Goal: Task Accomplishment & Management: Use online tool/utility

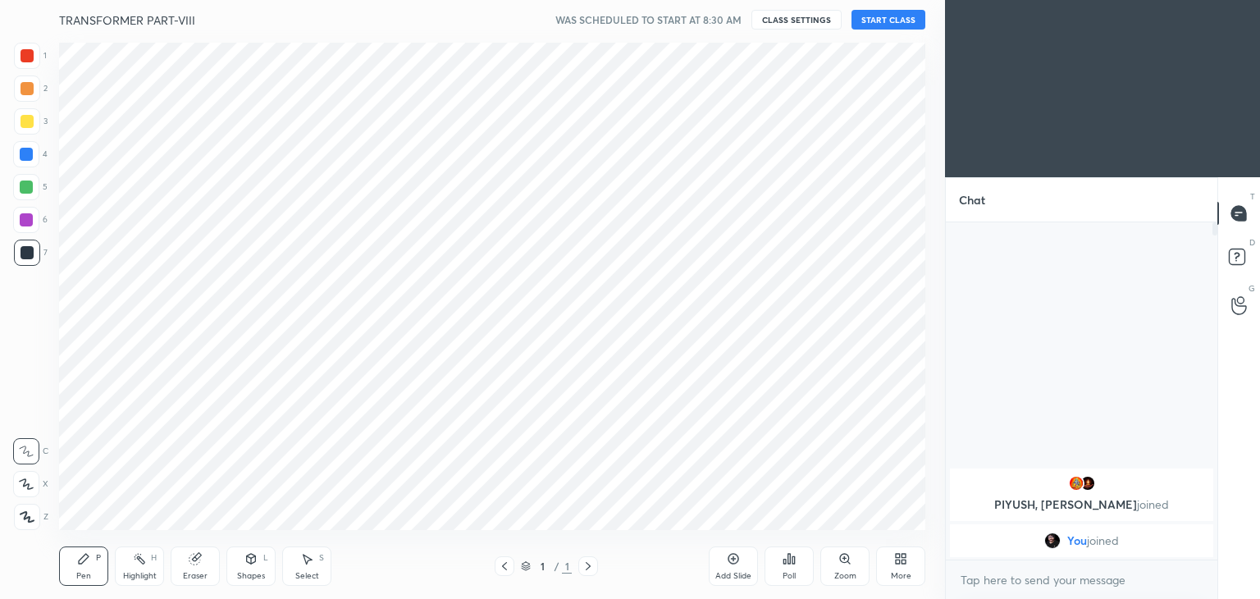
scroll to position [81540, 81155]
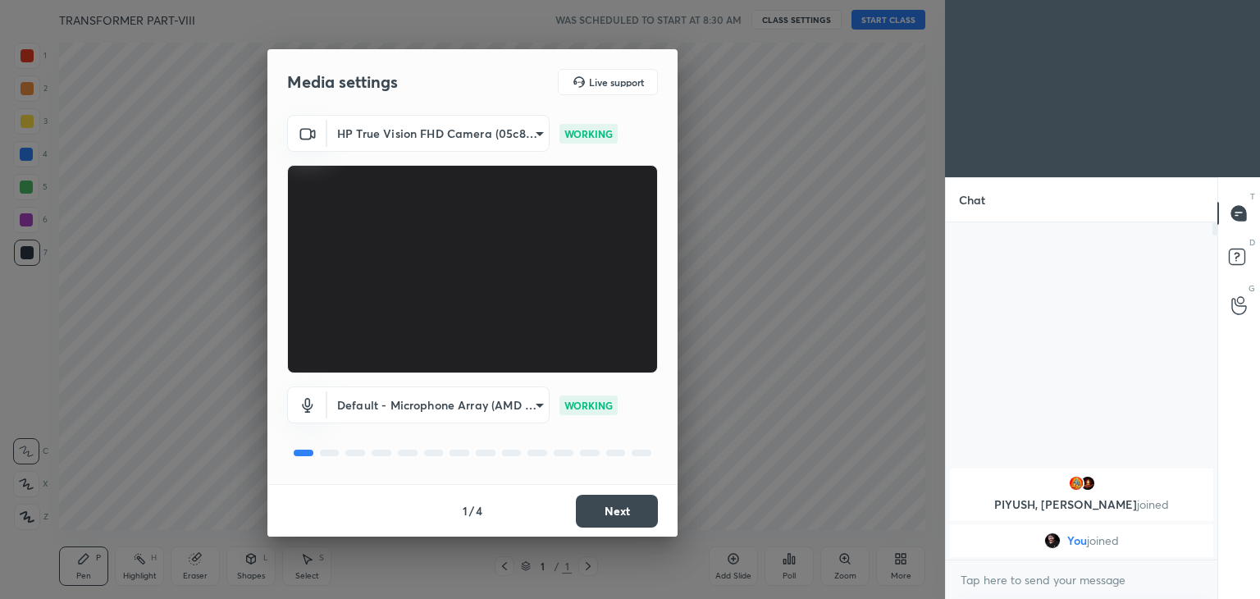
click at [605, 509] on button "Next" at bounding box center [617, 511] width 82 height 33
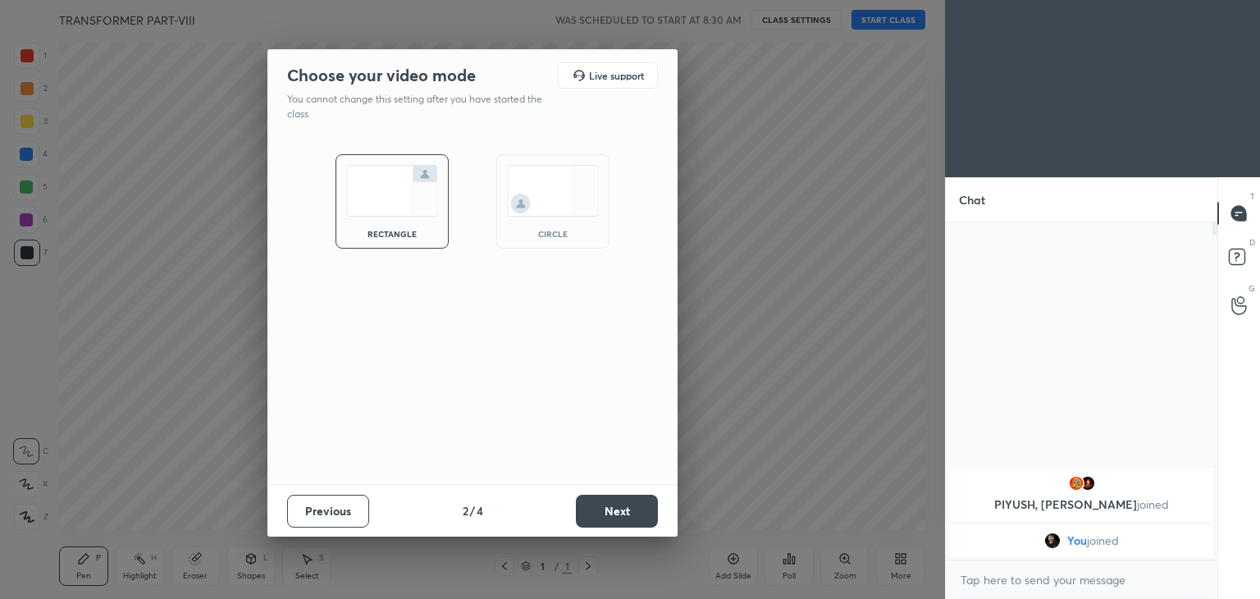
click at [605, 509] on button "Next" at bounding box center [617, 511] width 82 height 33
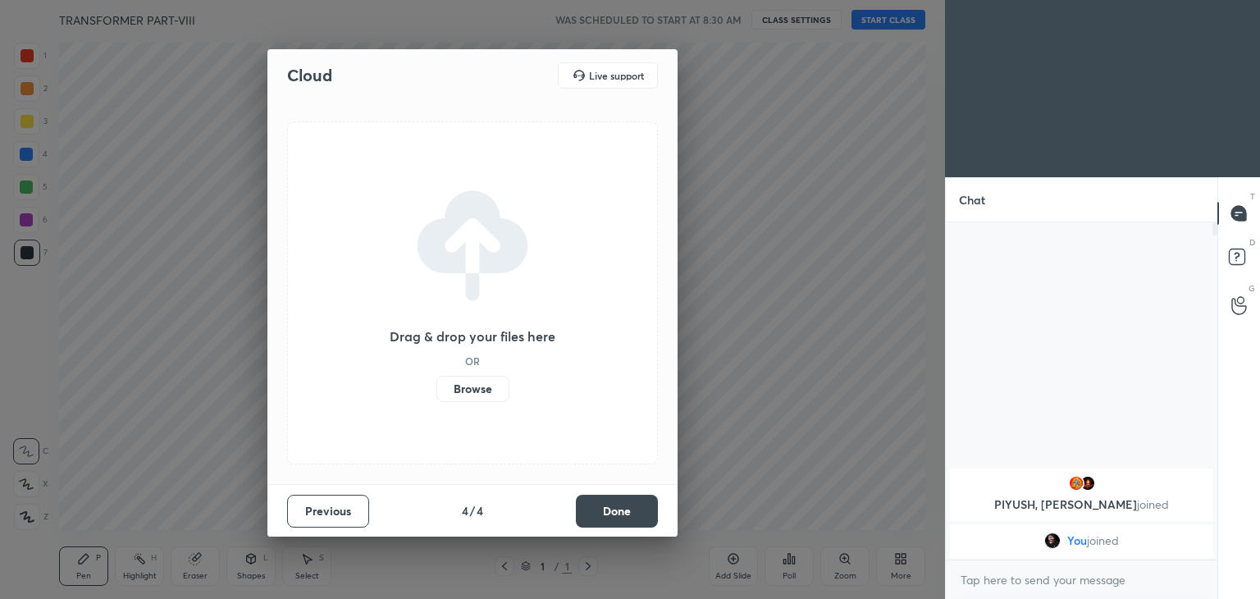
click at [605, 509] on button "Done" at bounding box center [617, 511] width 82 height 33
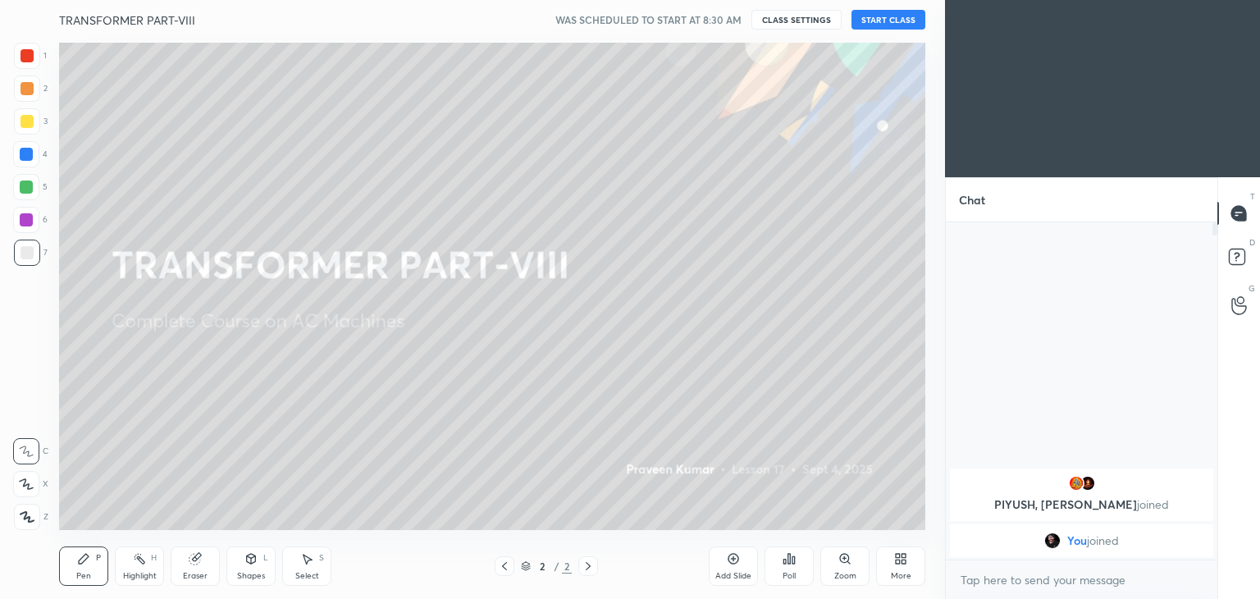
click at [870, 17] on button "START CLASS" at bounding box center [889, 20] width 74 height 20
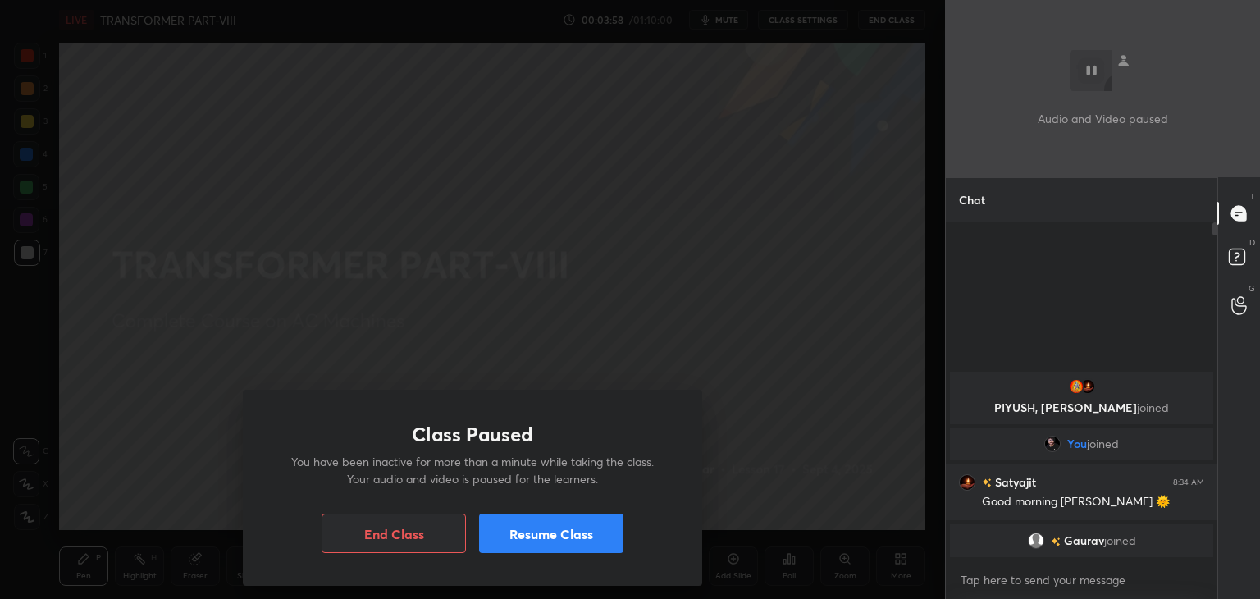
click at [538, 542] on button "Resume Class" at bounding box center [551, 533] width 144 height 39
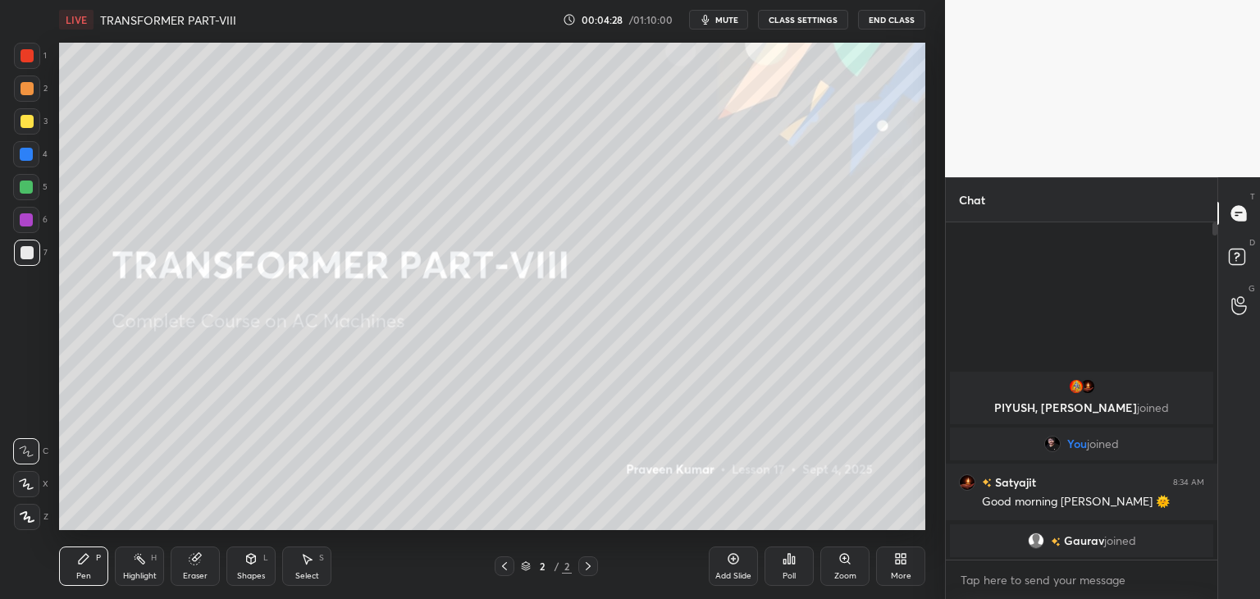
click at [732, 20] on span "mute" at bounding box center [726, 19] width 23 height 11
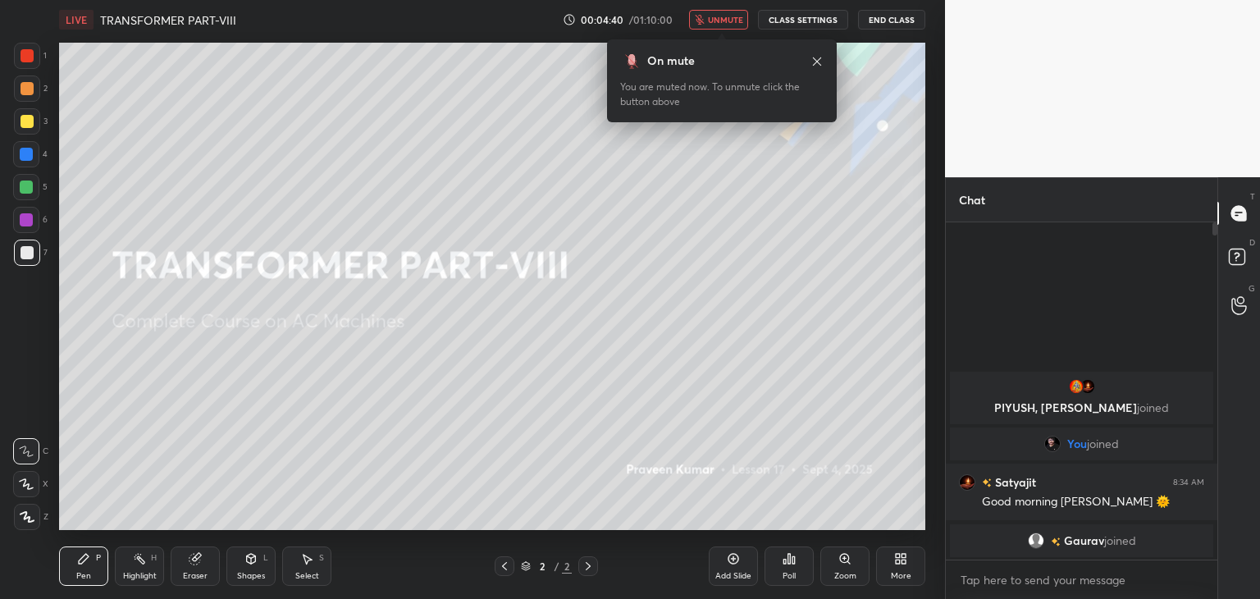
click at [726, 14] on span "unmute" at bounding box center [725, 19] width 35 height 11
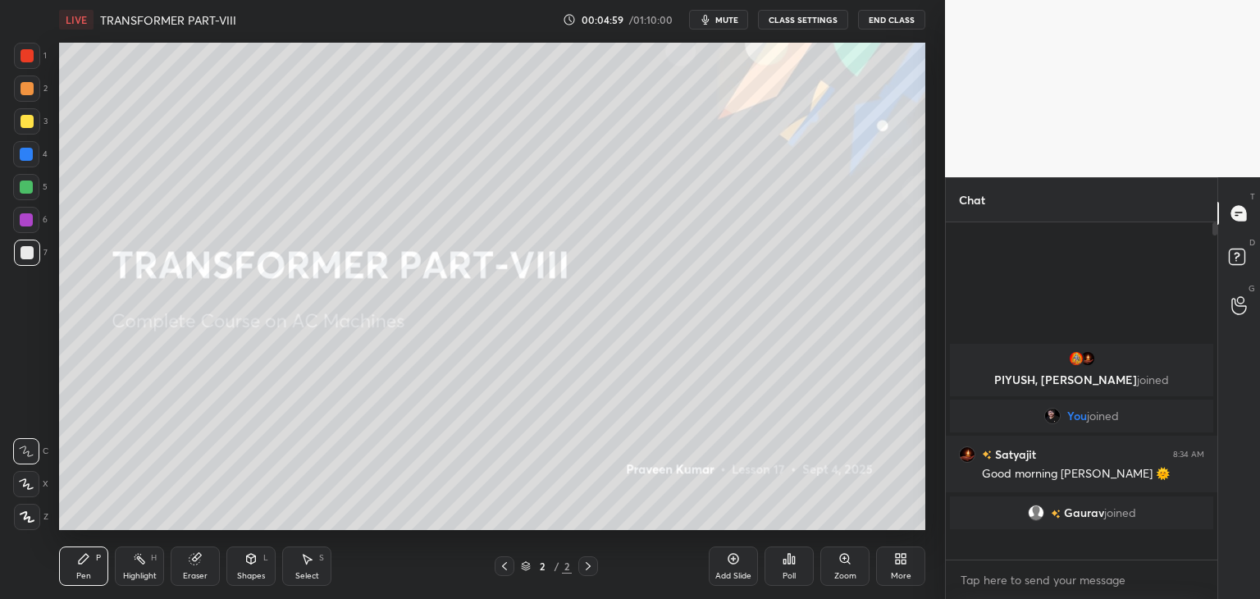
scroll to position [332, 267]
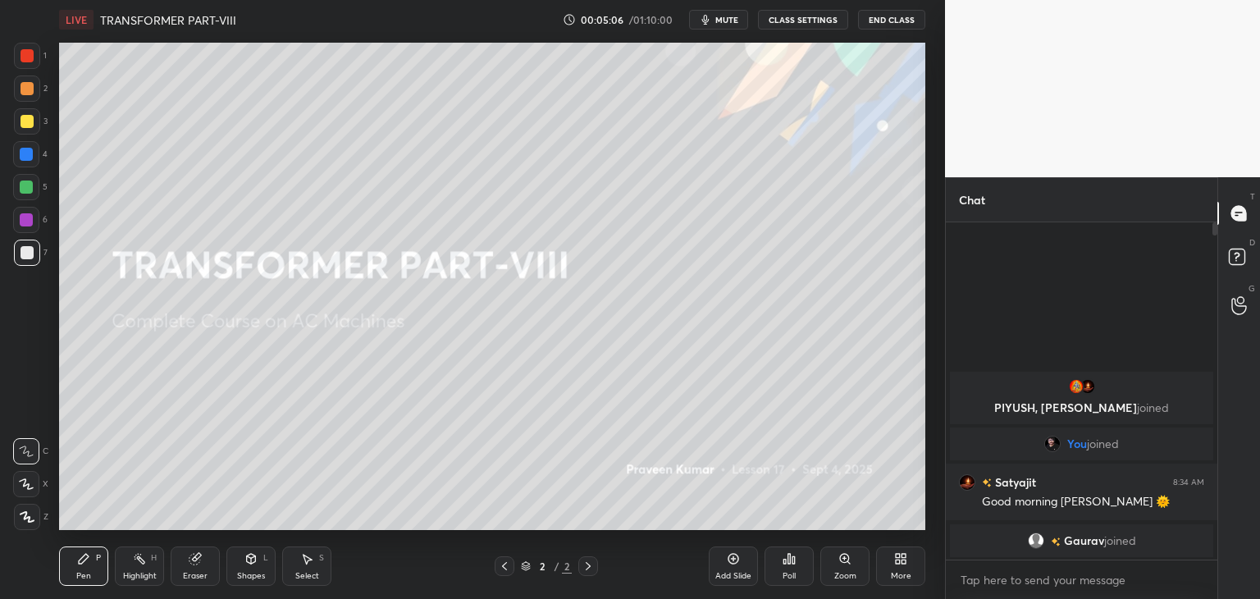
click at [30, 526] on div at bounding box center [27, 517] width 26 height 26
click at [82, 583] on div "Pen P" at bounding box center [83, 565] width 49 height 39
click at [190, 572] on div "Eraser" at bounding box center [195, 576] width 25 height 8
click at [38, 518] on div "Erase all" at bounding box center [26, 517] width 26 height 26
click at [94, 587] on div "Pen P Highlight H Eraser Shapes L Select S 2 / 2 Add Slide Poll Zoom More" at bounding box center [492, 566] width 866 height 66
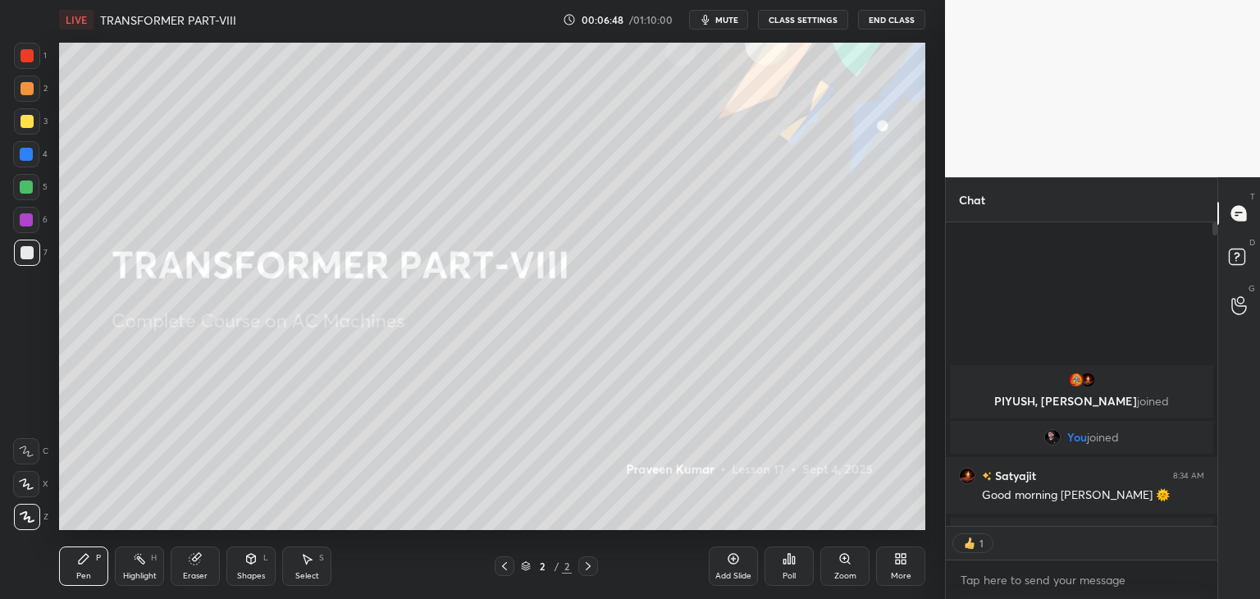
scroll to position [299, 267]
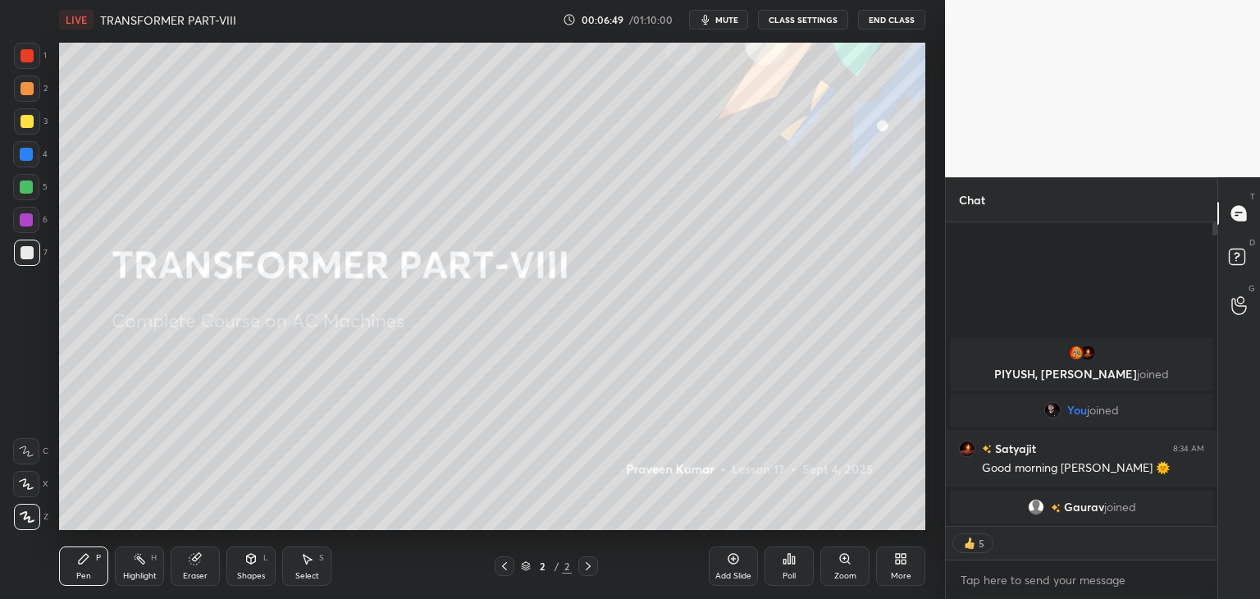
click at [734, 568] on div "Add Slide" at bounding box center [733, 565] width 49 height 39
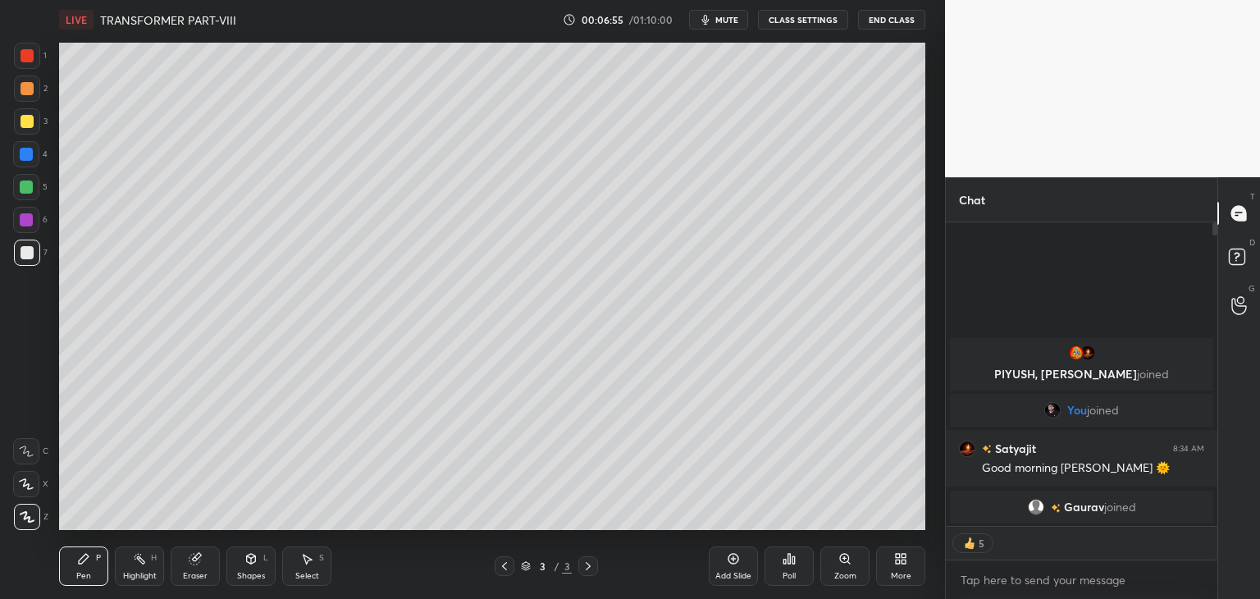
click at [32, 185] on div at bounding box center [26, 187] width 26 height 26
click at [93, 571] on div "Pen P" at bounding box center [83, 565] width 49 height 39
drag, startPoint x: 41, startPoint y: 509, endPoint x: 46, endPoint y: 526, distance: 17.1
click at [40, 510] on div "Z" at bounding box center [31, 517] width 34 height 26
click at [72, 575] on div "Pen P" at bounding box center [83, 565] width 49 height 39
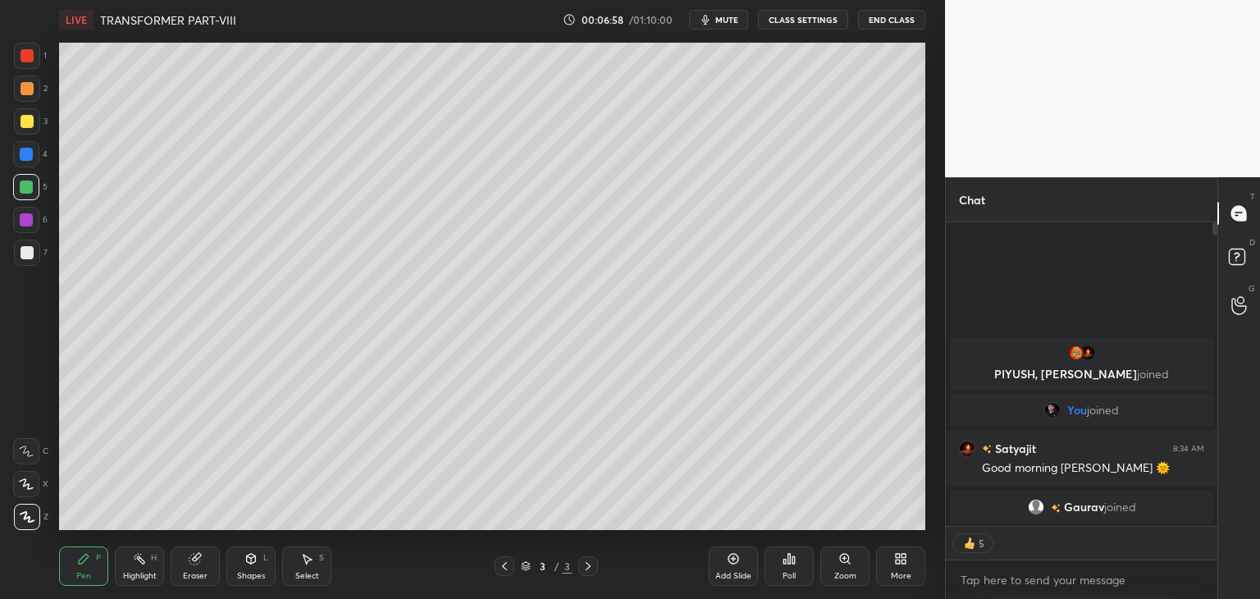
click at [24, 523] on div at bounding box center [27, 517] width 26 height 26
click at [83, 577] on div "Pen" at bounding box center [83, 576] width 15 height 8
click at [34, 523] on div at bounding box center [27, 517] width 26 height 26
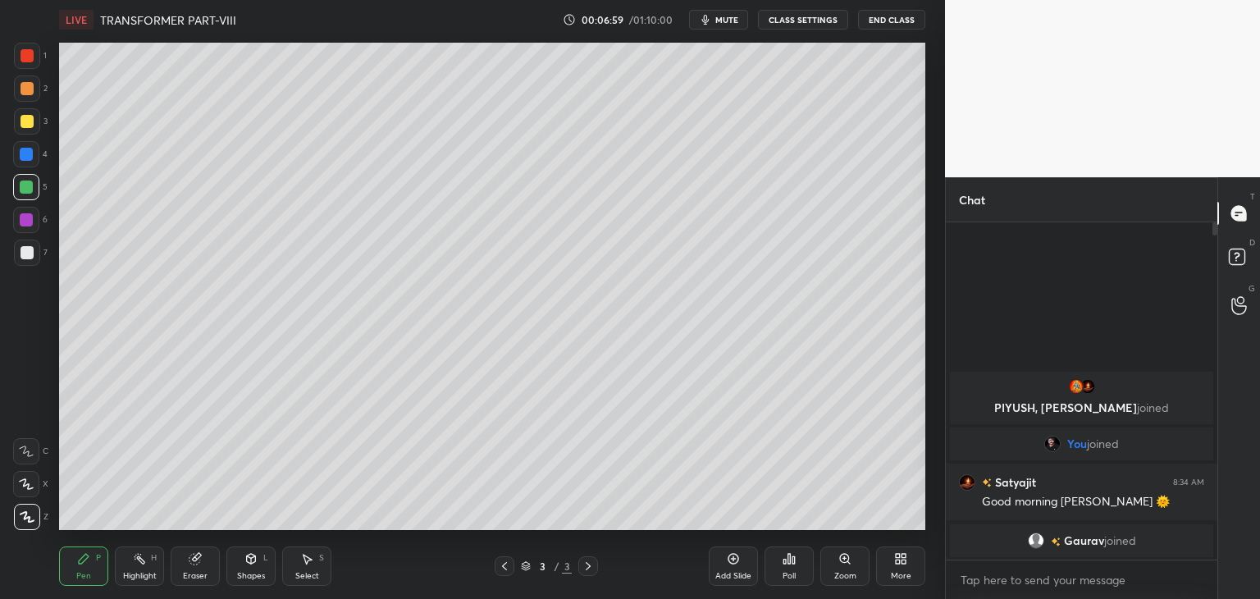
click at [92, 582] on div "Pen P" at bounding box center [83, 565] width 49 height 39
click at [30, 529] on div at bounding box center [27, 517] width 26 height 26
click at [72, 568] on div "Pen P" at bounding box center [83, 565] width 49 height 39
drag, startPoint x: 23, startPoint y: 513, endPoint x: 34, endPoint y: 521, distance: 14.1
click at [24, 514] on icon at bounding box center [27, 516] width 15 height 11
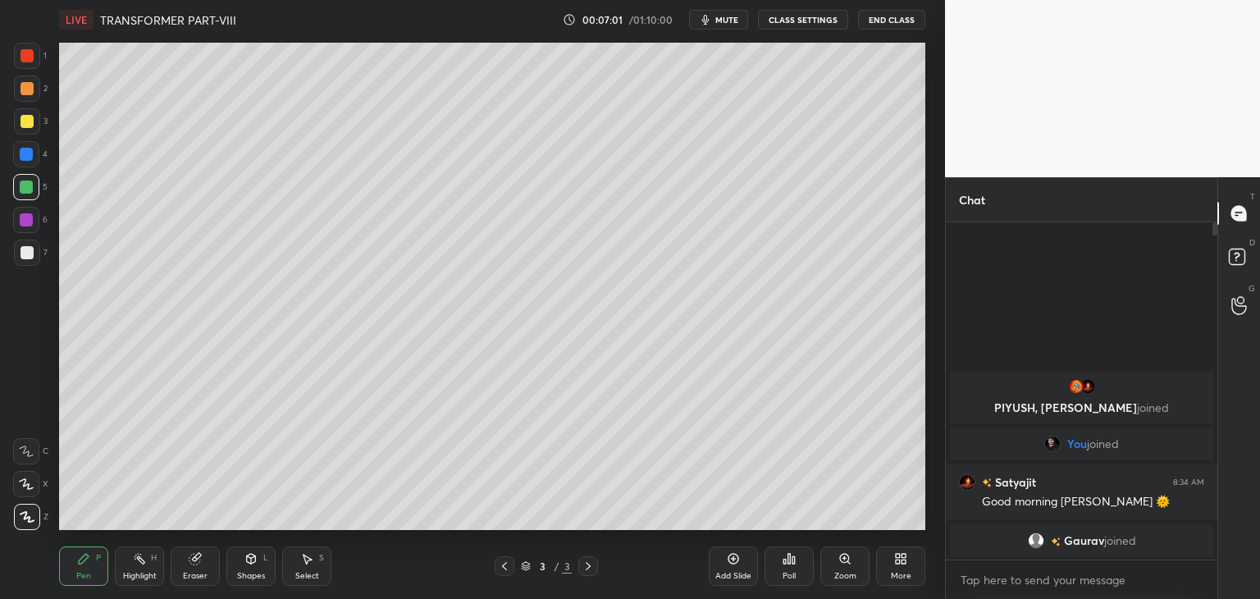
drag, startPoint x: 72, startPoint y: 564, endPoint x: 28, endPoint y: 532, distance: 54.2
click at [69, 564] on div "Pen P" at bounding box center [83, 565] width 49 height 39
click at [21, 517] on icon at bounding box center [27, 516] width 15 height 11
click at [68, 573] on div "Pen P" at bounding box center [83, 565] width 49 height 39
click at [26, 523] on div at bounding box center [27, 517] width 26 height 26
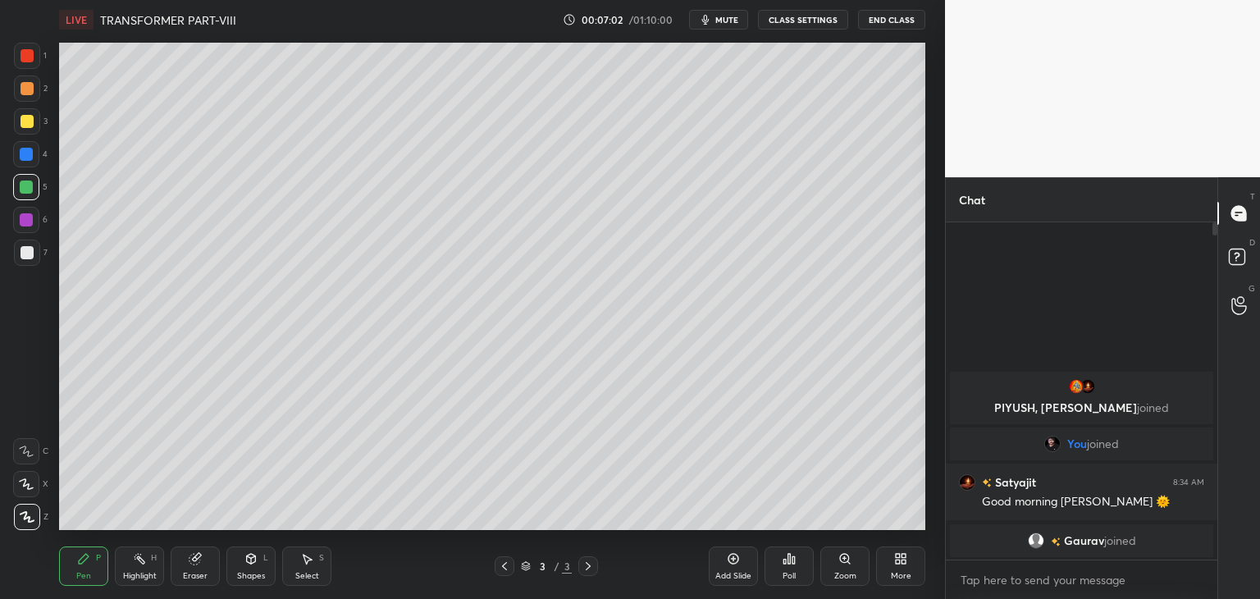
click at [81, 562] on icon at bounding box center [84, 559] width 10 height 10
click at [30, 117] on div at bounding box center [27, 121] width 13 height 13
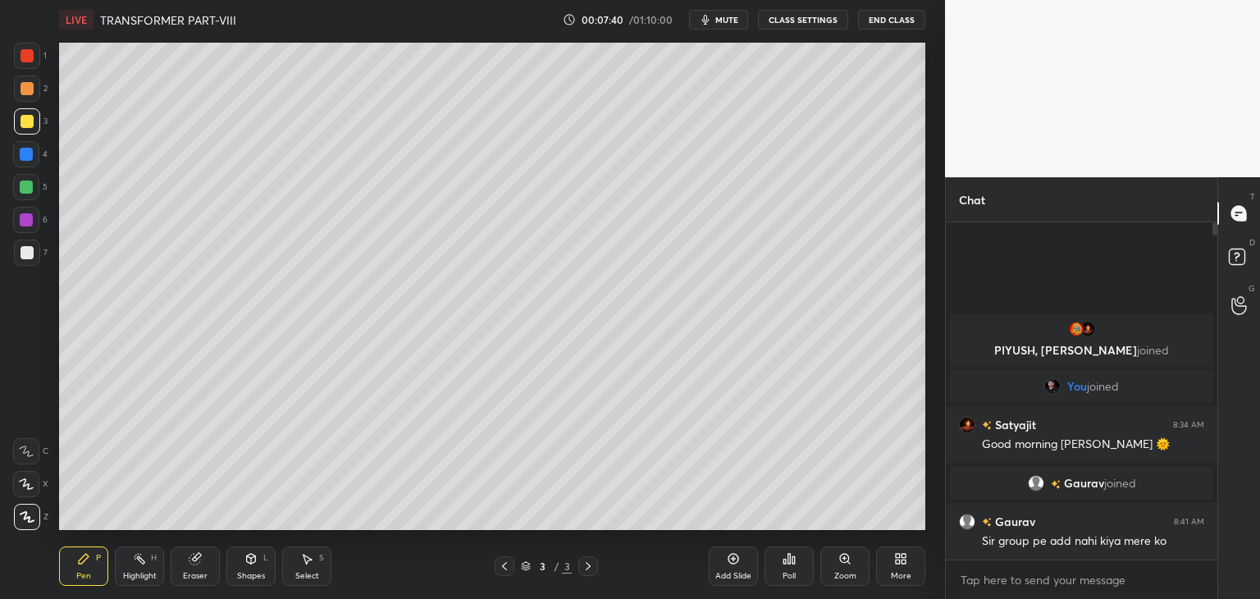
click at [33, 60] on div at bounding box center [27, 55] width 13 height 13
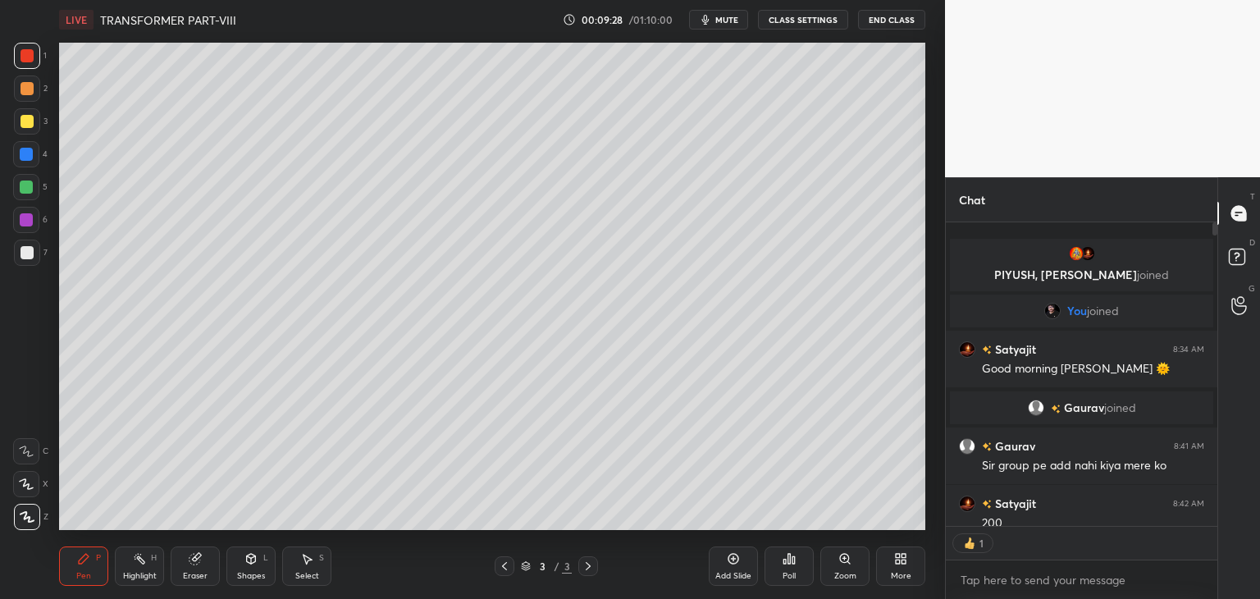
scroll to position [6, 5]
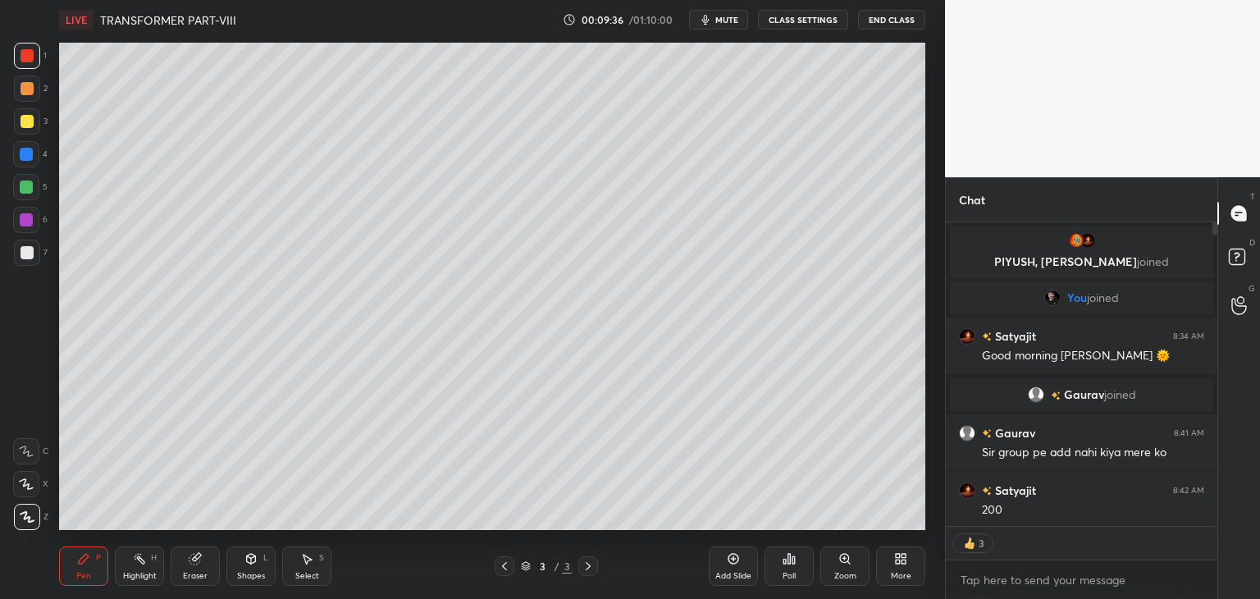
click at [25, 60] on div at bounding box center [27, 55] width 13 height 13
click at [28, 162] on div at bounding box center [26, 154] width 26 height 26
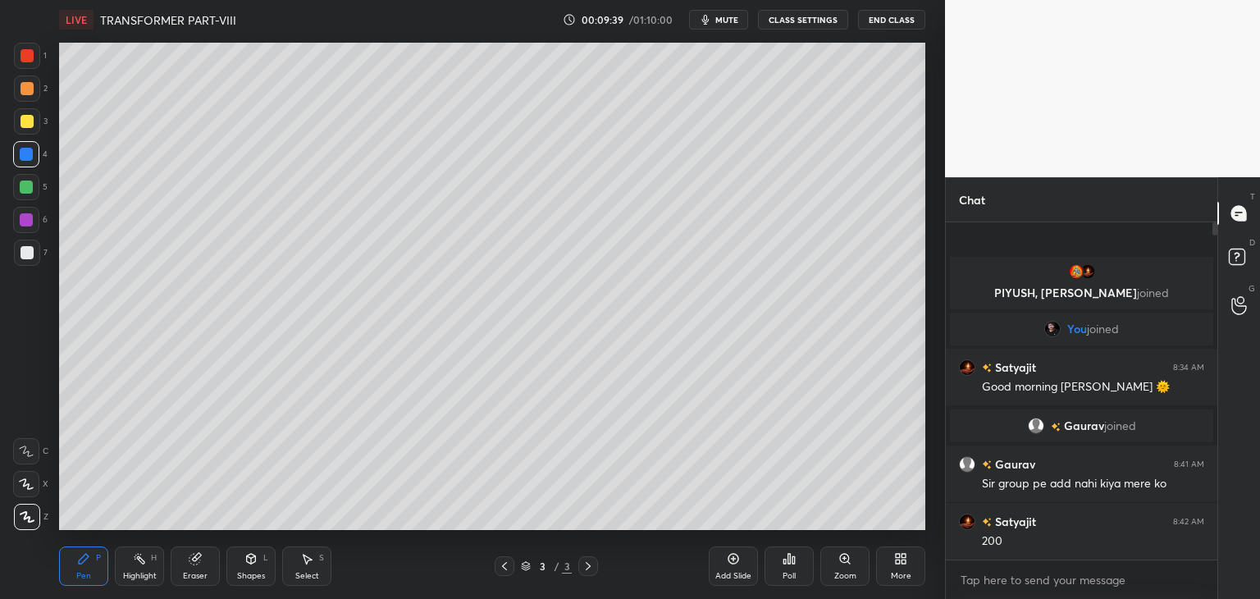
scroll to position [332, 267]
click at [27, 191] on div at bounding box center [26, 186] width 13 height 13
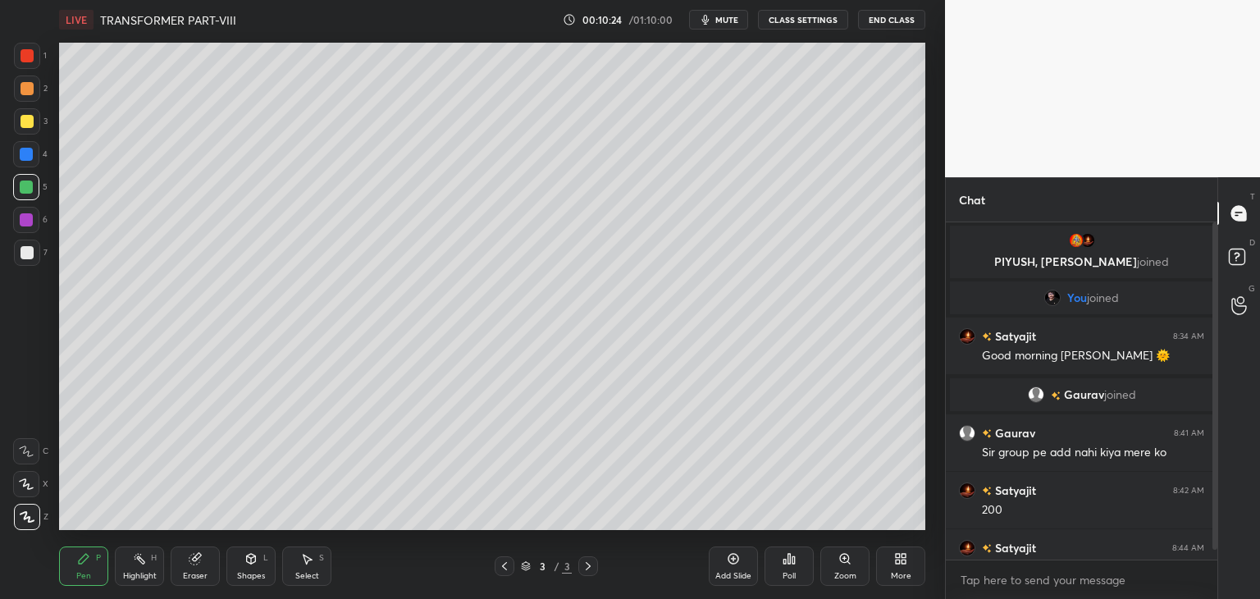
scroll to position [26, 0]
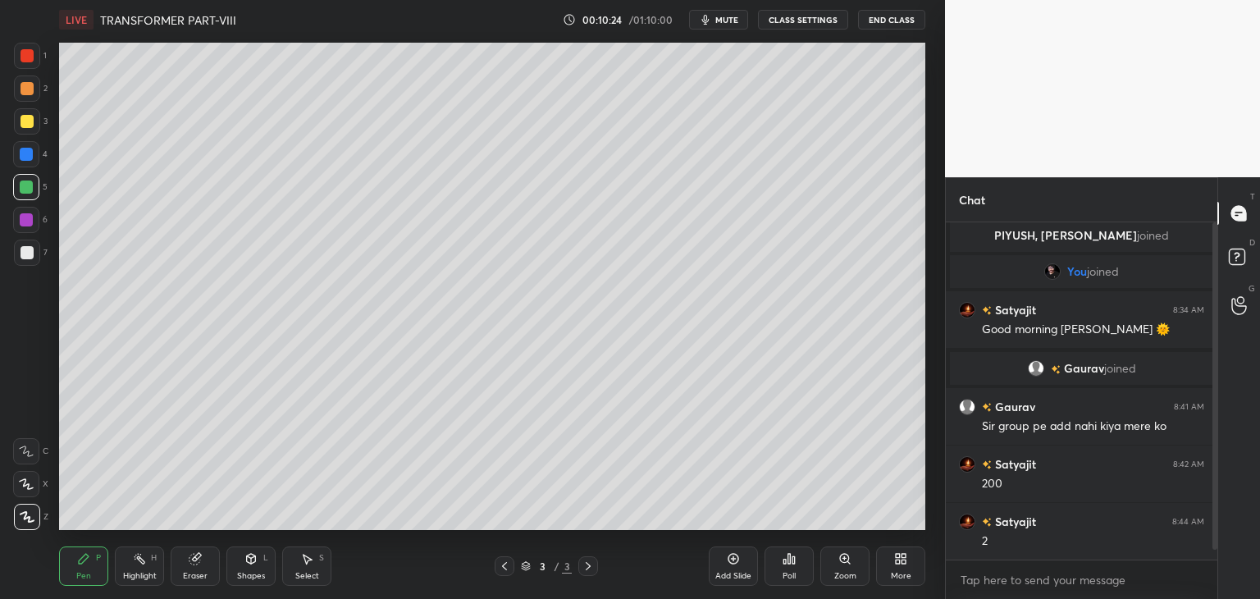
drag, startPoint x: 1214, startPoint y: 546, endPoint x: 1214, endPoint y: 565, distance: 19.7
click at [1214, 565] on div "[PERSON_NAME], [PERSON_NAME] joined You joined [PERSON_NAME] 8:34 AM Good morni…" at bounding box center [1082, 410] width 272 height 377
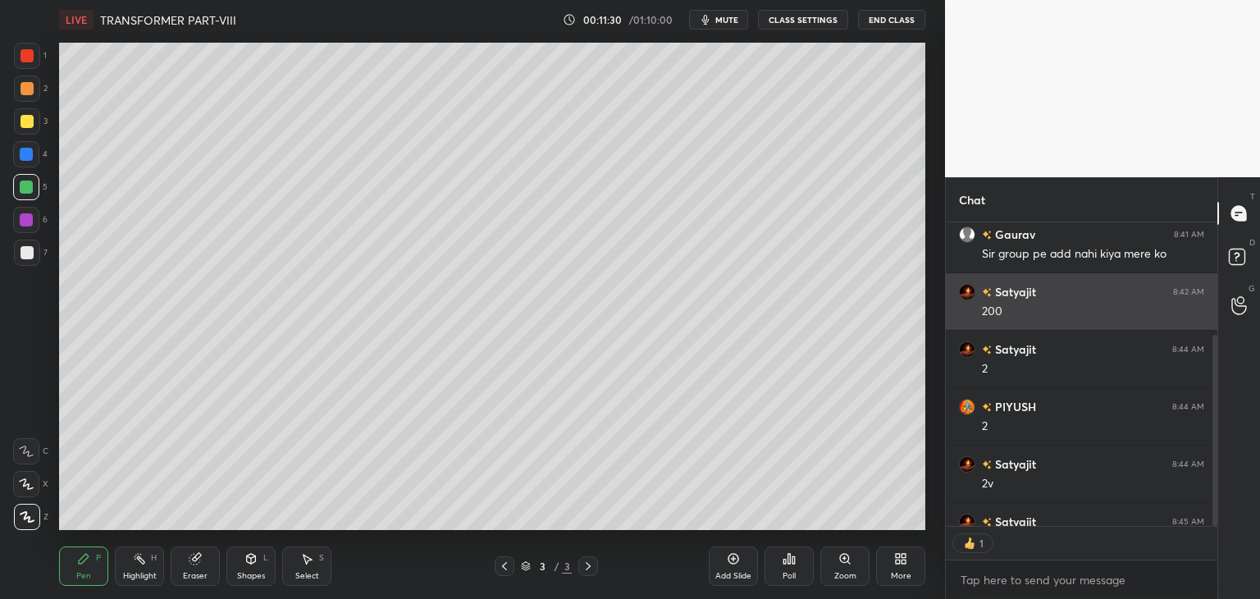
scroll to position [6, 5]
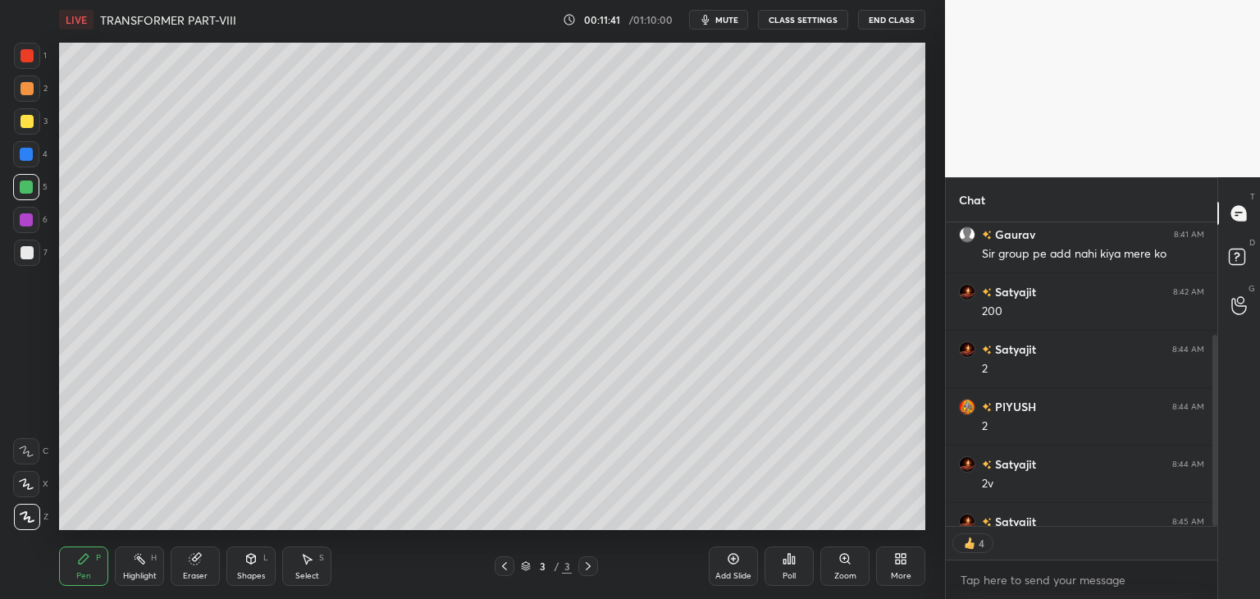
type textarea "x"
click at [900, 559] on icon at bounding box center [900, 558] width 13 height 13
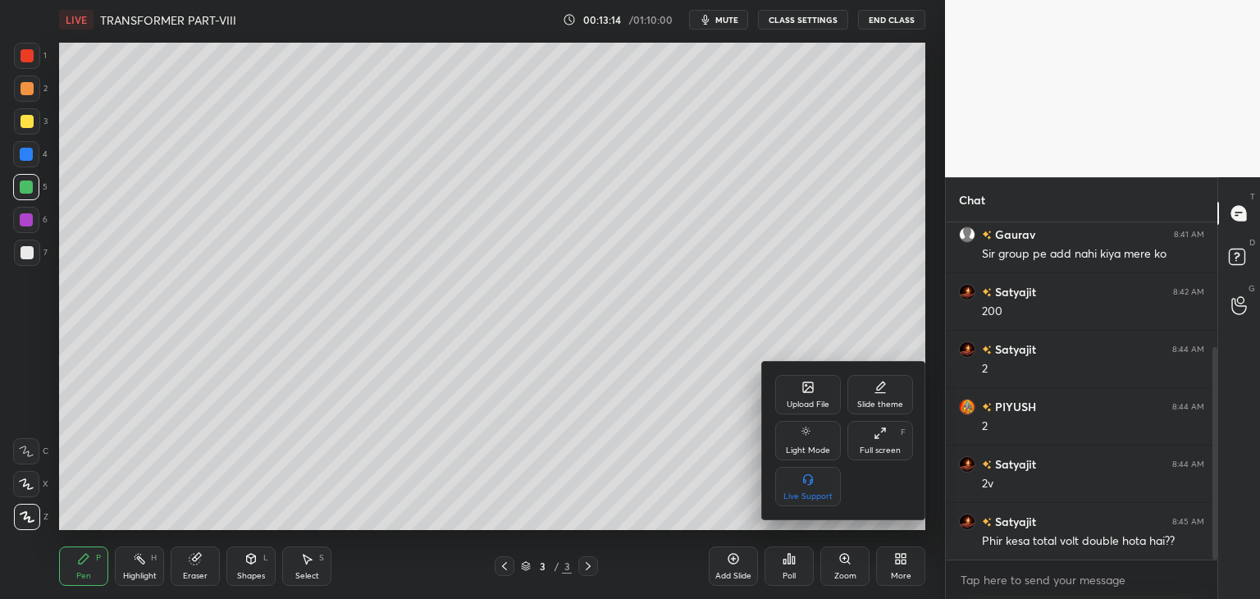
click at [797, 397] on div "Upload File" at bounding box center [808, 394] width 66 height 39
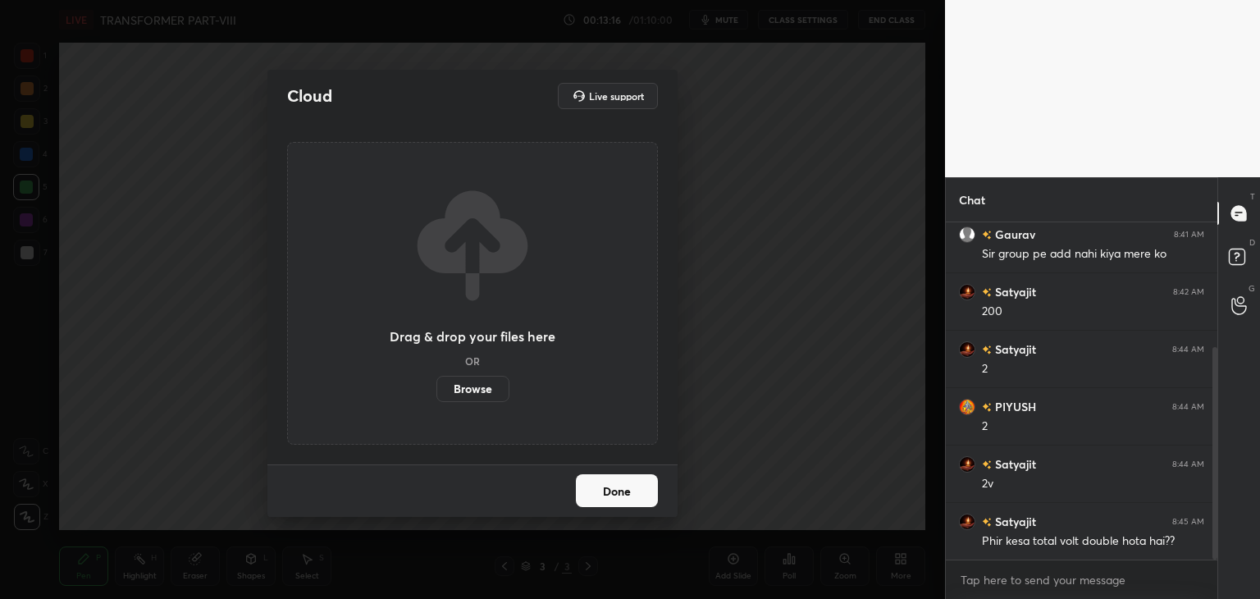
click at [478, 386] on label "Browse" at bounding box center [472, 389] width 73 height 26
click at [436, 386] on input "Browse" at bounding box center [436, 389] width 0 height 26
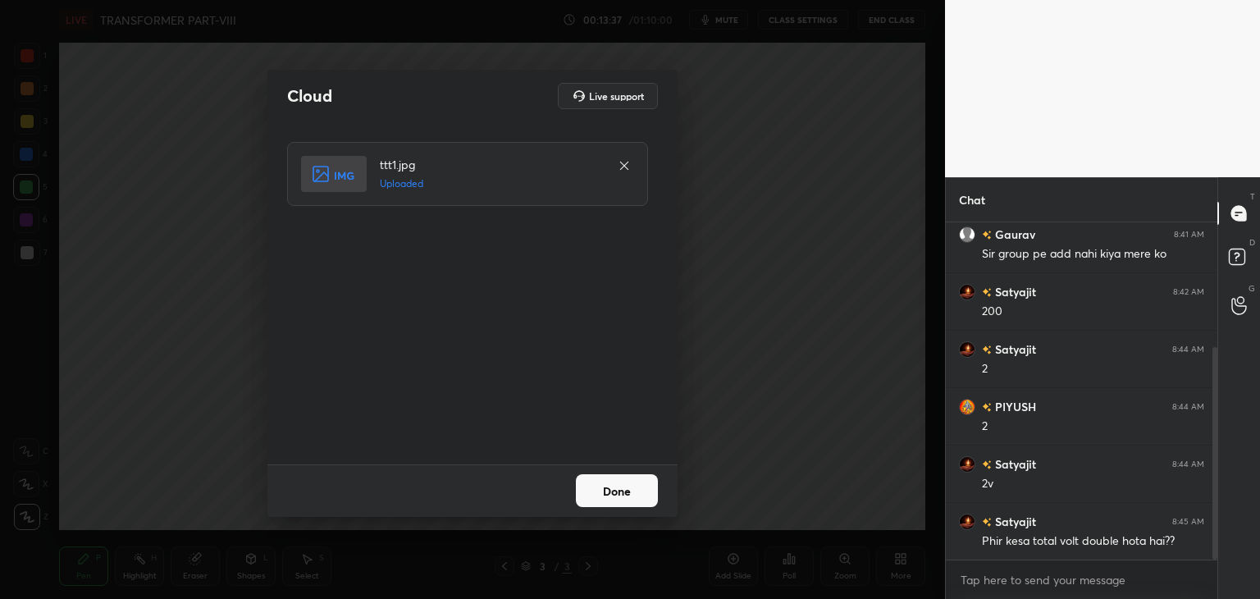
click at [617, 496] on button "Done" at bounding box center [617, 490] width 82 height 33
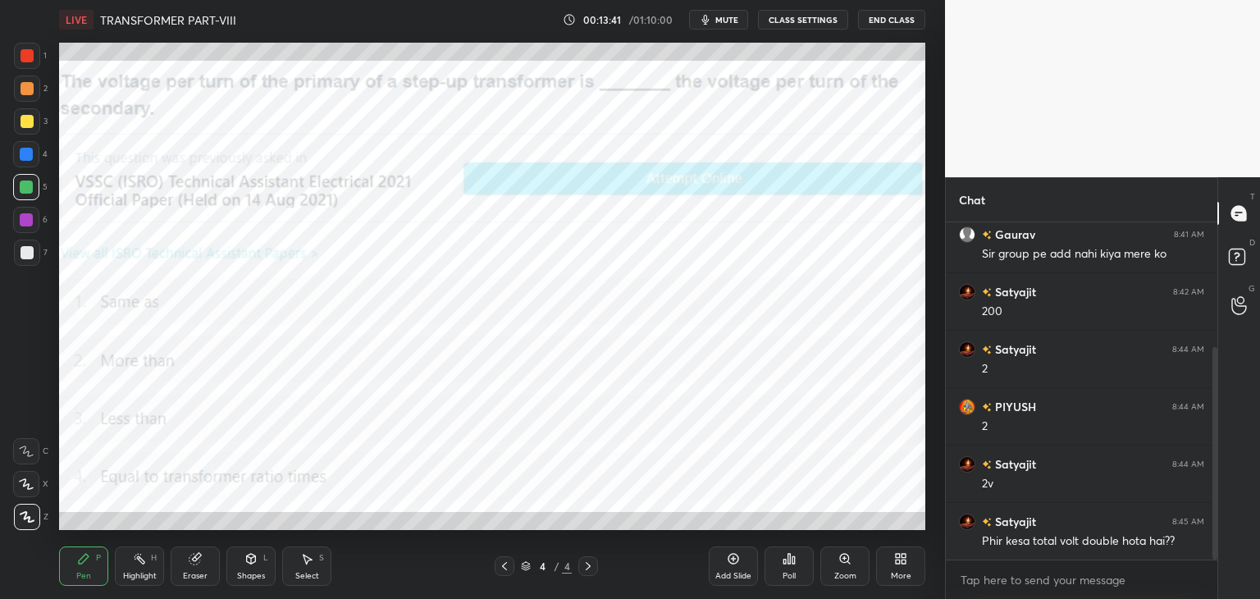
click at [794, 572] on div "Poll" at bounding box center [789, 576] width 13 height 8
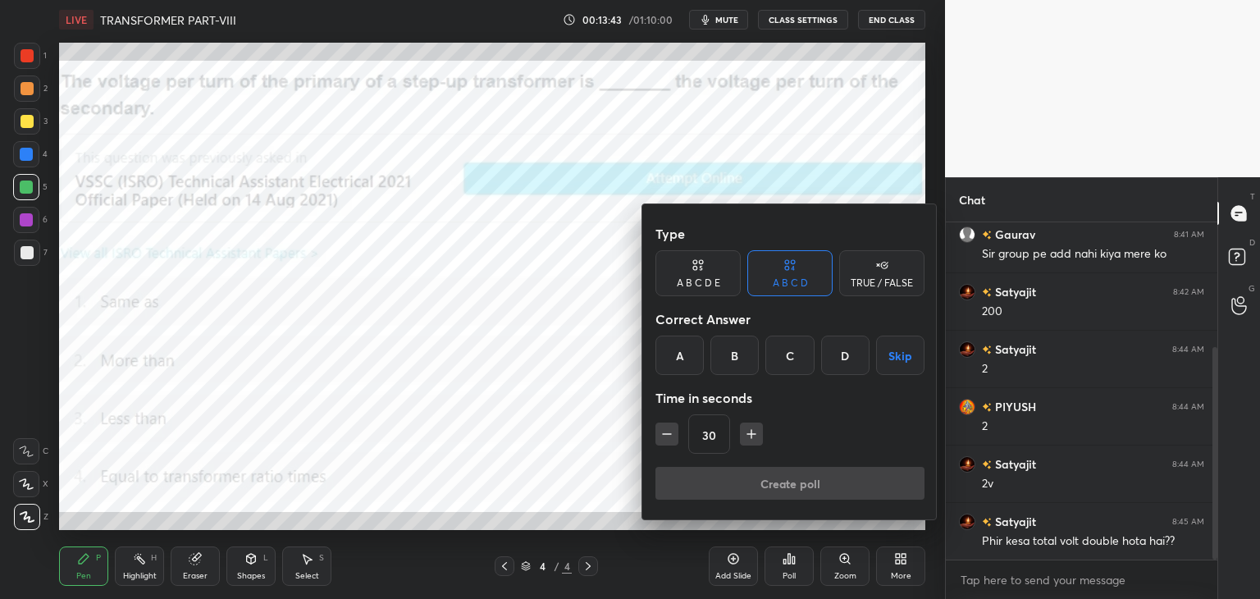
click at [675, 356] on div "A" at bounding box center [679, 355] width 48 height 39
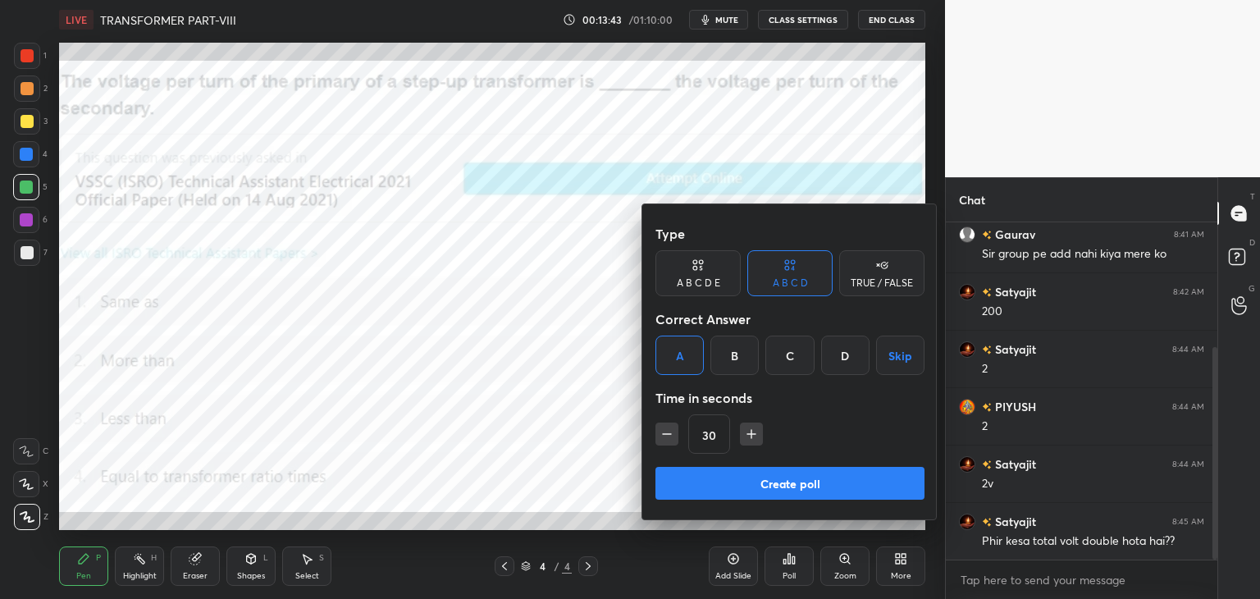
click at [753, 441] on icon "button" at bounding box center [751, 434] width 16 height 16
type input "45"
click at [738, 490] on button "Create poll" at bounding box center [789, 483] width 269 height 33
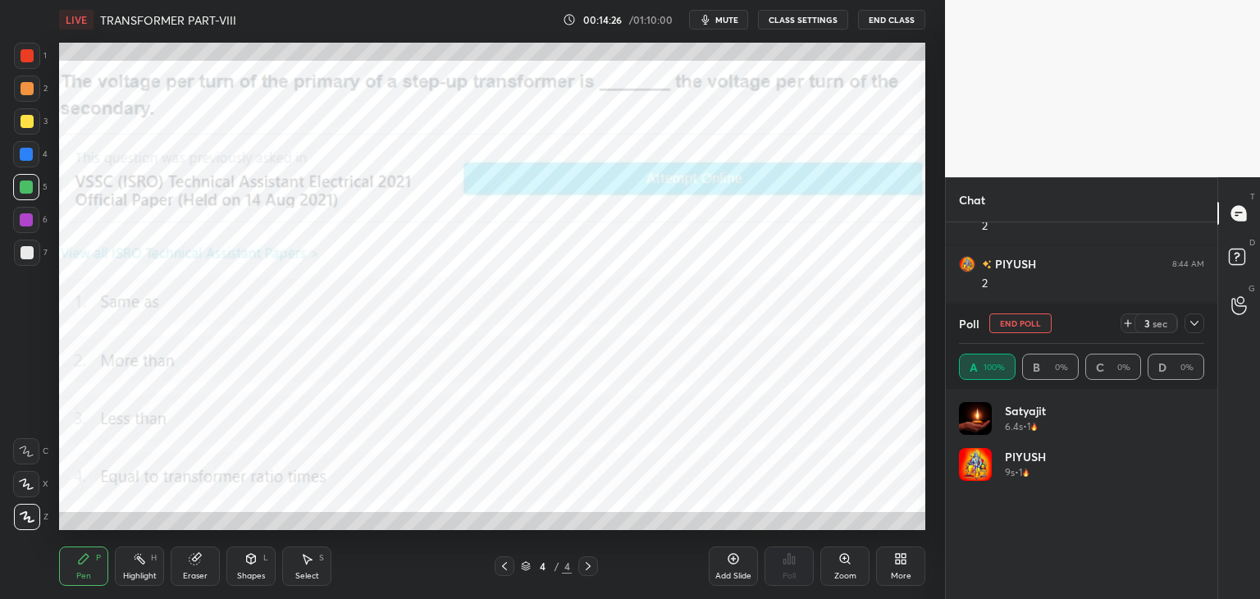
scroll to position [399, 0]
click at [185, 575] on div "Eraser" at bounding box center [195, 576] width 25 height 8
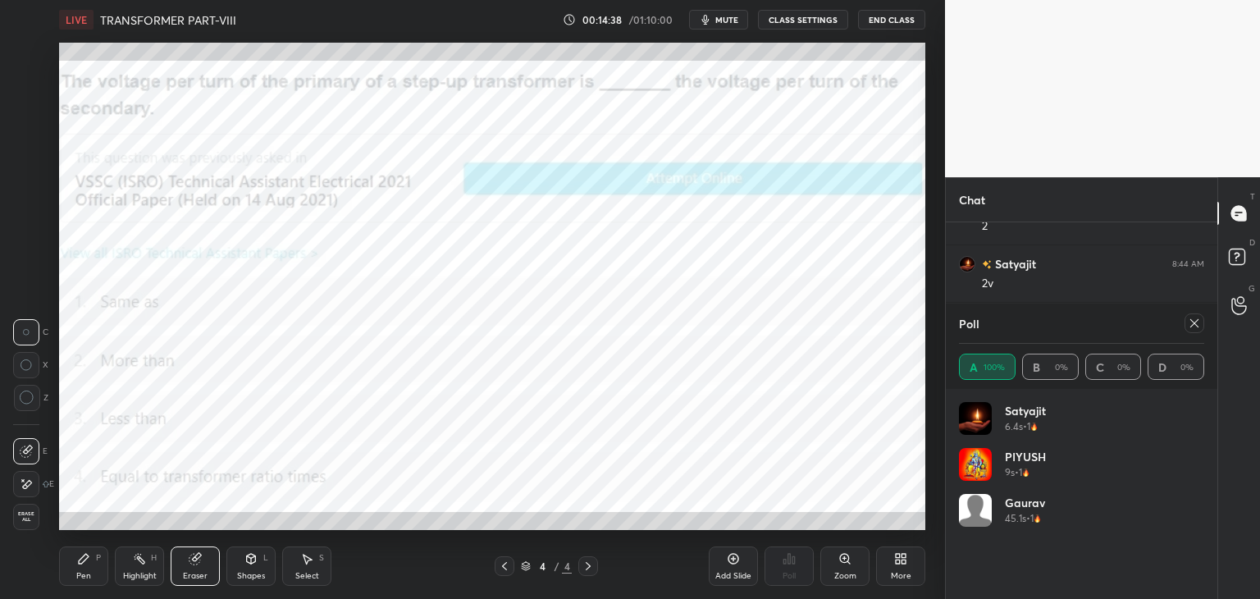
click at [116, 542] on div "Pen P Highlight H Eraser Shapes L Select S 4 / 4 Add Slide Poll Zoom More" at bounding box center [492, 566] width 866 height 66
click at [17, 523] on span "Erase all" at bounding box center [26, 516] width 25 height 11
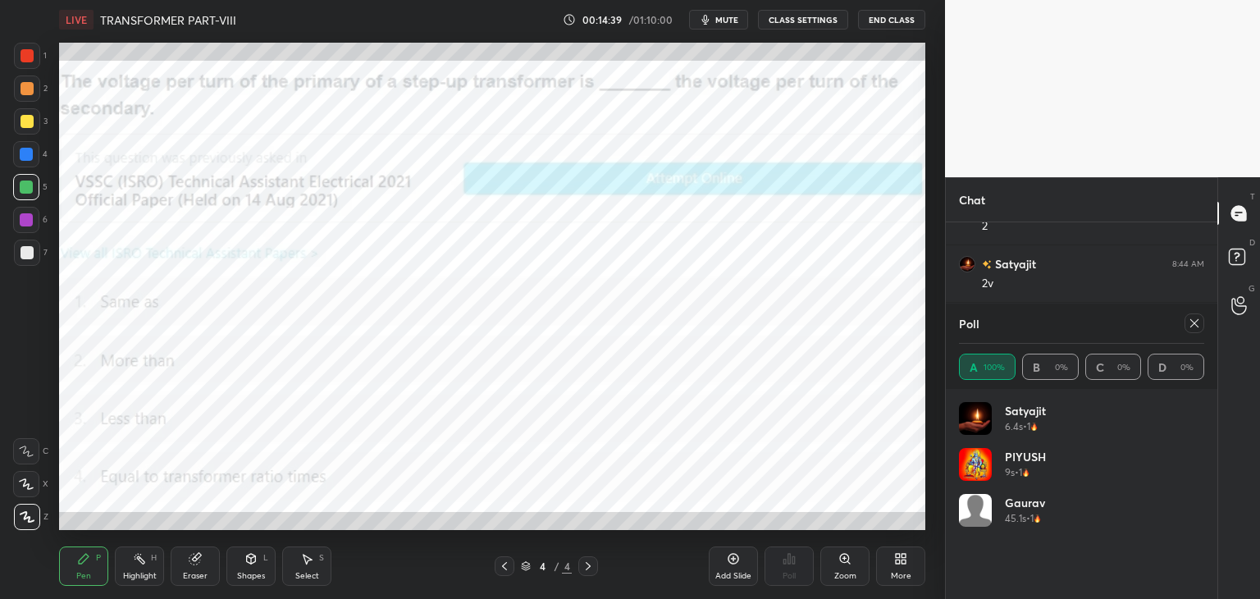
click at [66, 585] on div "Pen P" at bounding box center [83, 565] width 49 height 39
click at [1208, 320] on div "Poll A 100% B 0% C 0% D 0%" at bounding box center [1082, 346] width 272 height 85
click at [1198, 325] on icon at bounding box center [1194, 323] width 13 height 13
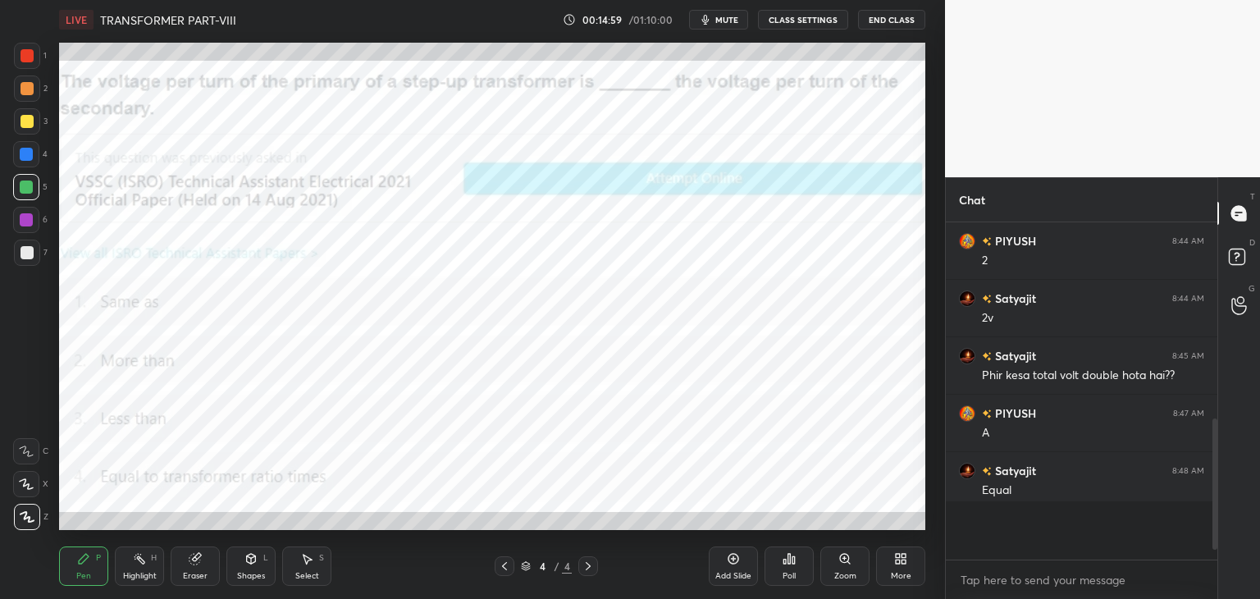
scroll to position [0, 0]
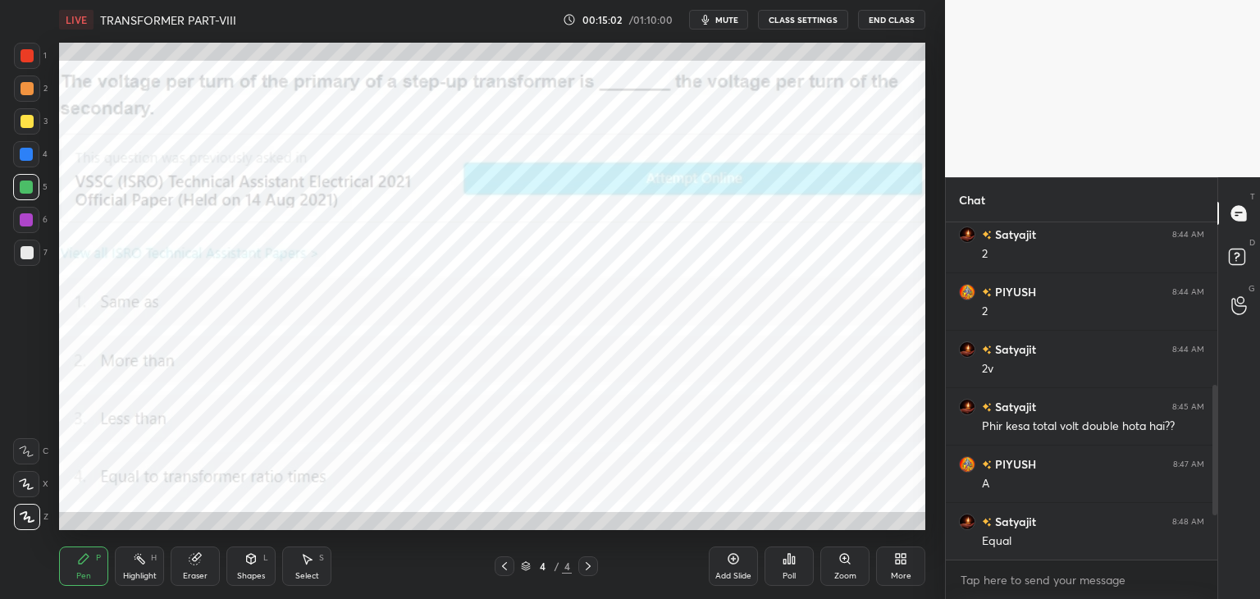
click at [734, 564] on icon at bounding box center [733, 558] width 13 height 13
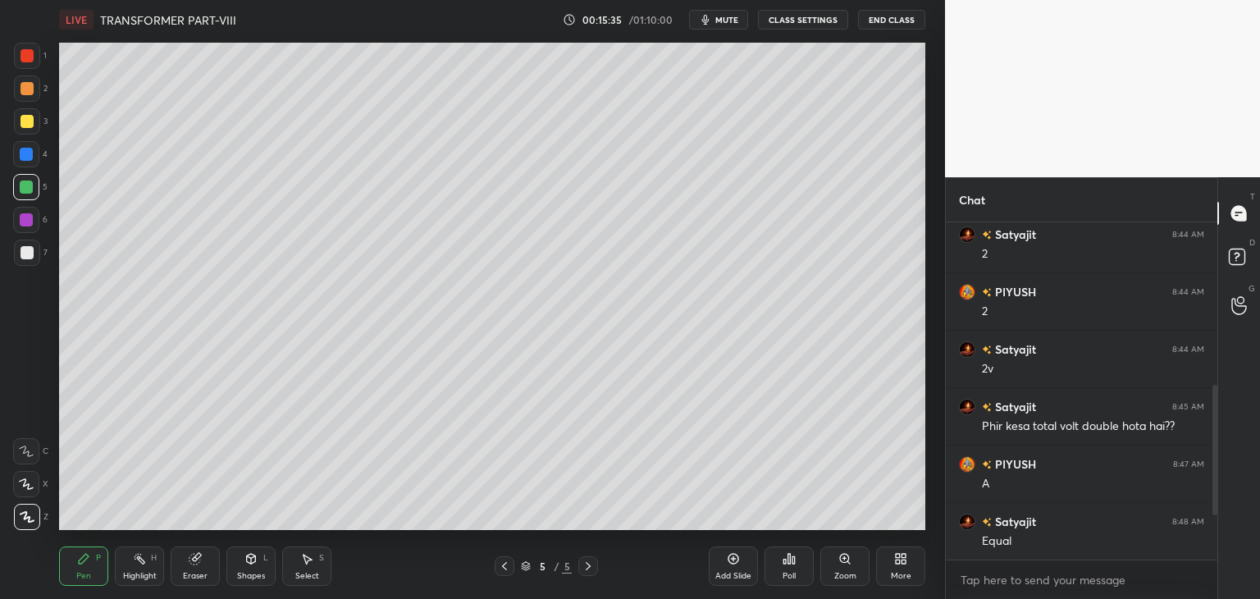
click at [22, 60] on div at bounding box center [27, 55] width 13 height 13
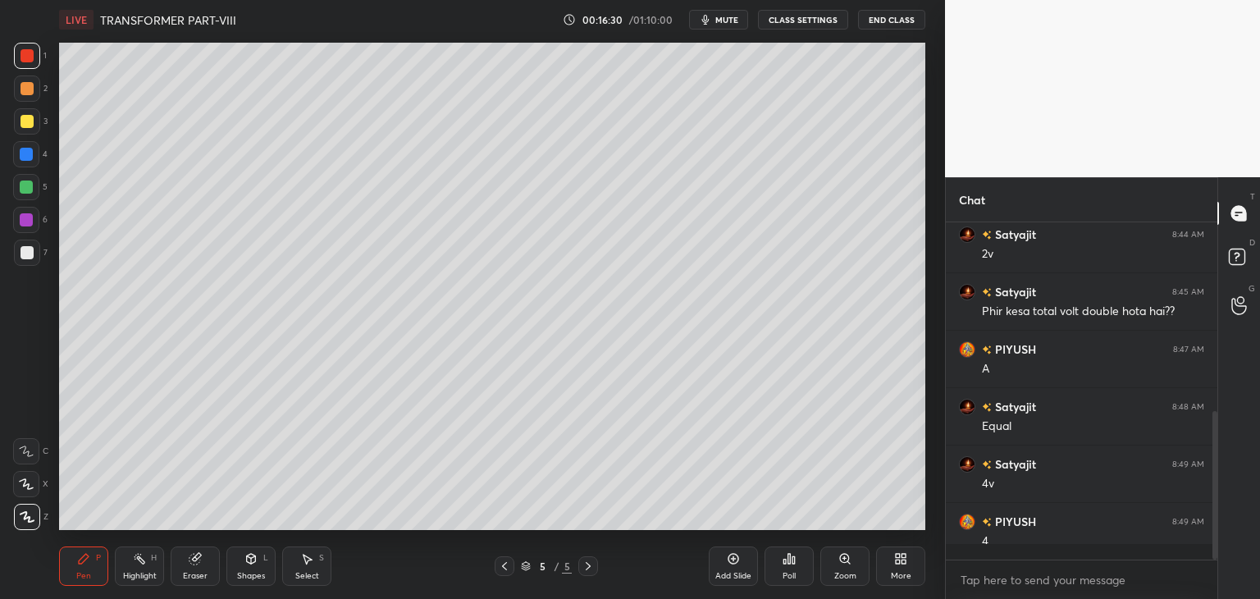
scroll to position [428, 0]
click at [195, 560] on icon at bounding box center [194, 559] width 11 height 11
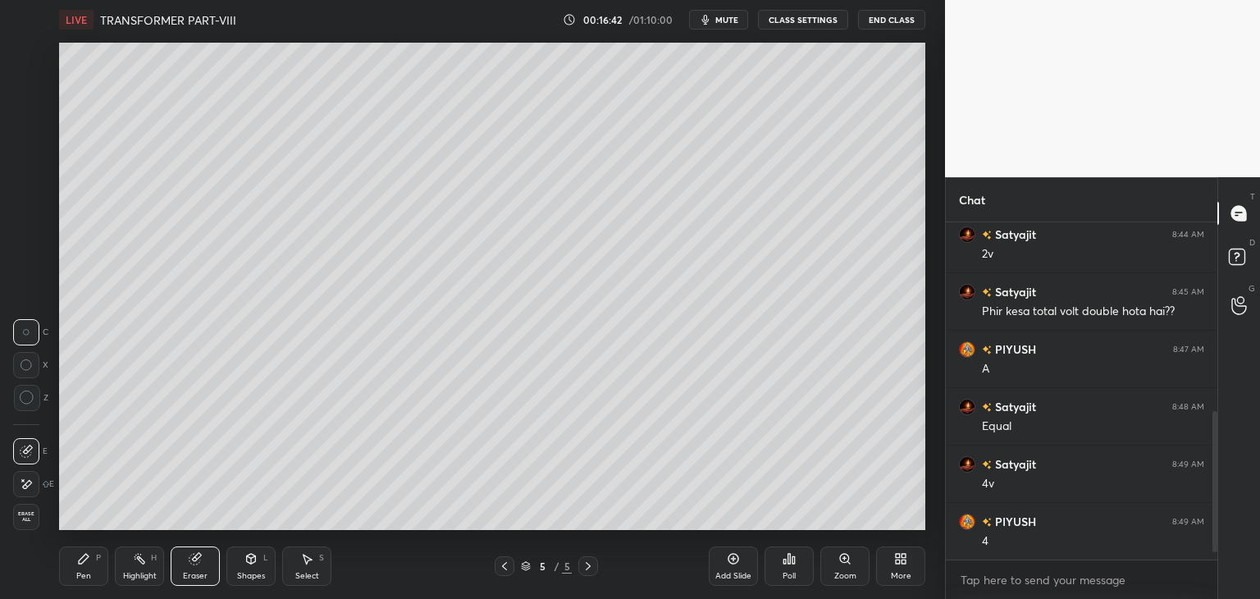
click at [89, 563] on icon at bounding box center [83, 558] width 13 height 13
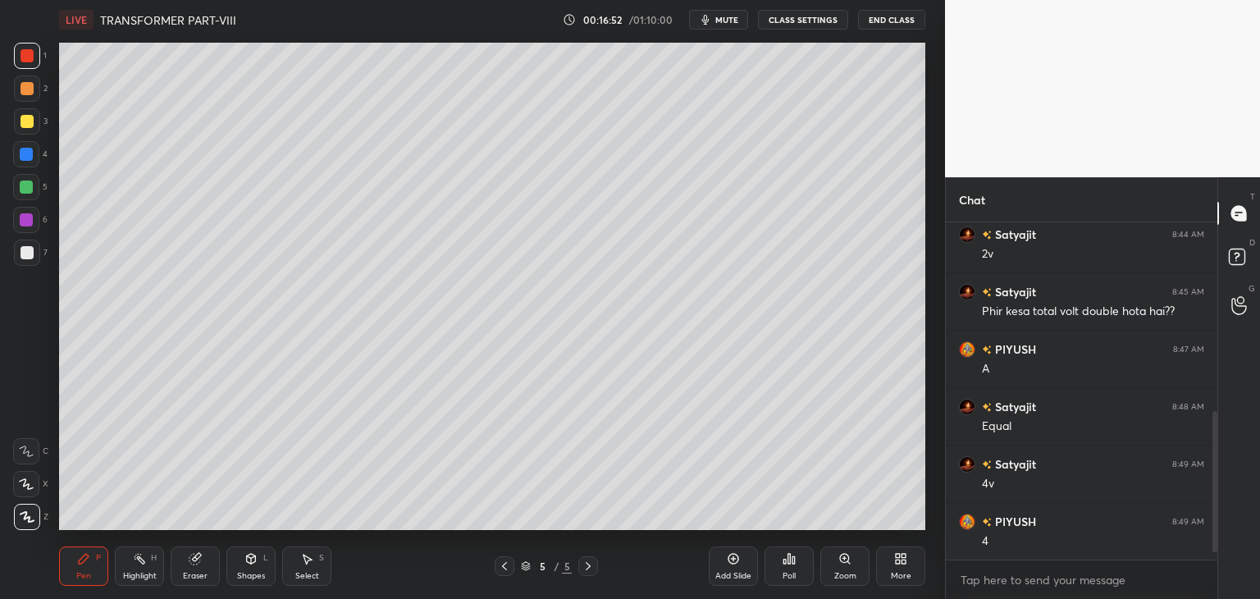
click at [201, 565] on div "Eraser" at bounding box center [195, 565] width 49 height 39
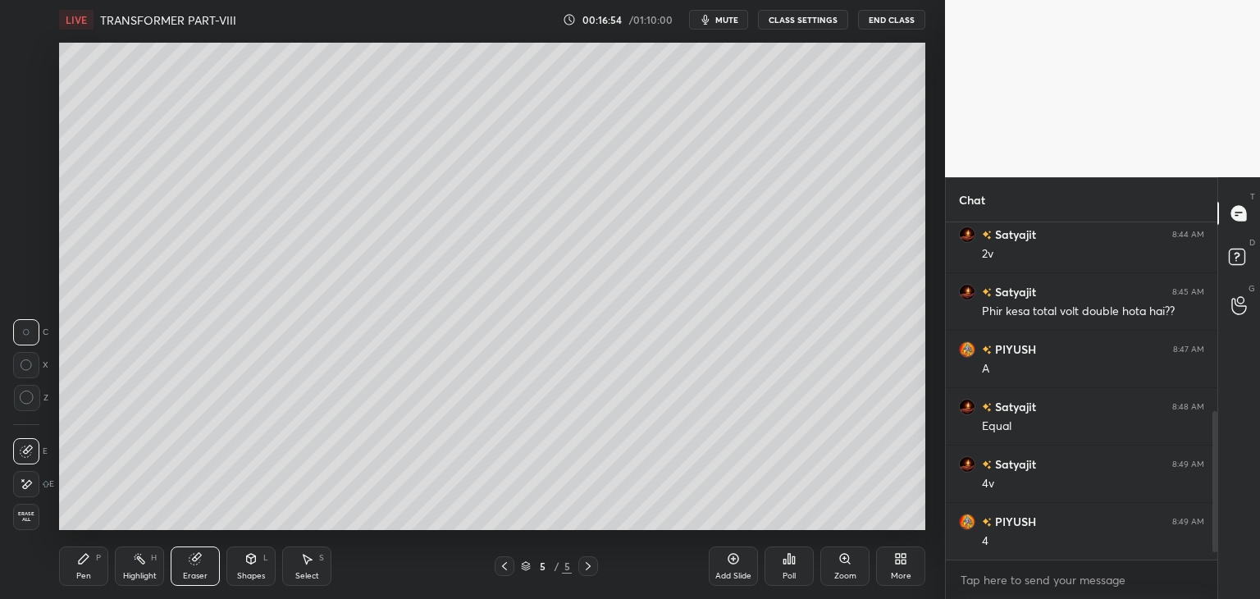
click at [89, 555] on icon at bounding box center [83, 558] width 13 height 13
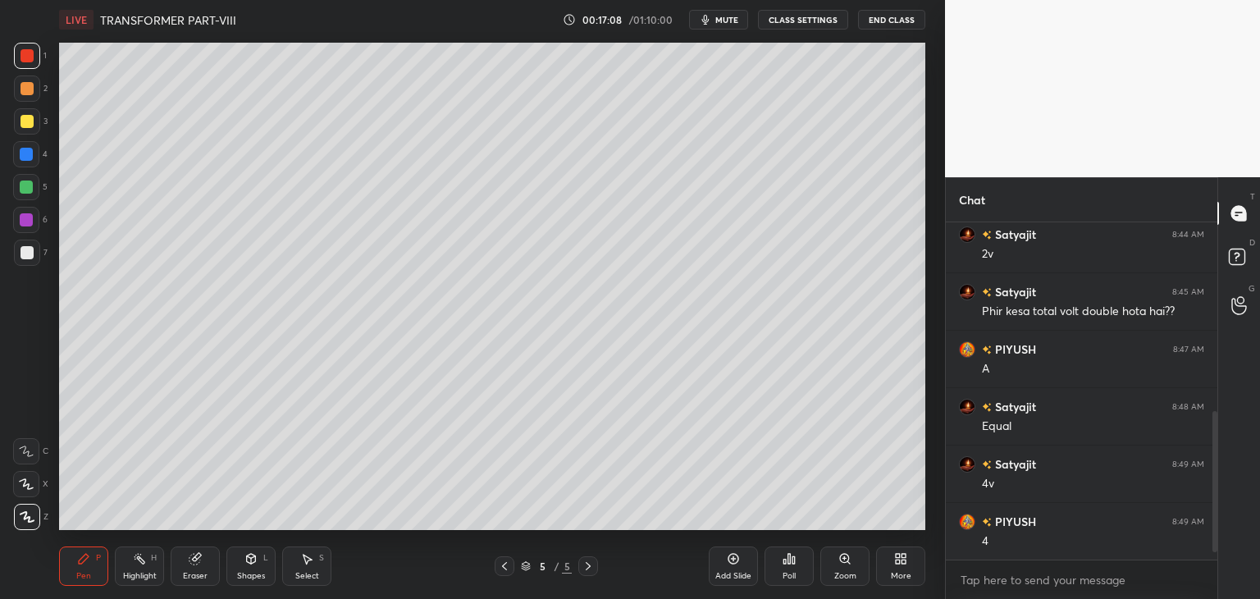
click at [260, 568] on div "Shapes L" at bounding box center [250, 565] width 49 height 39
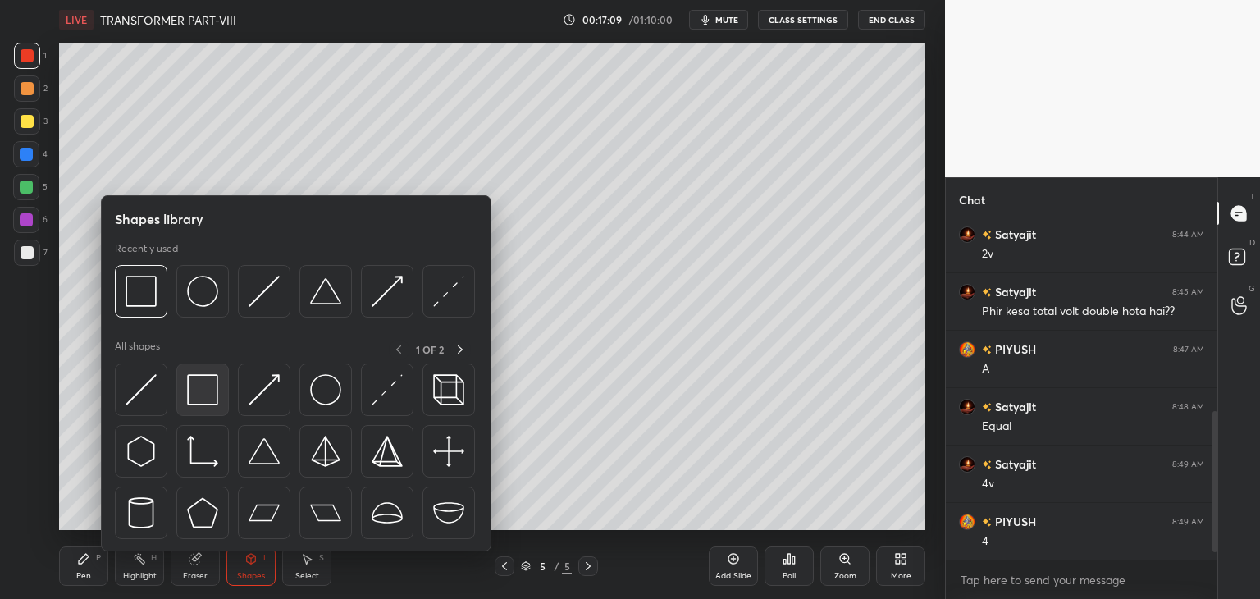
click at [206, 397] on img at bounding box center [202, 389] width 31 height 31
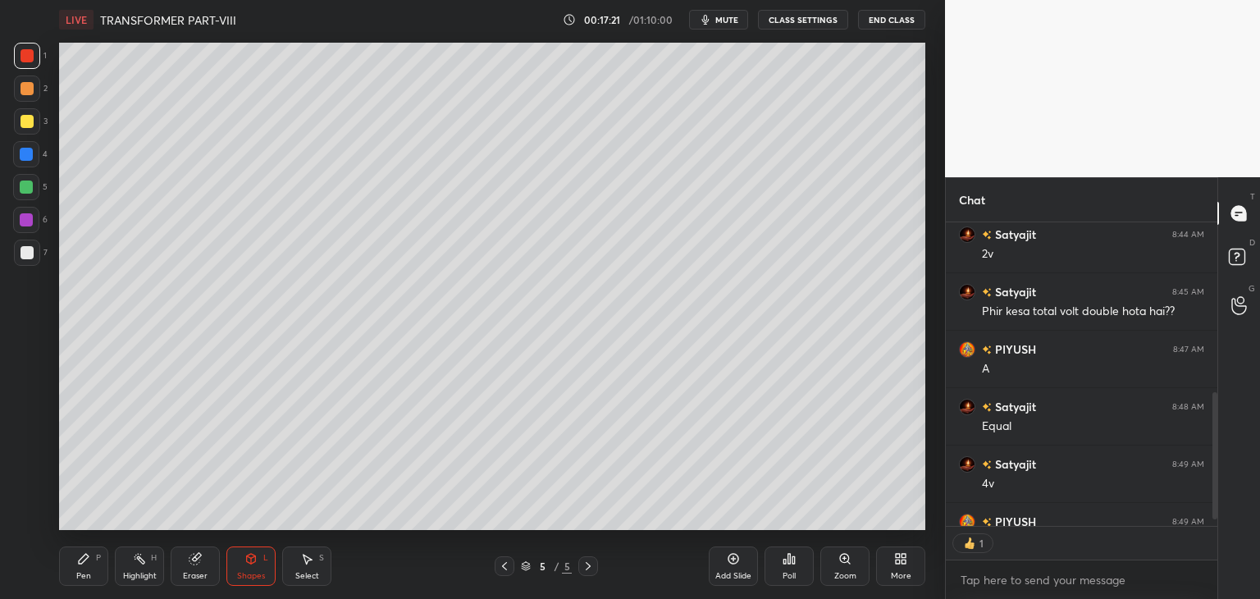
scroll to position [299, 267]
click at [735, 568] on div "Add Slide" at bounding box center [733, 565] width 49 height 39
click at [80, 566] on div "Pen P" at bounding box center [83, 565] width 49 height 39
click at [248, 569] on div "Shapes L" at bounding box center [250, 565] width 49 height 39
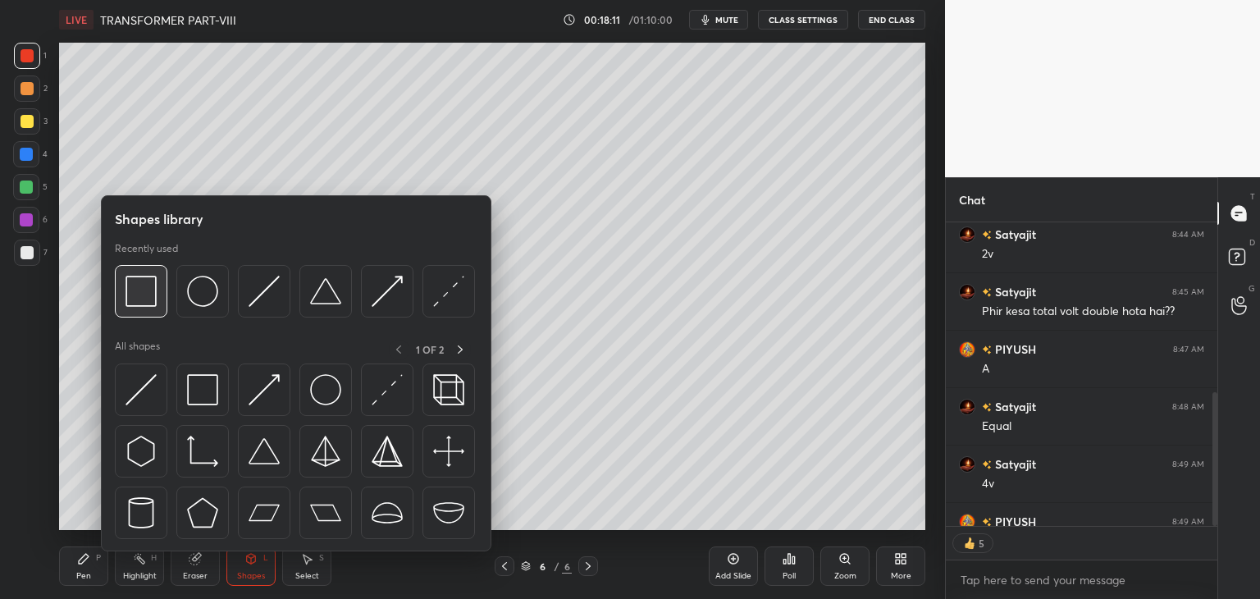
click at [145, 303] on img at bounding box center [141, 291] width 31 height 31
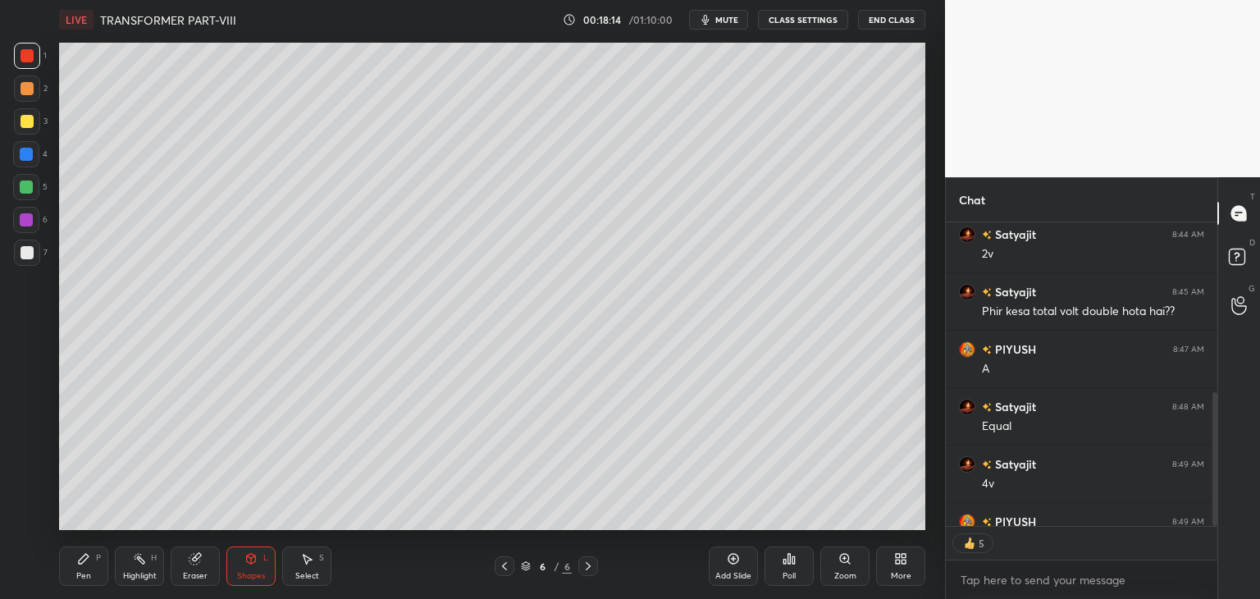
click at [90, 570] on div "Pen P" at bounding box center [83, 565] width 49 height 39
click at [33, 191] on div at bounding box center [26, 187] width 26 height 26
drag, startPoint x: 250, startPoint y: 572, endPoint x: 231, endPoint y: 574, distance: 19.0
click at [249, 572] on div "Shapes" at bounding box center [251, 576] width 28 height 8
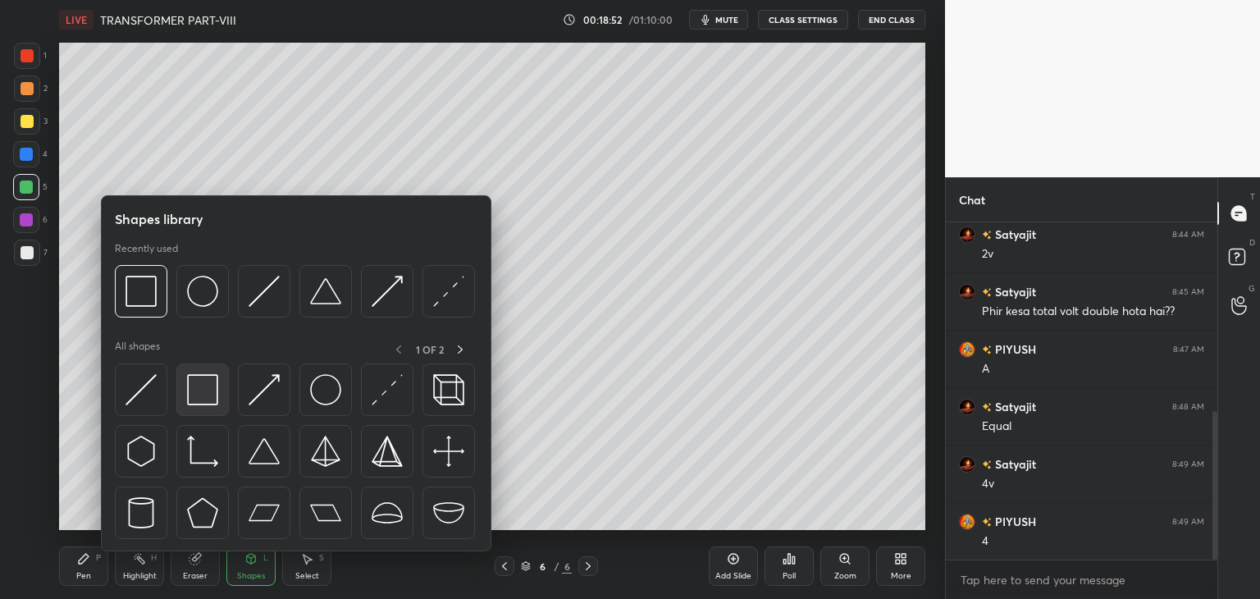
click at [207, 393] on img at bounding box center [202, 389] width 31 height 31
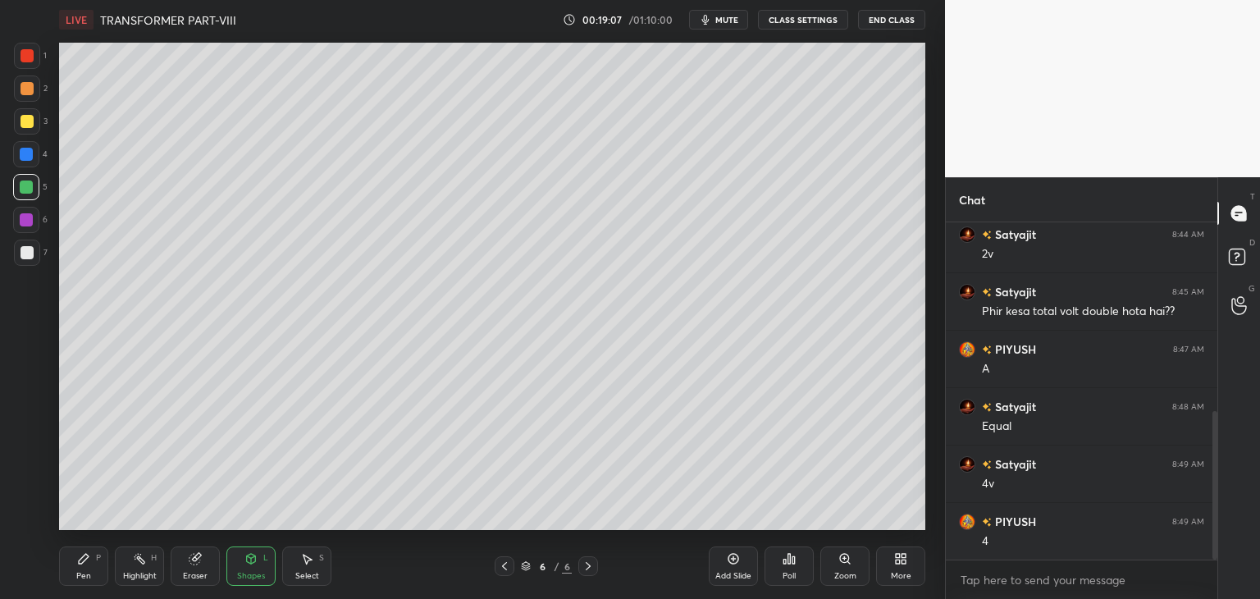
click at [25, 124] on div at bounding box center [27, 121] width 13 height 13
click at [27, 185] on div at bounding box center [26, 186] width 13 height 13
click at [80, 565] on div "Pen P" at bounding box center [83, 565] width 49 height 39
click at [31, 152] on div at bounding box center [26, 154] width 13 height 13
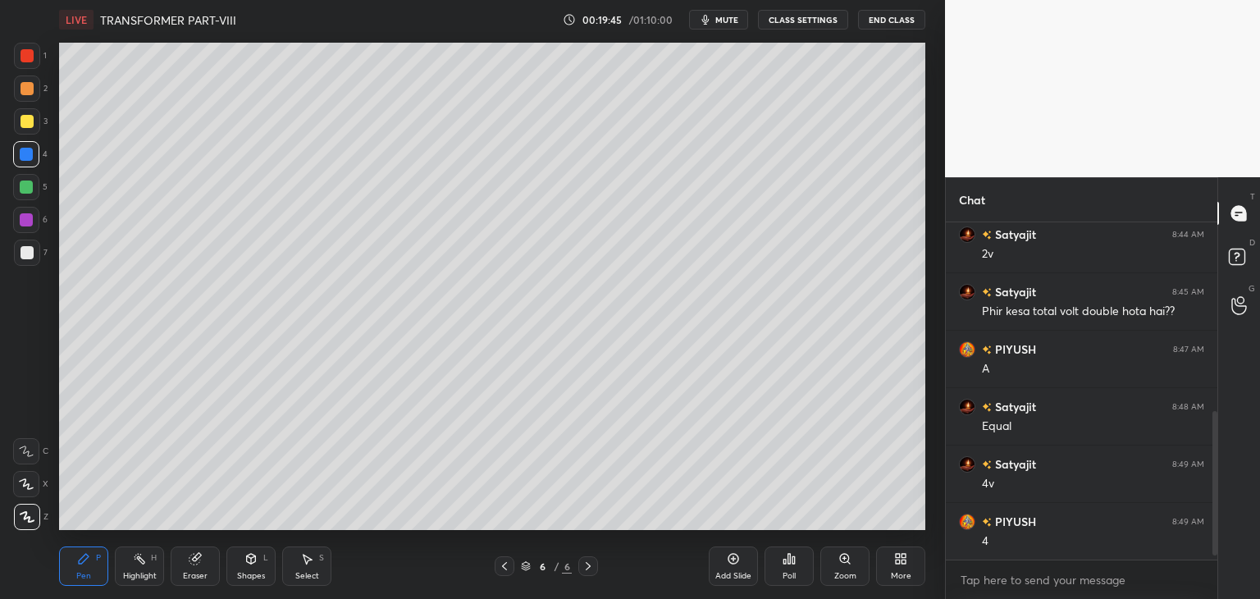
scroll to position [428, 0]
click at [256, 572] on div "Shapes" at bounding box center [251, 576] width 28 height 8
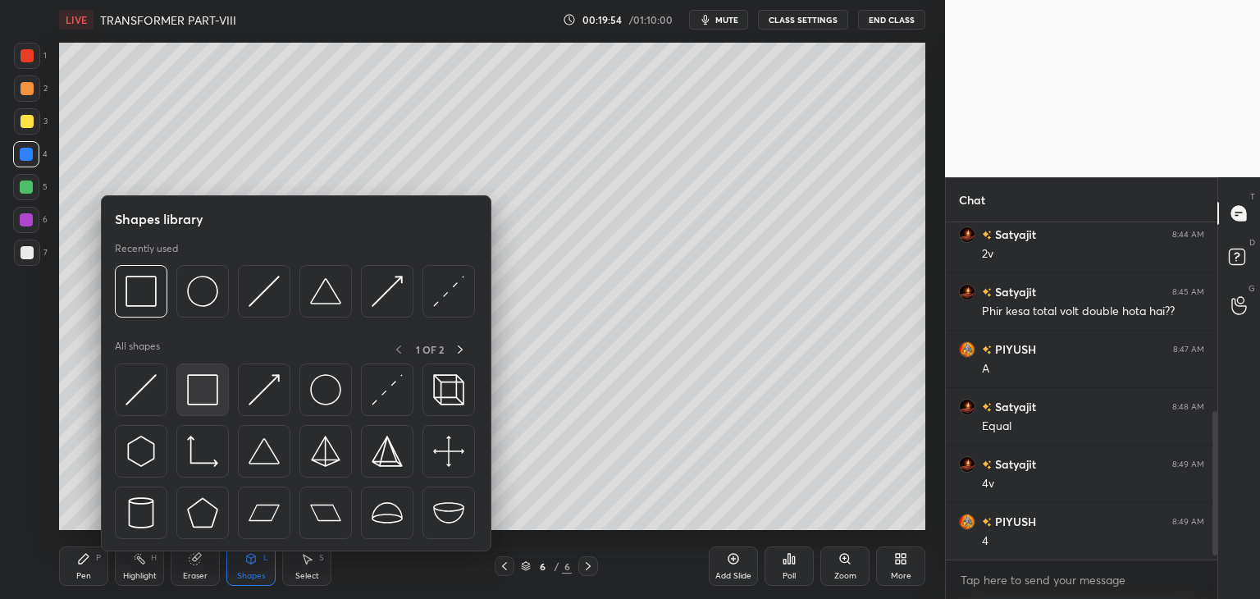
click at [194, 386] on img at bounding box center [202, 389] width 31 height 31
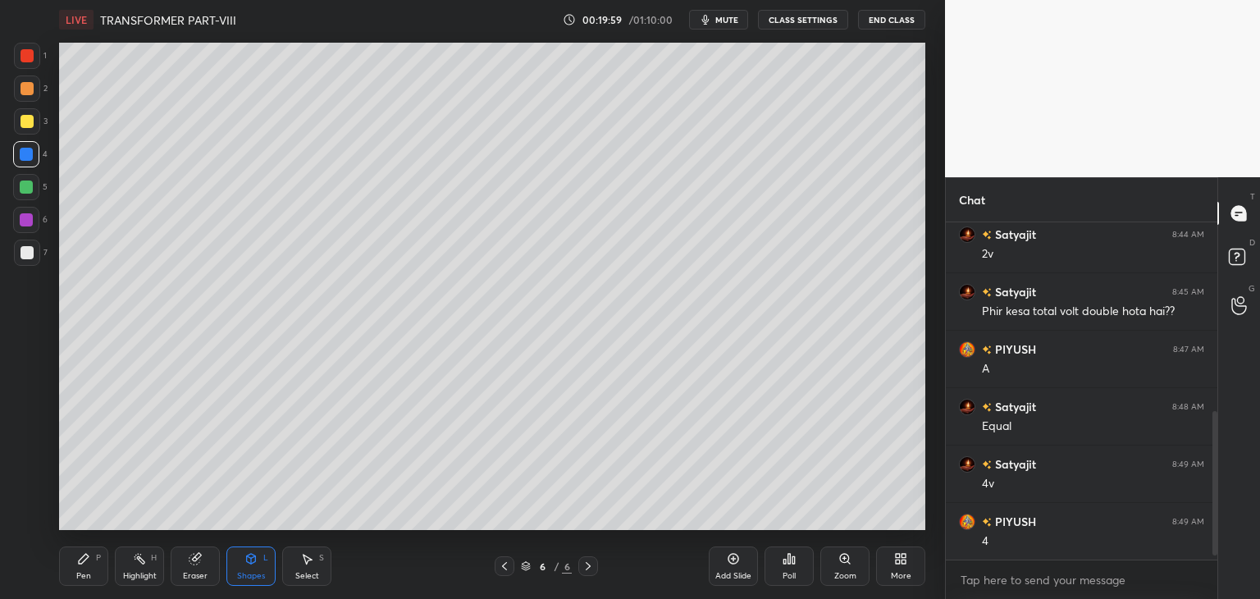
click at [103, 571] on div "Pen P" at bounding box center [83, 565] width 49 height 39
click at [22, 257] on div at bounding box center [27, 252] width 13 height 13
click at [255, 568] on div "Shapes L" at bounding box center [250, 565] width 49 height 39
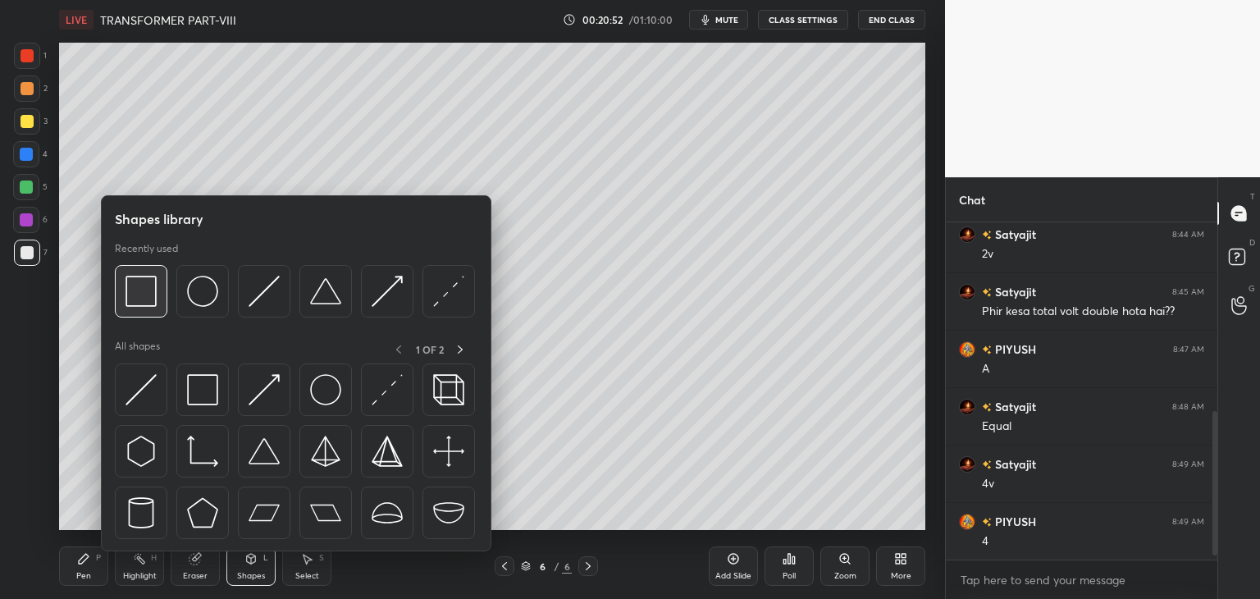
click at [152, 300] on img at bounding box center [141, 291] width 31 height 31
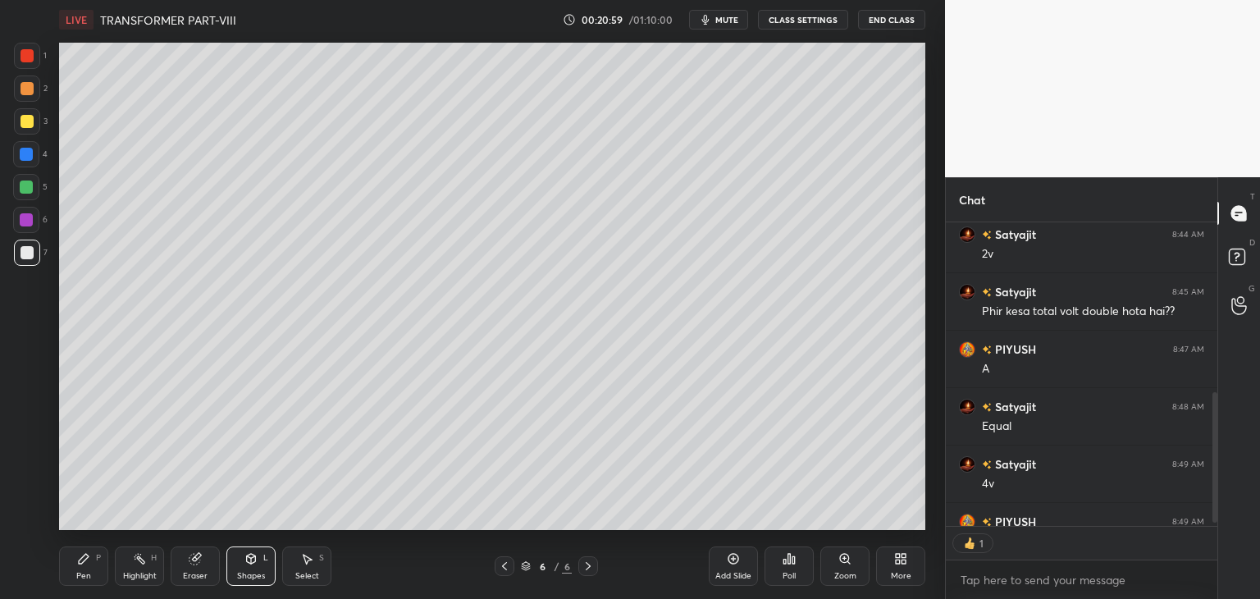
scroll to position [299, 267]
click at [25, 154] on div at bounding box center [26, 154] width 13 height 13
click at [103, 565] on div "Pen P" at bounding box center [83, 565] width 49 height 39
click at [742, 568] on div "Add Slide" at bounding box center [733, 565] width 49 height 39
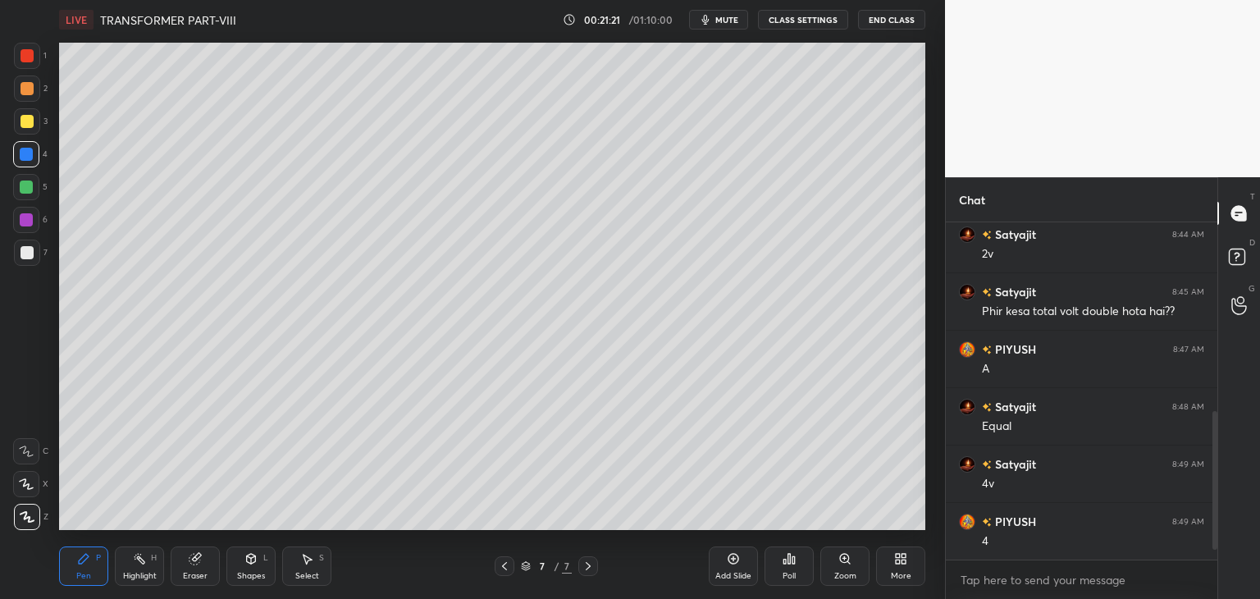
click at [30, 128] on div at bounding box center [27, 121] width 26 height 26
click at [195, 559] on icon at bounding box center [194, 559] width 11 height 11
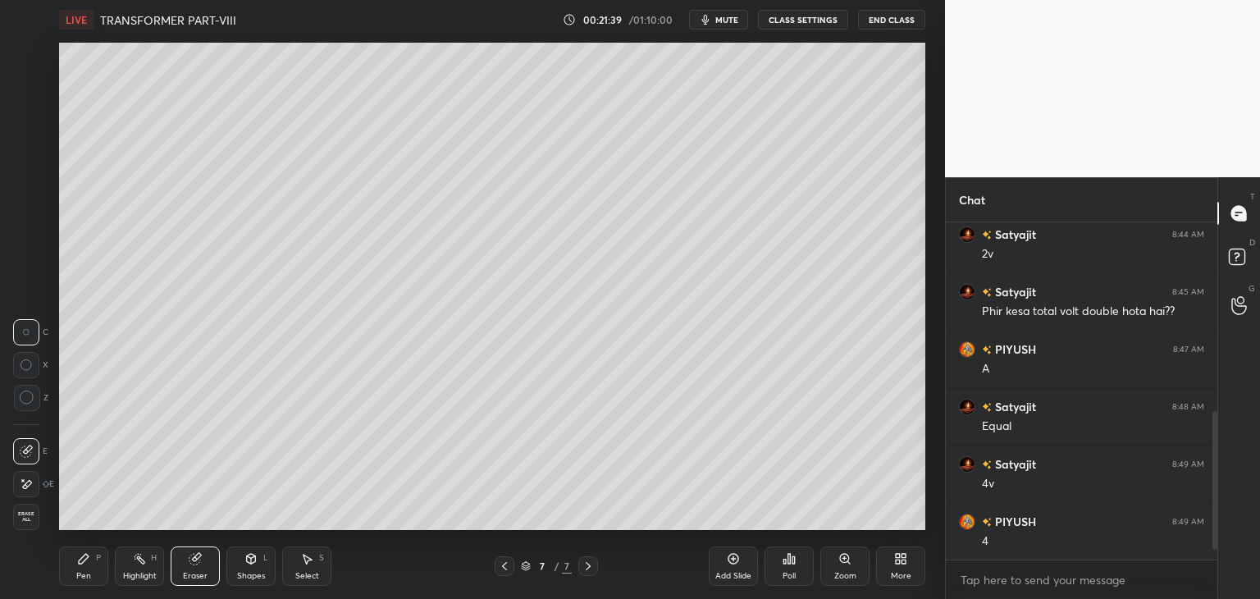
click at [80, 563] on icon at bounding box center [84, 559] width 10 height 10
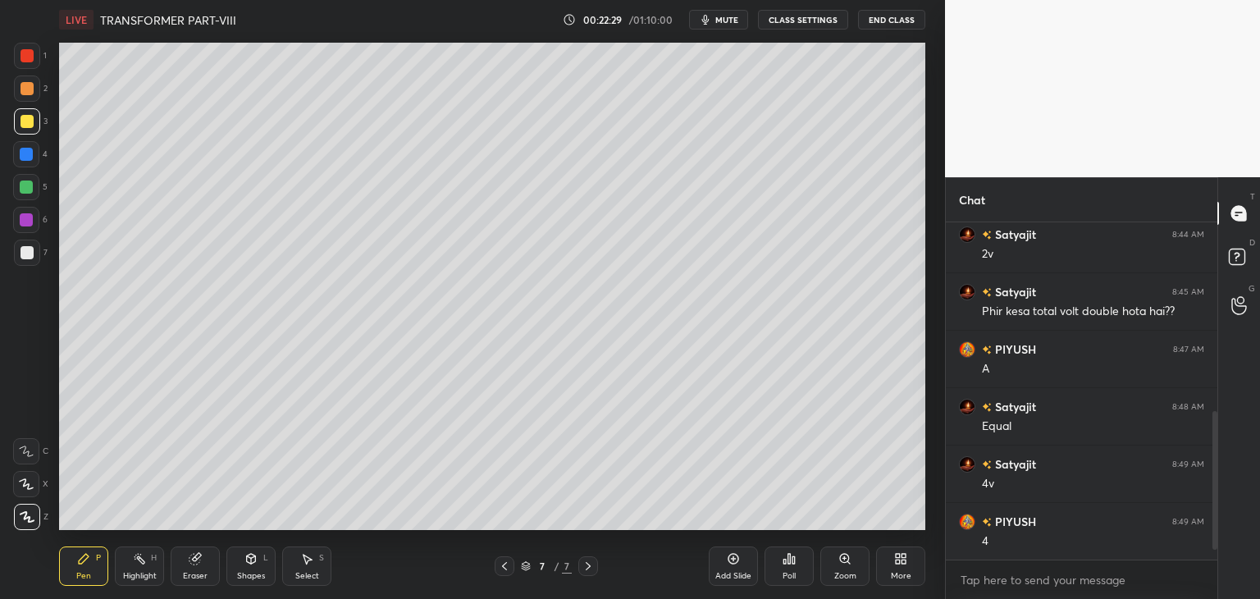
click at [196, 564] on icon at bounding box center [195, 558] width 13 height 13
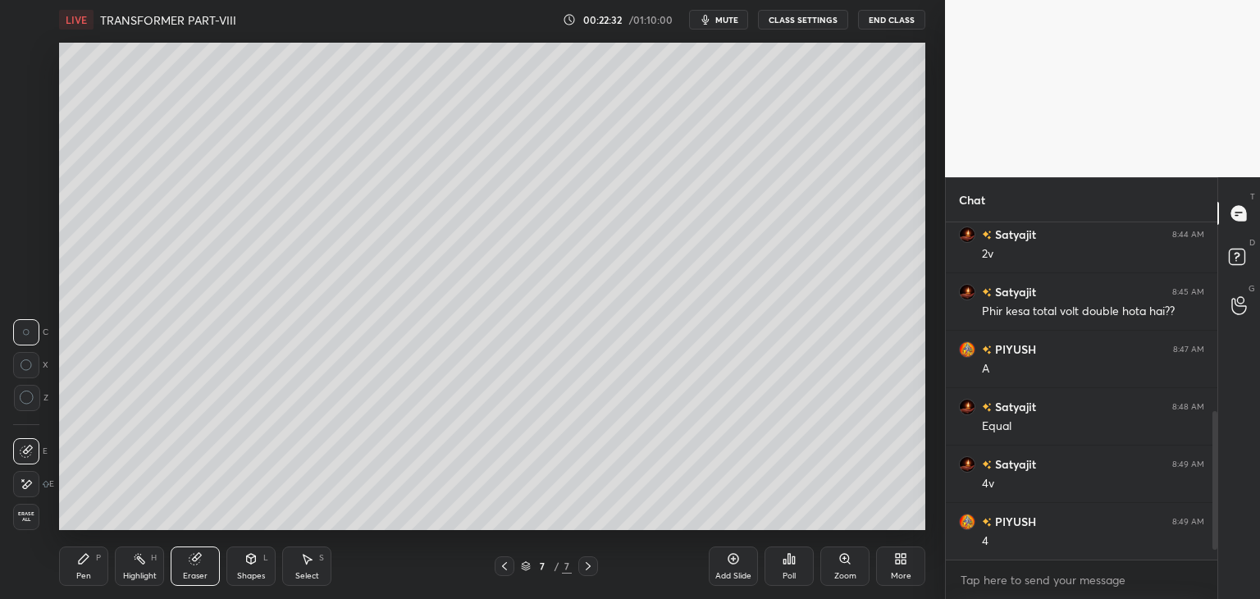
click at [88, 569] on div "Pen P" at bounding box center [83, 565] width 49 height 39
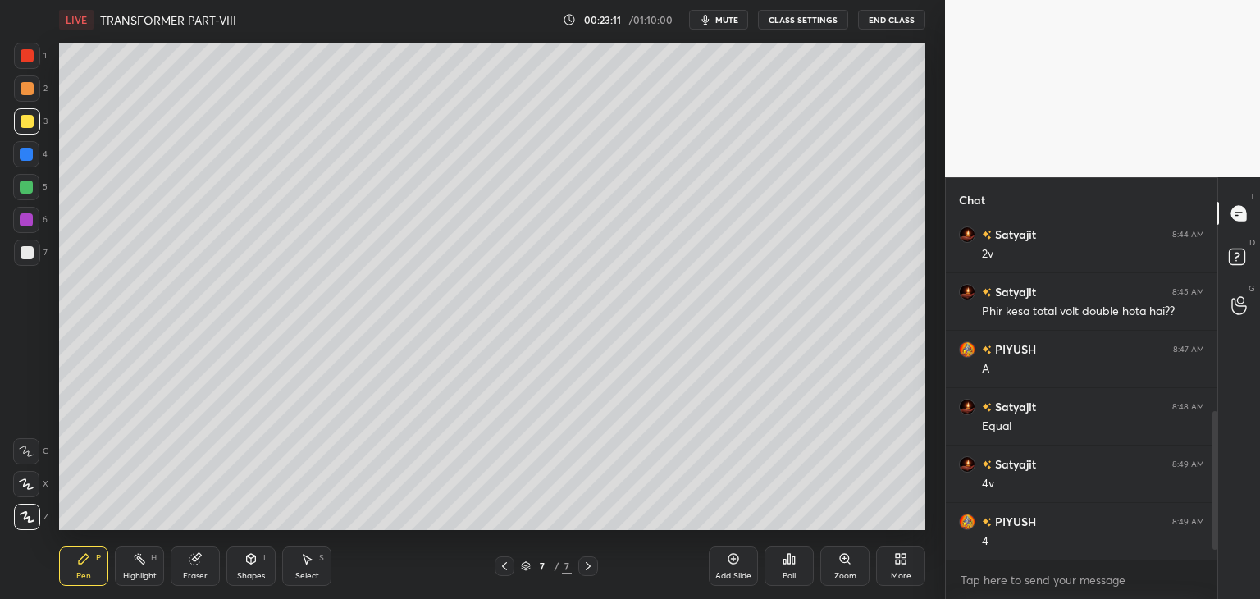
click at [251, 568] on div "Shapes L" at bounding box center [250, 565] width 49 height 39
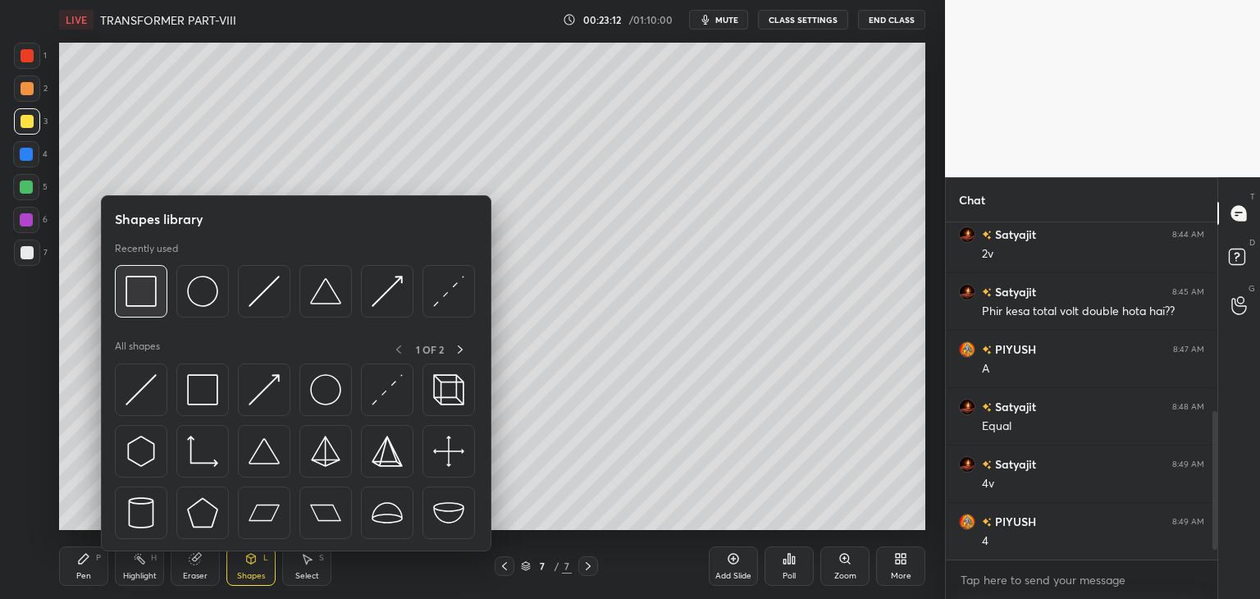
click at [129, 299] on img at bounding box center [141, 291] width 31 height 31
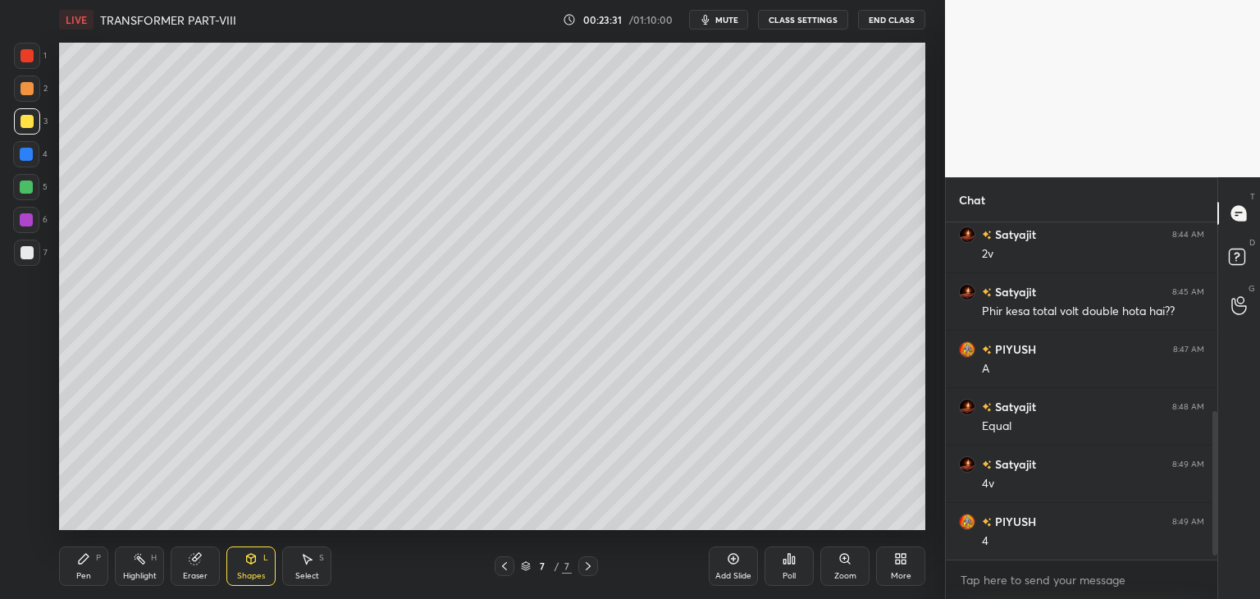
click at [25, 222] on div at bounding box center [26, 219] width 13 height 13
click at [85, 572] on div "Pen" at bounding box center [83, 576] width 15 height 8
click at [738, 568] on div "Add Slide" at bounding box center [733, 565] width 49 height 39
click at [200, 562] on icon at bounding box center [195, 558] width 13 height 13
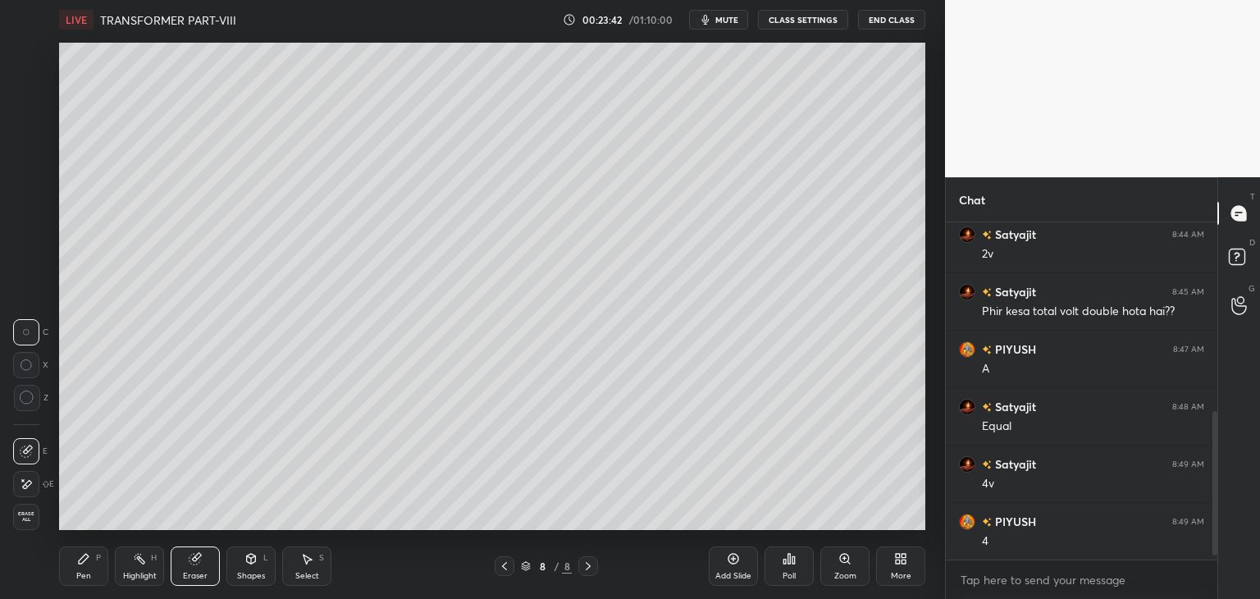
click at [89, 567] on div "Pen P" at bounding box center [83, 565] width 49 height 39
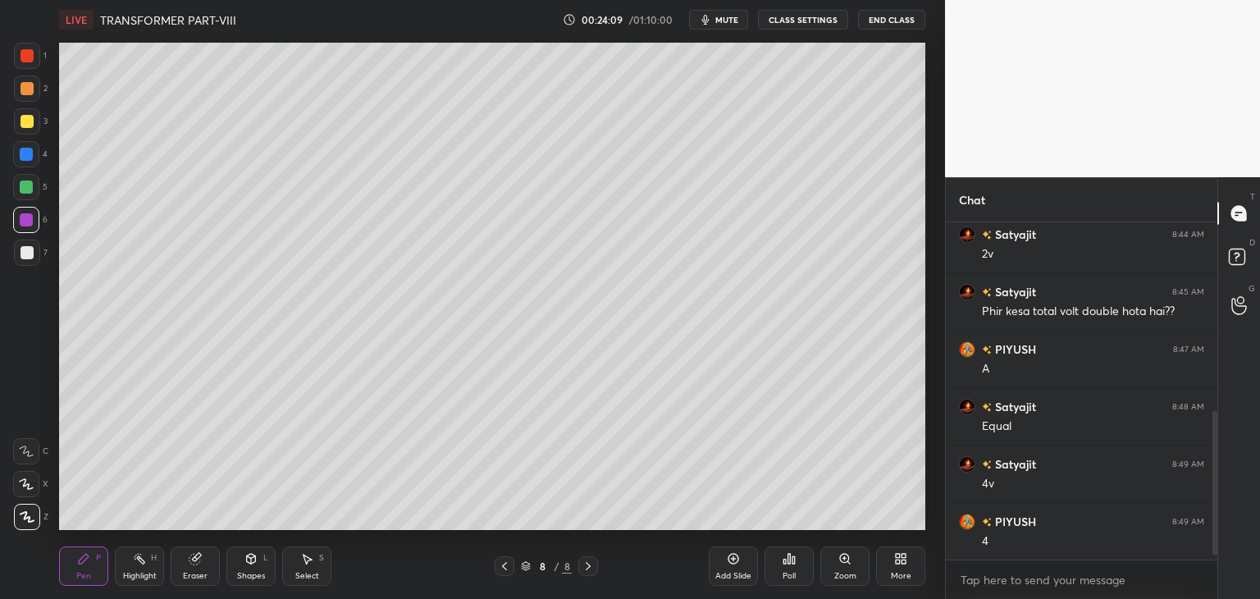
click at [36, 122] on div at bounding box center [27, 121] width 26 height 26
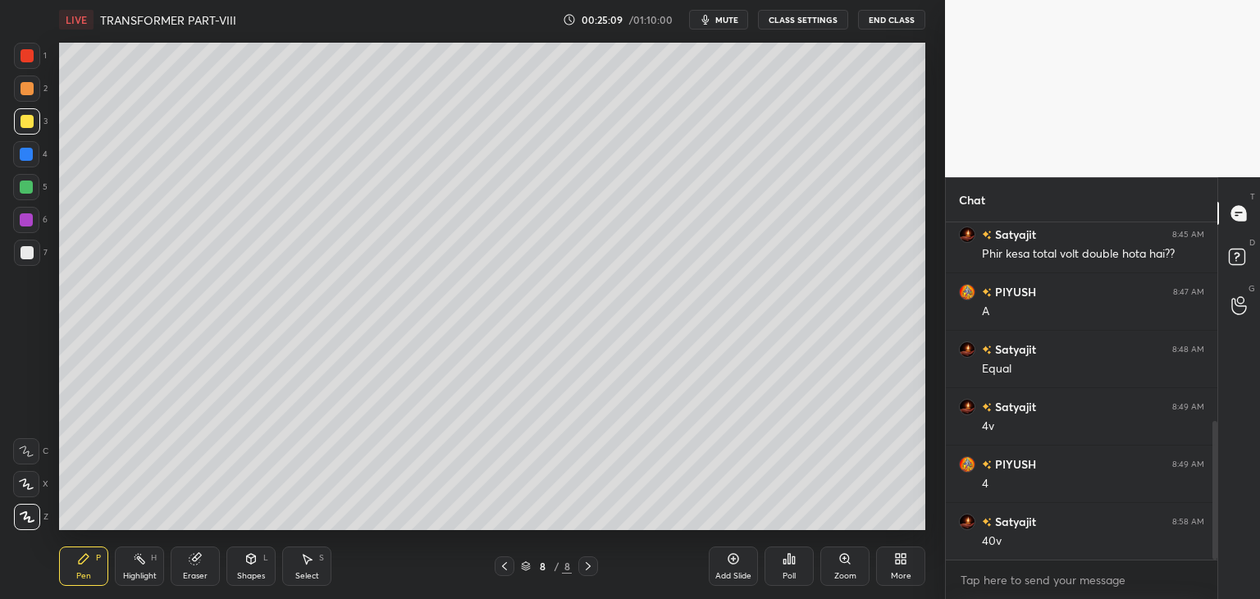
scroll to position [543, 0]
click at [30, 190] on div at bounding box center [26, 186] width 13 height 13
click at [259, 576] on div "Shapes" at bounding box center [251, 576] width 28 height 8
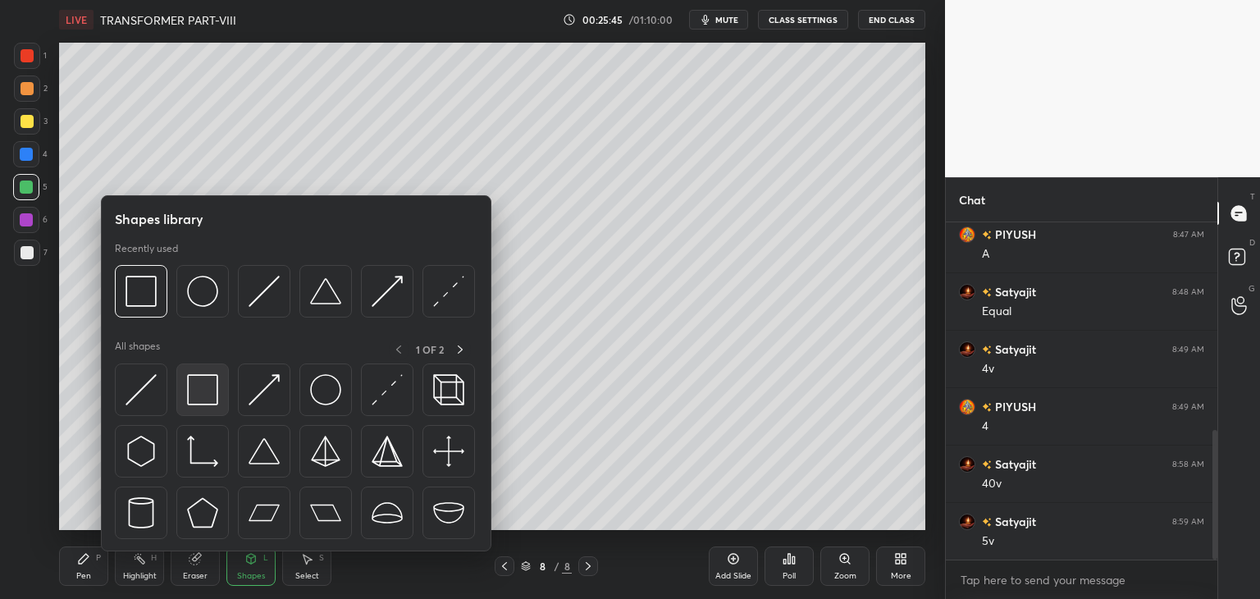
click at [202, 392] on img at bounding box center [202, 389] width 31 height 31
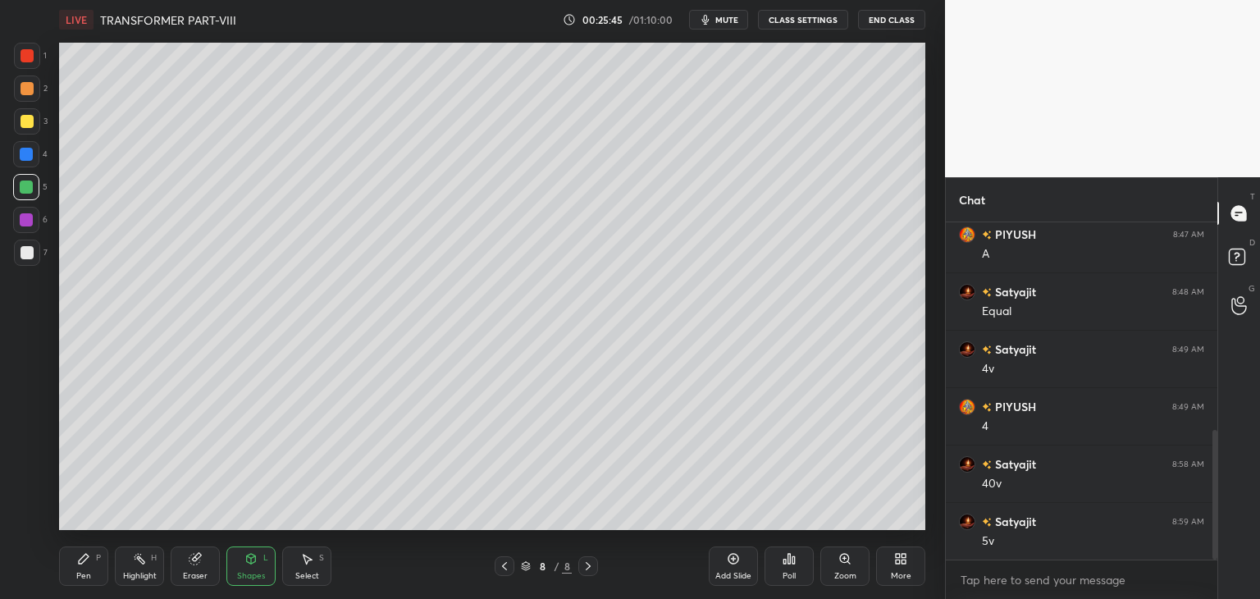
click at [48, 312] on div "1 2 3 4 5 6 7 C X Z C X Z E E Erase all H H LIVE TRANSFORMER PART-VIII 00:25:45…" at bounding box center [466, 299] width 932 height 599
click at [23, 258] on div at bounding box center [27, 252] width 13 height 13
click at [320, 571] on div "Select S" at bounding box center [306, 565] width 49 height 39
click at [532, 486] on div "0 ° Undo Copy Duplicate Duplicate to new slide Delete" at bounding box center [492, 286] width 866 height 487
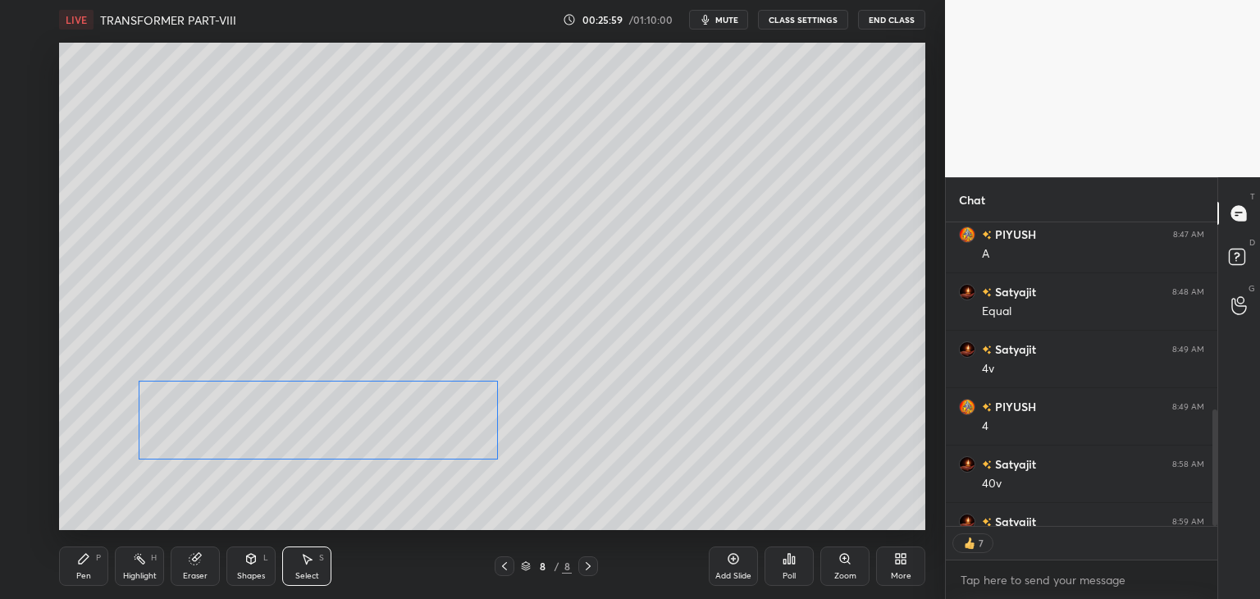
click at [464, 444] on div "0 ° Undo Copy Duplicate Duplicate to new slide Delete" at bounding box center [492, 286] width 866 height 487
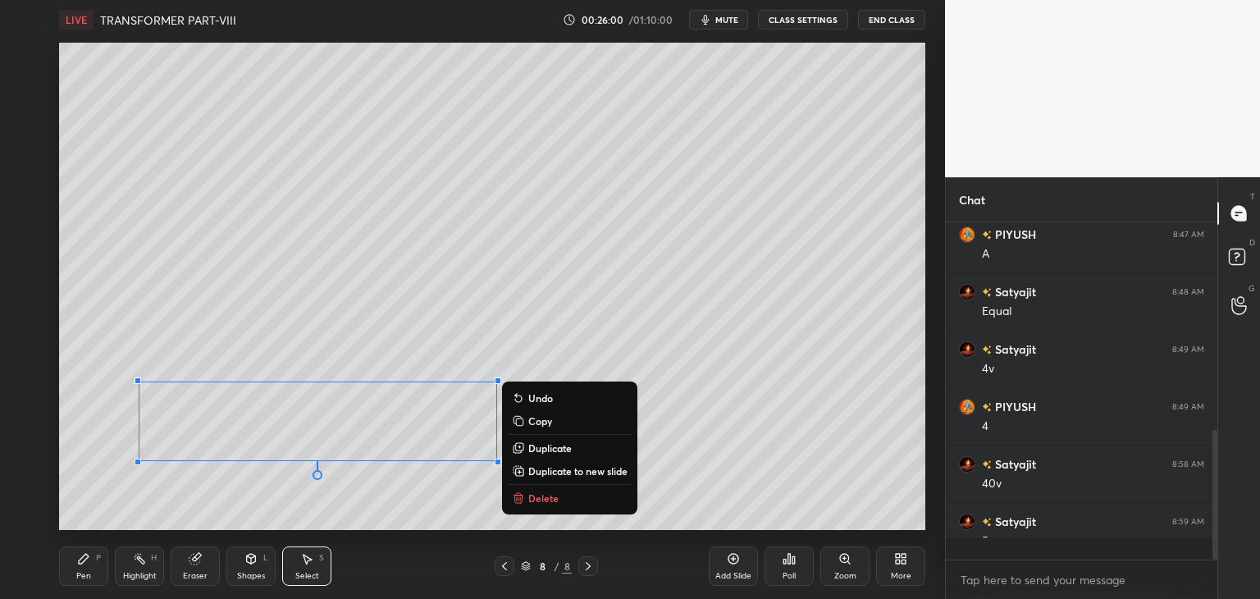
scroll to position [332, 267]
click at [86, 560] on icon at bounding box center [83, 558] width 13 height 13
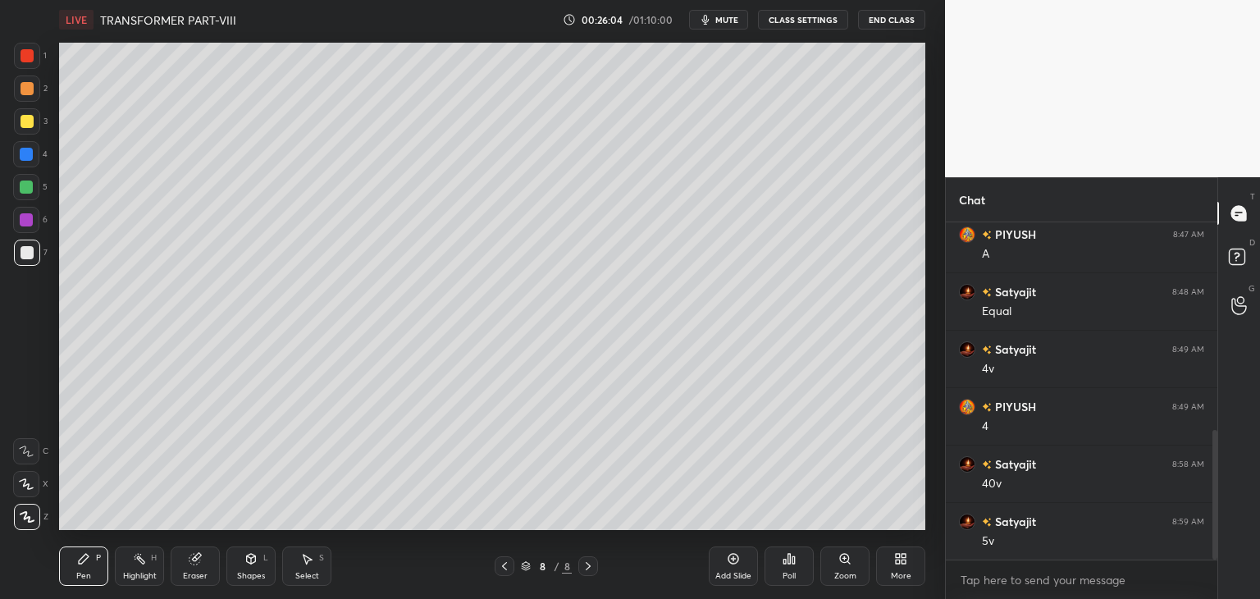
scroll to position [582, 0]
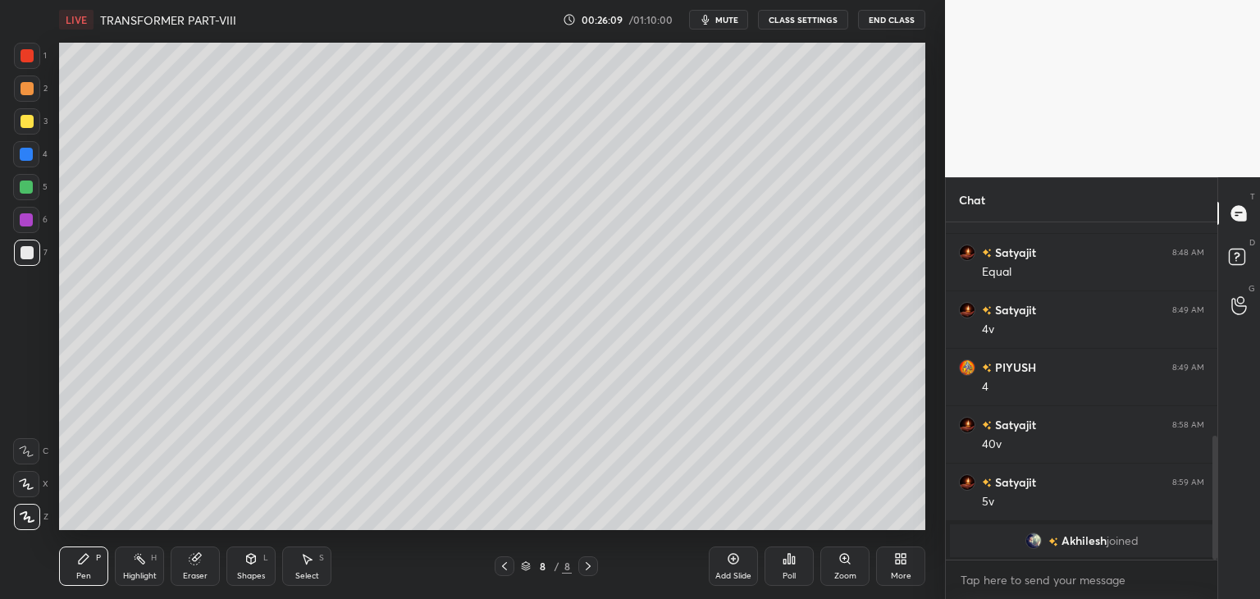
click at [736, 566] on div "Add Slide" at bounding box center [733, 565] width 49 height 39
click at [1217, 454] on div "T Messages (T) D Doubts (D) G Raise Hand (G)" at bounding box center [1238, 388] width 43 height 422
drag, startPoint x: 1216, startPoint y: 454, endPoint x: 1218, endPoint y: 485, distance: 31.3
click at [1218, 486] on div "Chat [PERSON_NAME] 8:45 AM Phir kesa total volt double hota hai?? PIYUSH 8:47 A…" at bounding box center [1102, 388] width 315 height 422
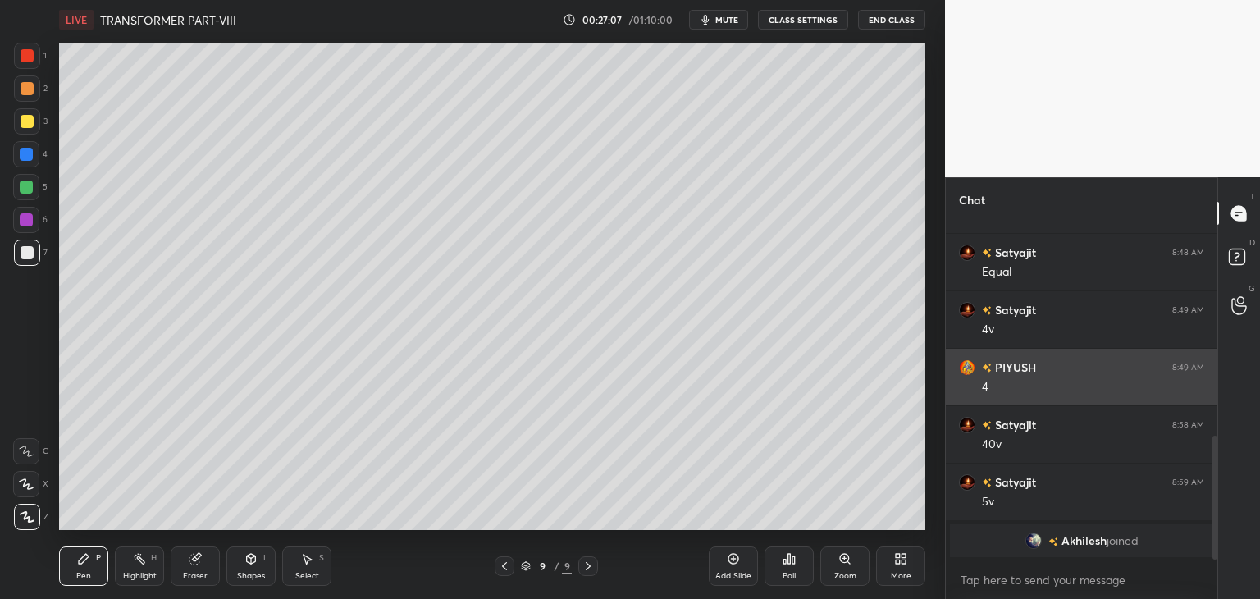
scroll to position [6, 5]
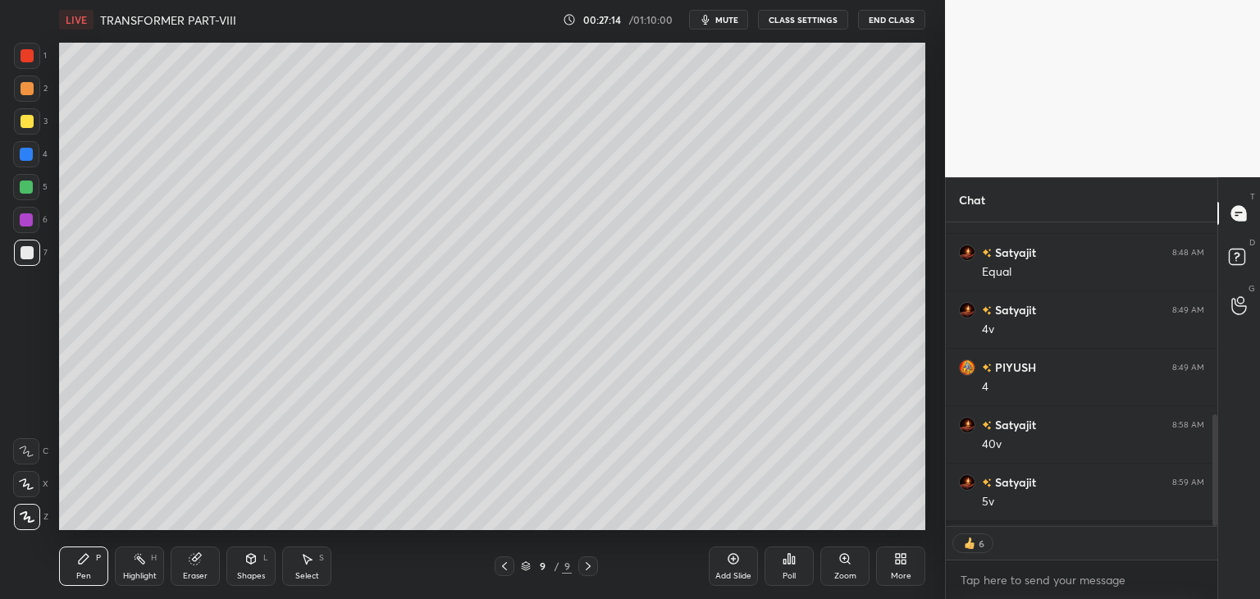
click at [89, 582] on div "Pen P" at bounding box center [83, 565] width 49 height 39
click at [30, 178] on div at bounding box center [26, 187] width 26 height 26
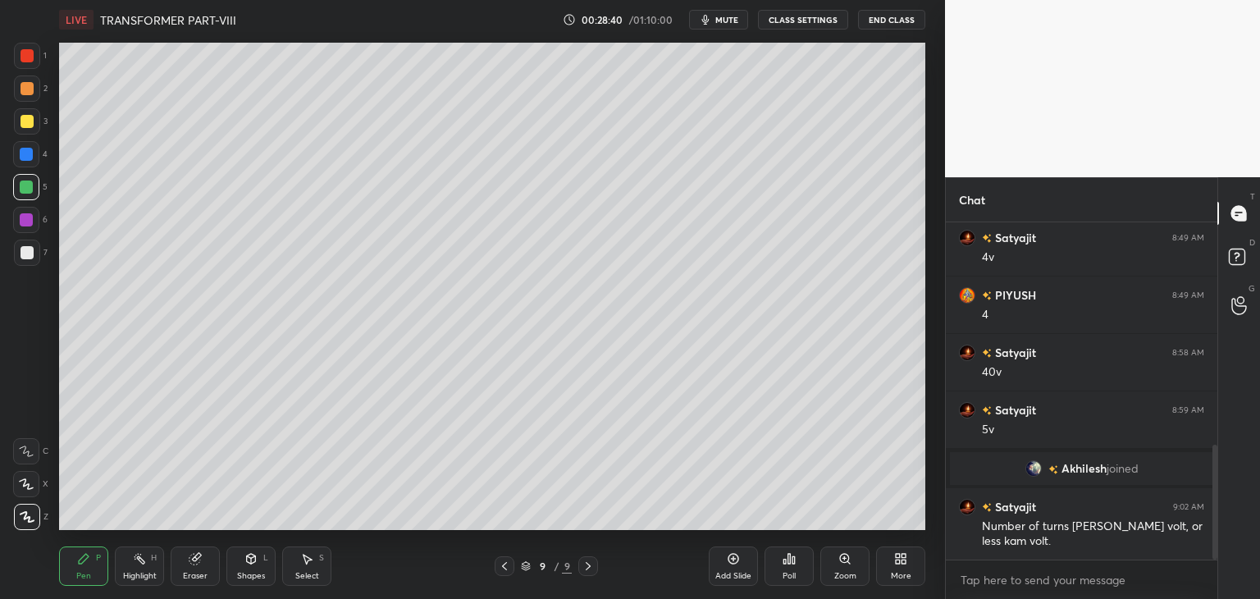
click at [34, 162] on div at bounding box center [26, 154] width 26 height 26
click at [734, 572] on div "Add Slide" at bounding box center [733, 576] width 36 height 8
drag, startPoint x: 198, startPoint y: 572, endPoint x: 158, endPoint y: 565, distance: 40.7
click at [194, 573] on div "Eraser" at bounding box center [195, 576] width 25 height 8
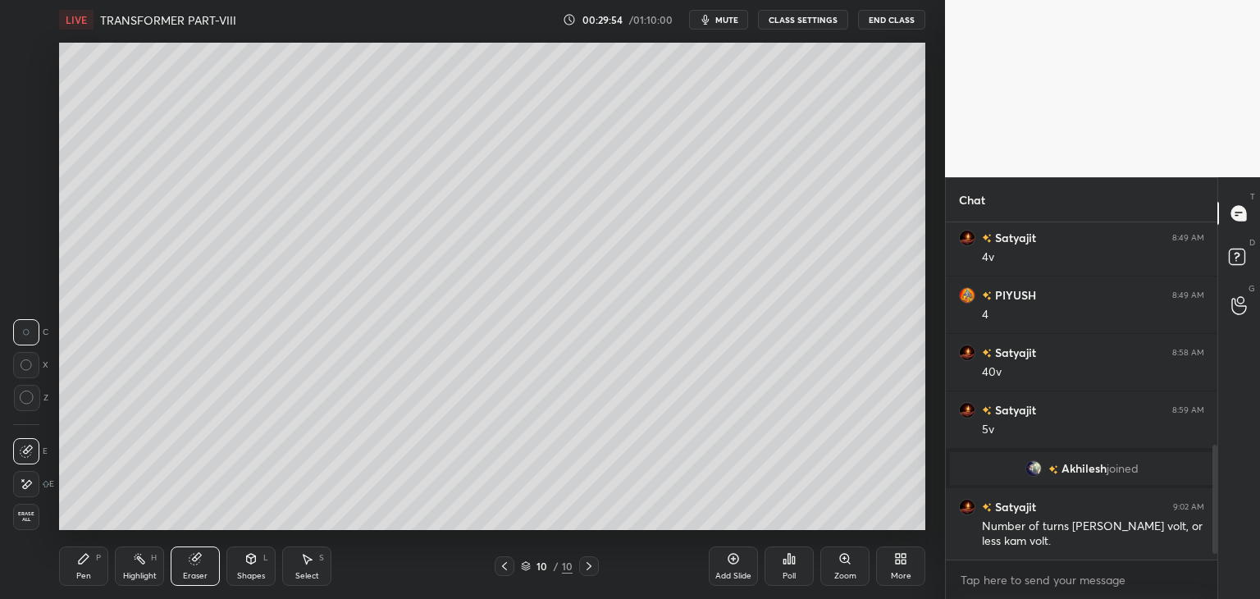
click at [33, 511] on span "Erase all" at bounding box center [26, 516] width 25 height 11
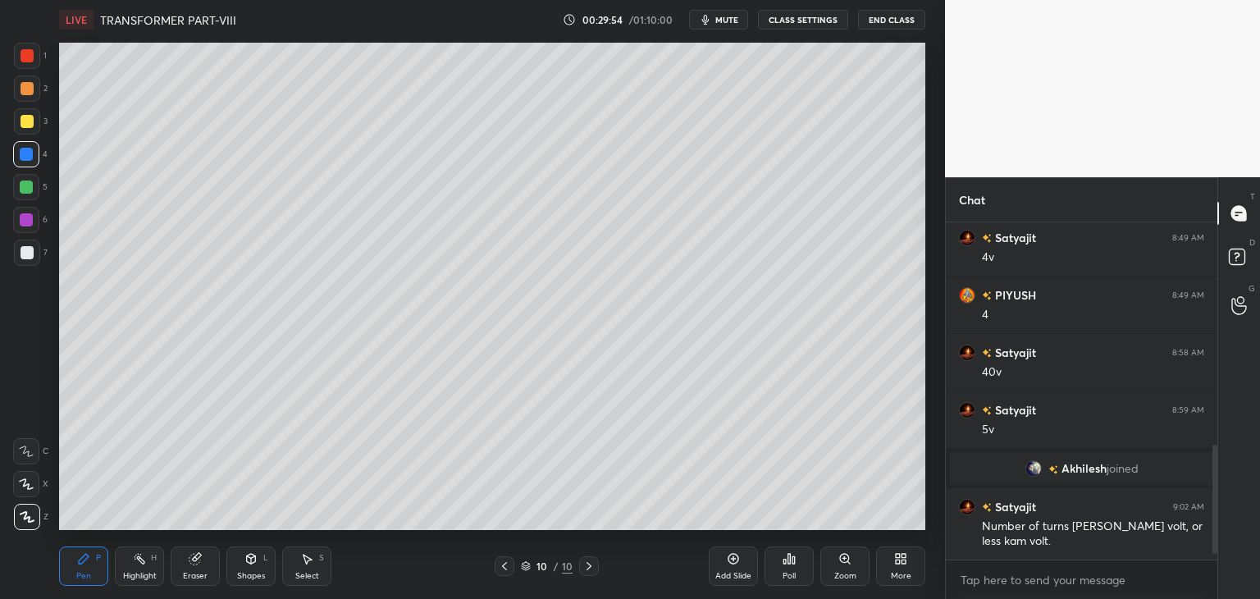
click at [92, 596] on div "Pen P Highlight H Eraser Shapes L Select S 10 / 10 Add Slide Poll Zoom More" at bounding box center [492, 566] width 866 height 66
click at [198, 568] on div "Eraser" at bounding box center [195, 565] width 49 height 39
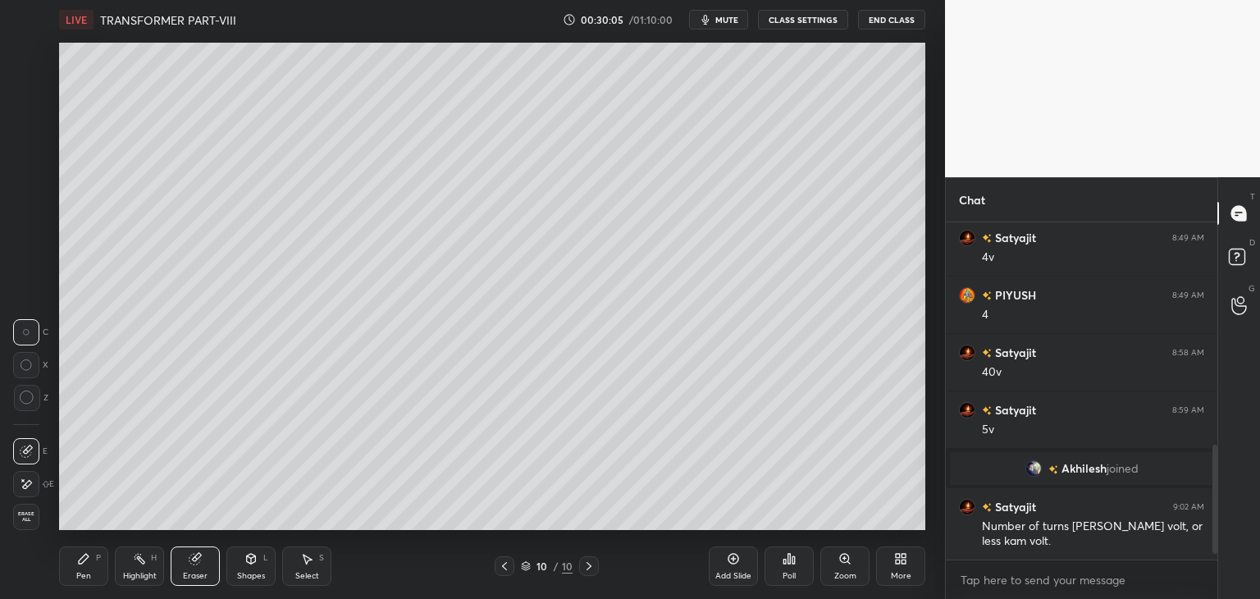
drag, startPoint x: 98, startPoint y: 563, endPoint x: 11, endPoint y: 595, distance: 92.7
click at [96, 563] on div "Pen P" at bounding box center [83, 565] width 49 height 39
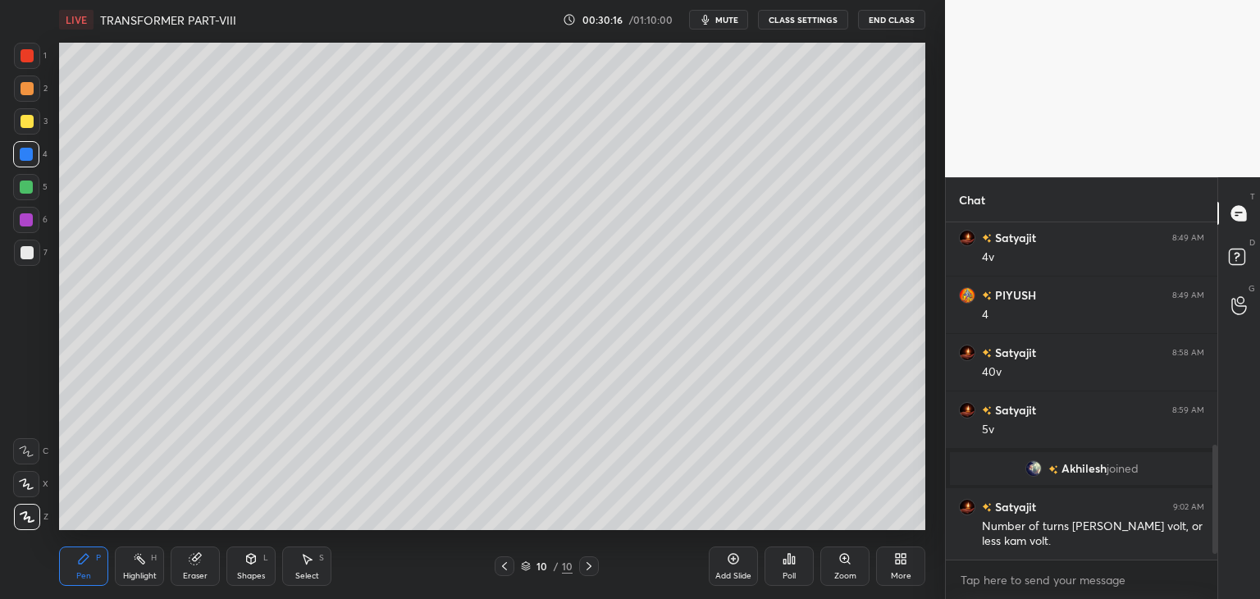
click at [30, 253] on div at bounding box center [27, 252] width 13 height 13
click at [25, 154] on div at bounding box center [26, 154] width 13 height 13
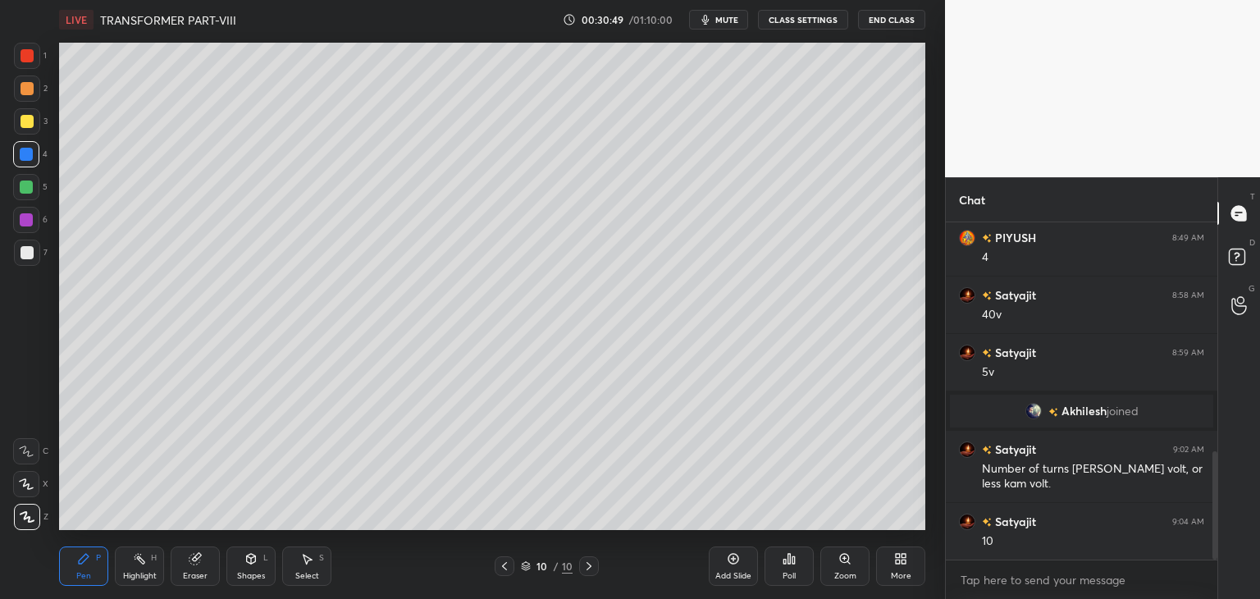
click at [30, 119] on div at bounding box center [27, 121] width 13 height 13
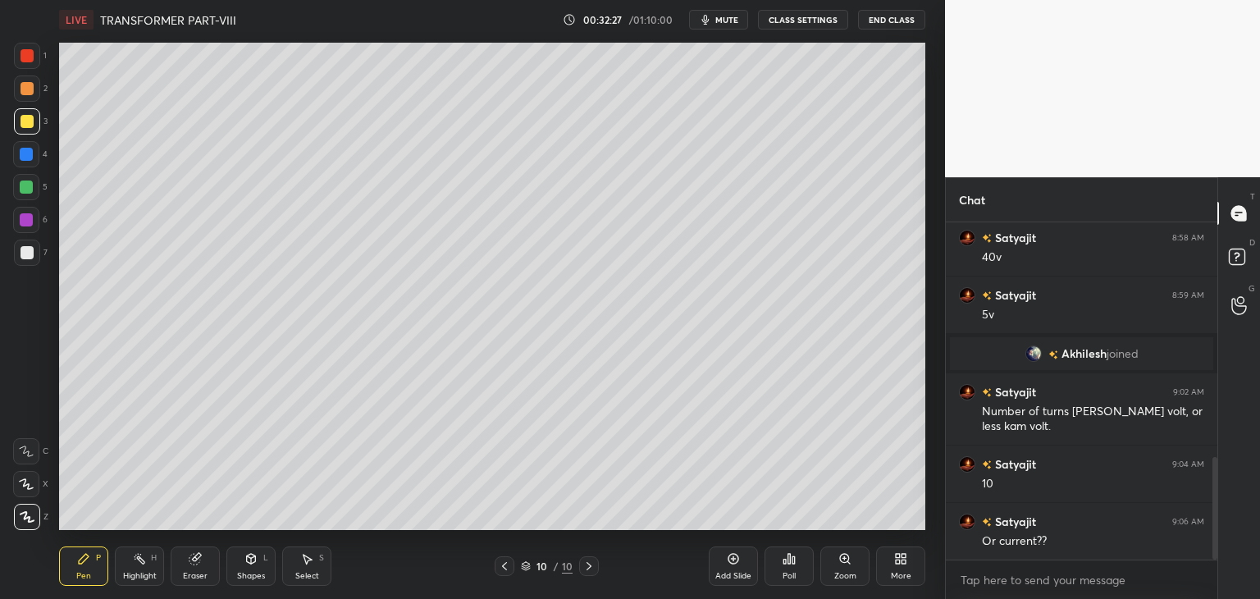
click at [200, 565] on icon at bounding box center [195, 558] width 13 height 13
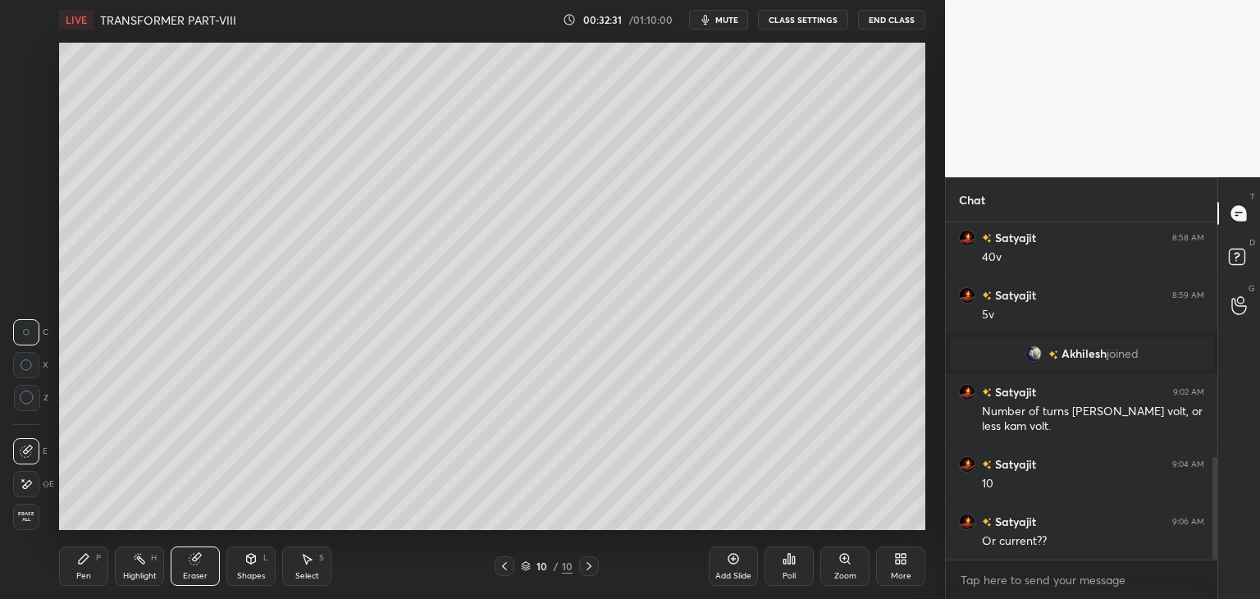
click at [87, 567] on div "Pen P" at bounding box center [83, 565] width 49 height 39
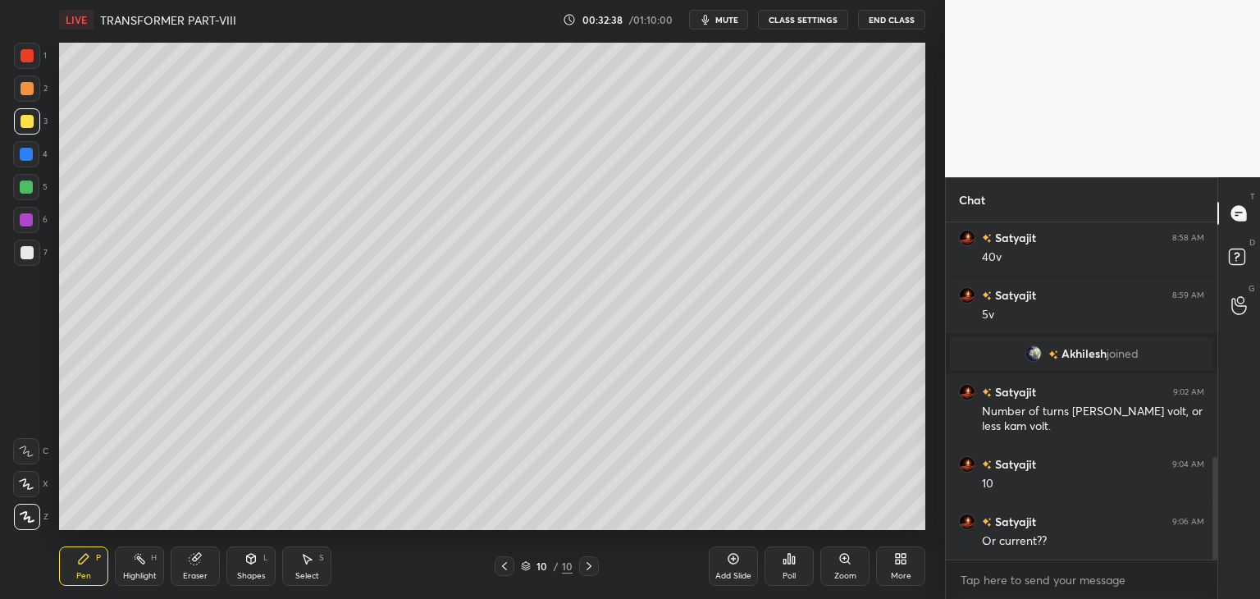
click at [197, 559] on icon at bounding box center [194, 559] width 11 height 11
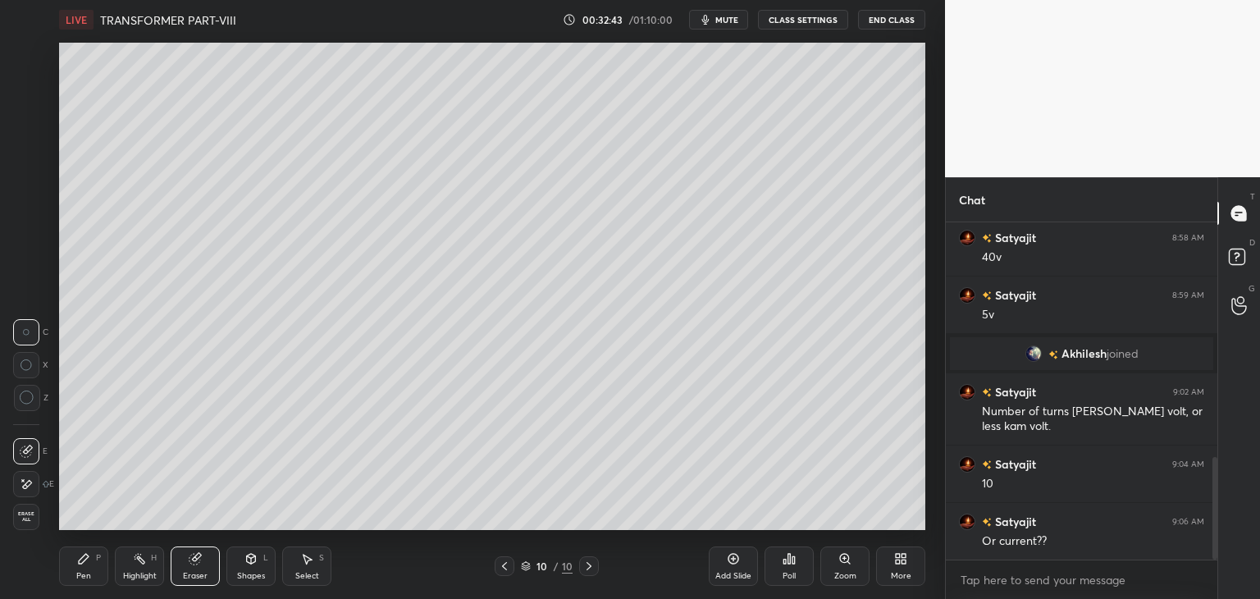
click at [92, 556] on div "Pen P" at bounding box center [83, 565] width 49 height 39
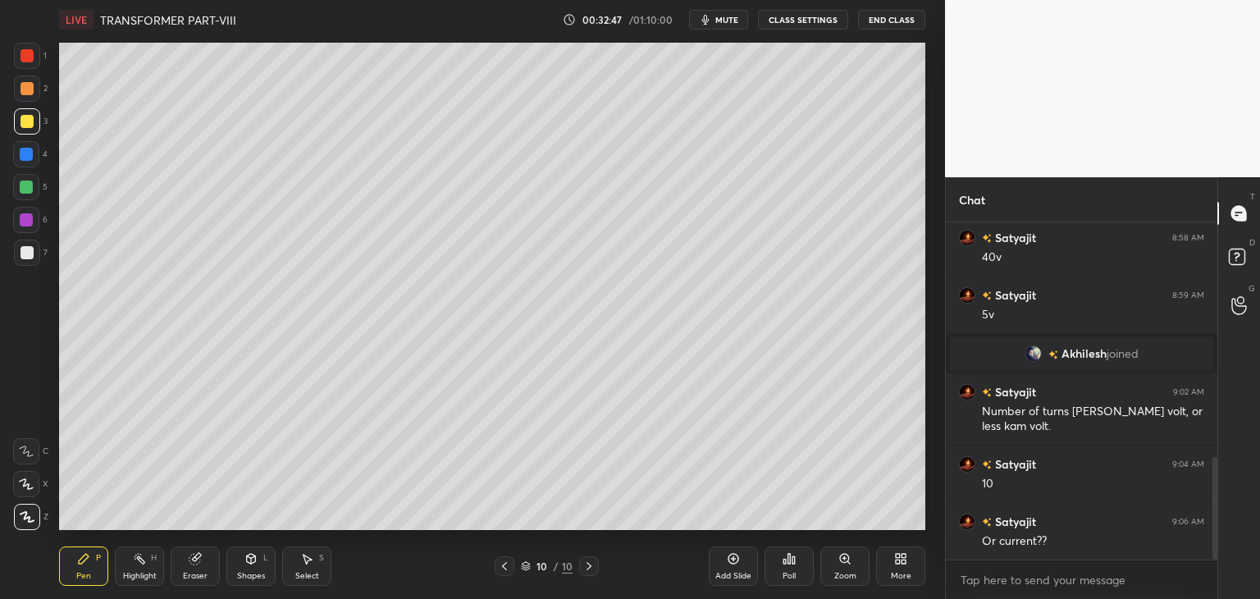
click at [200, 582] on div "Eraser" at bounding box center [195, 565] width 49 height 39
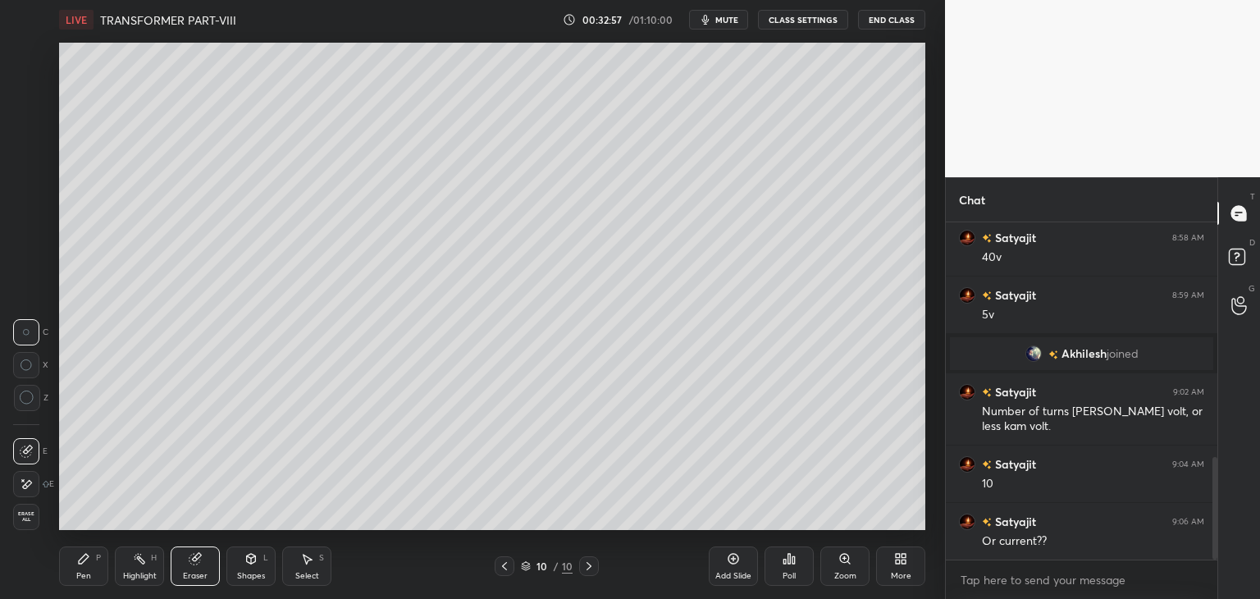
click at [500, 568] on icon at bounding box center [504, 565] width 13 height 13
click at [505, 570] on icon at bounding box center [504, 565] width 13 height 13
click at [500, 571] on icon at bounding box center [504, 565] width 13 height 13
click at [500, 567] on icon at bounding box center [504, 565] width 13 height 13
click at [594, 572] on icon at bounding box center [588, 565] width 13 height 13
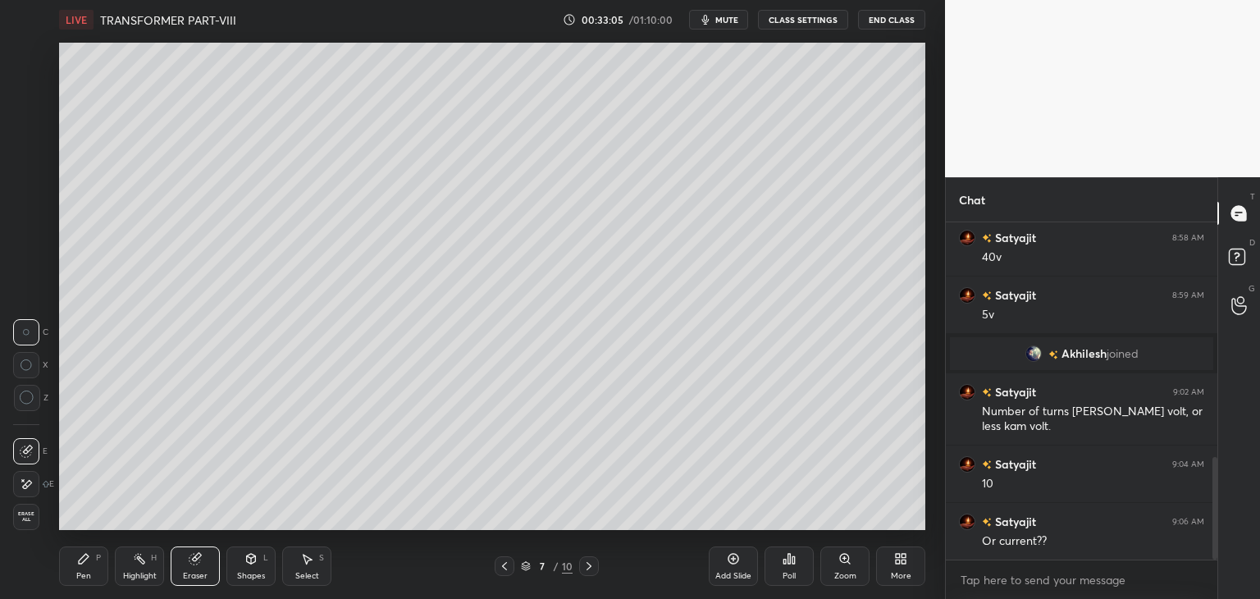
click at [588, 568] on icon at bounding box center [588, 565] width 13 height 13
click at [592, 572] on div at bounding box center [589, 566] width 20 height 20
click at [589, 568] on icon at bounding box center [588, 565] width 13 height 13
click at [591, 566] on icon at bounding box center [588, 565] width 13 height 13
click at [898, 565] on icon at bounding box center [900, 558] width 13 height 13
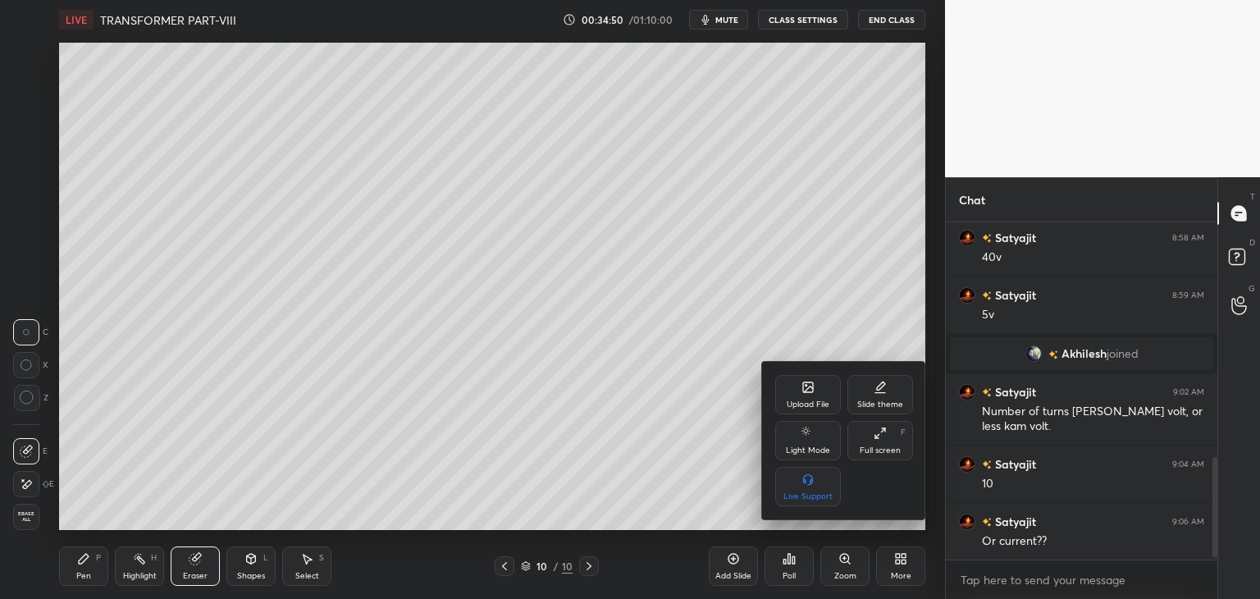
click at [791, 407] on div "Upload File" at bounding box center [808, 404] width 43 height 8
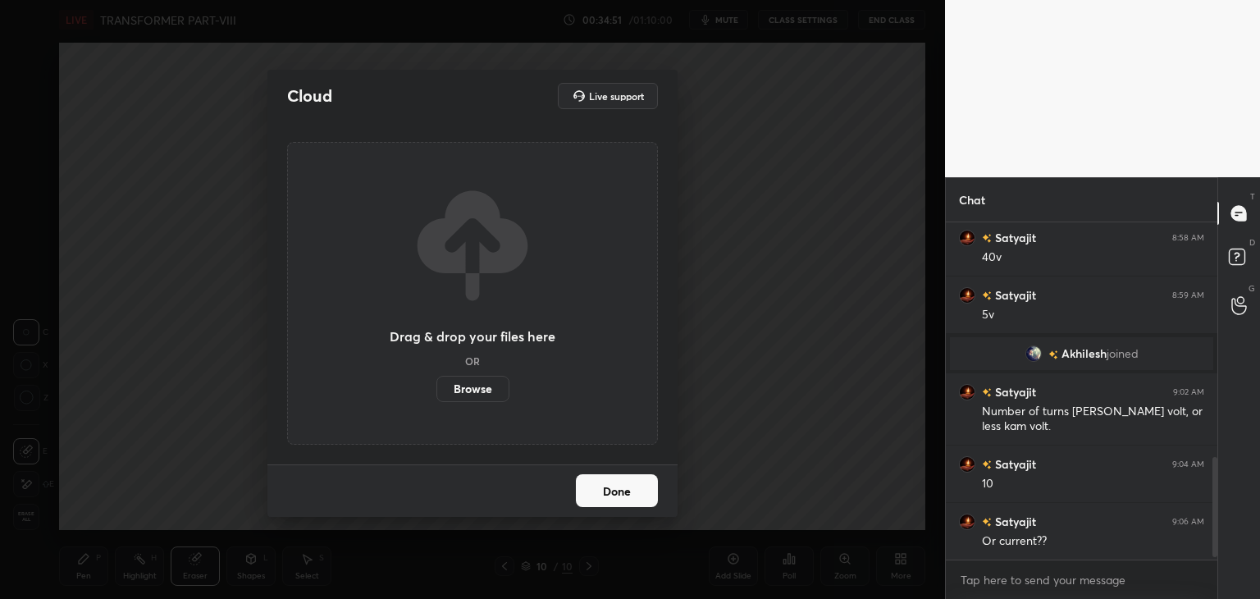
click at [791, 407] on div "Cloud Live support Drag & drop your files here OR Browse Done" at bounding box center [472, 299] width 945 height 599
click at [476, 388] on label "Browse" at bounding box center [472, 389] width 73 height 26
click at [436, 388] on input "Browse" at bounding box center [436, 389] width 0 height 26
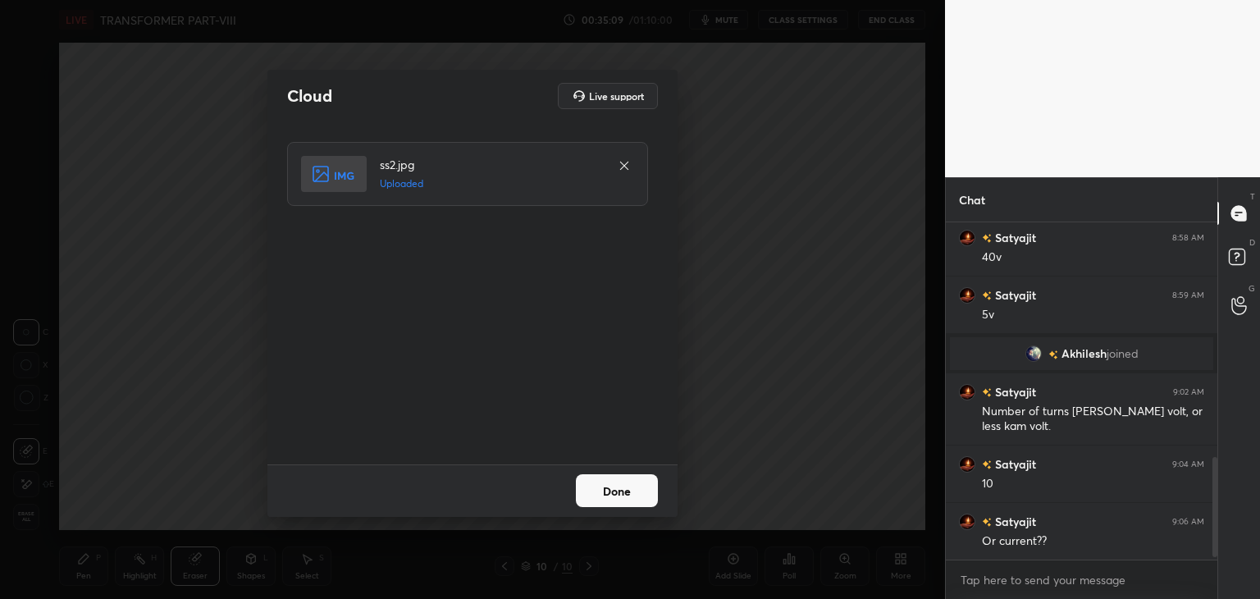
click at [624, 484] on button "Done" at bounding box center [617, 490] width 82 height 33
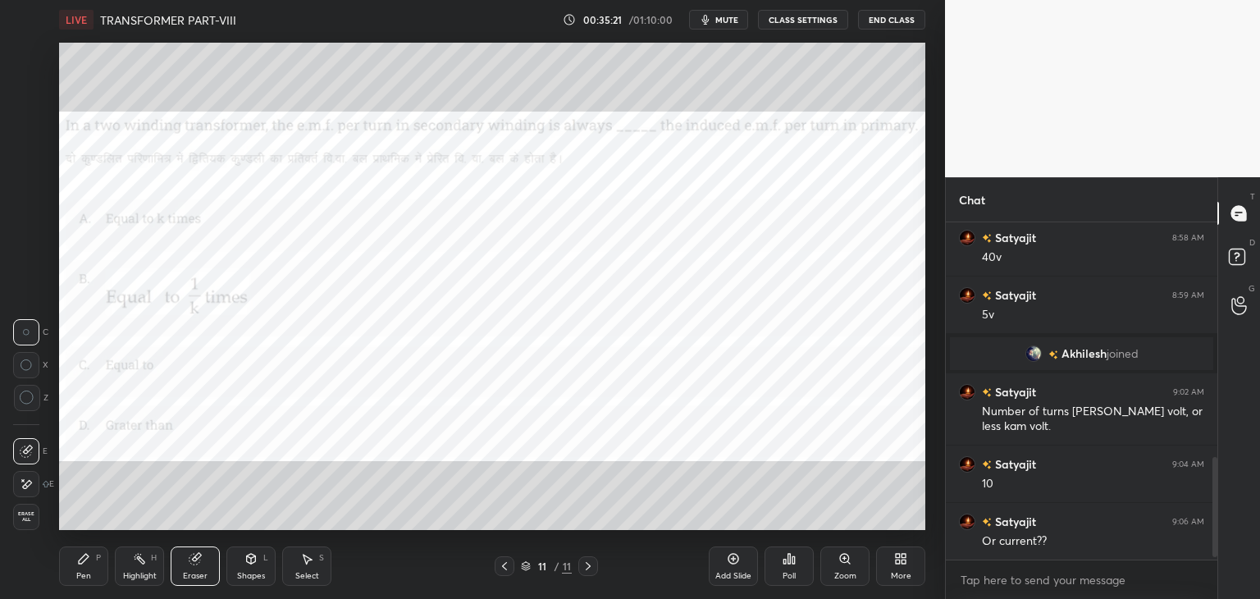
click at [800, 566] on div "Poll" at bounding box center [789, 565] width 49 height 39
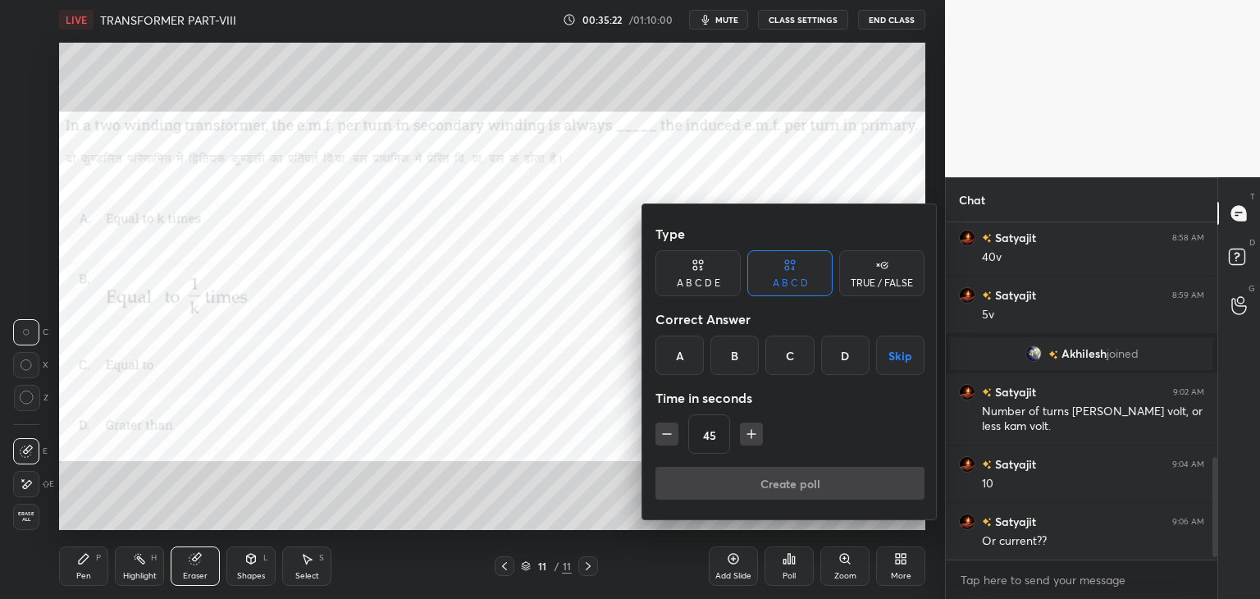
click at [794, 360] on div "C" at bounding box center [789, 355] width 48 height 39
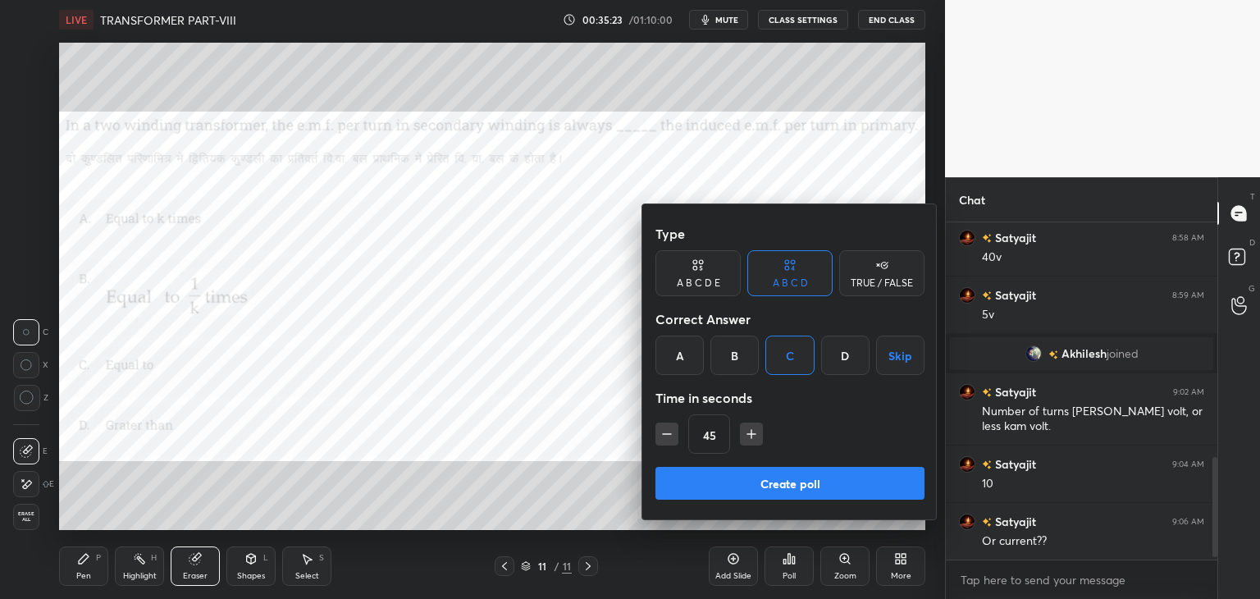
click at [735, 500] on div "Create poll" at bounding box center [789, 486] width 269 height 39
click at [735, 485] on button "Create poll" at bounding box center [789, 483] width 269 height 33
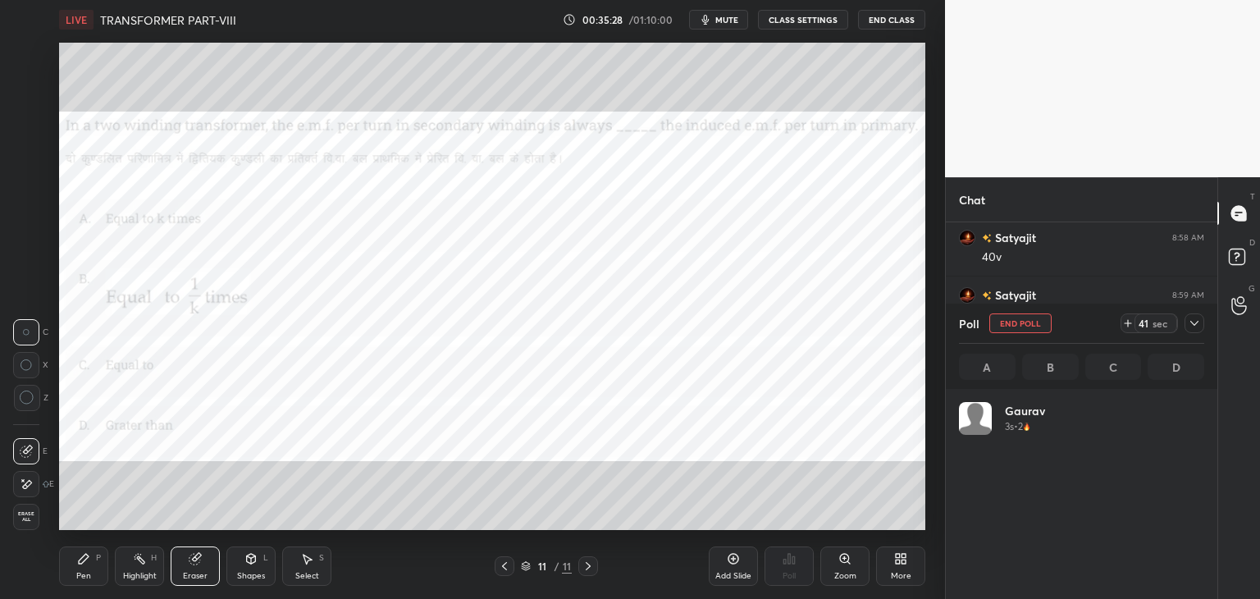
scroll to position [192, 240]
click at [30, 523] on div "Erase all" at bounding box center [26, 517] width 26 height 26
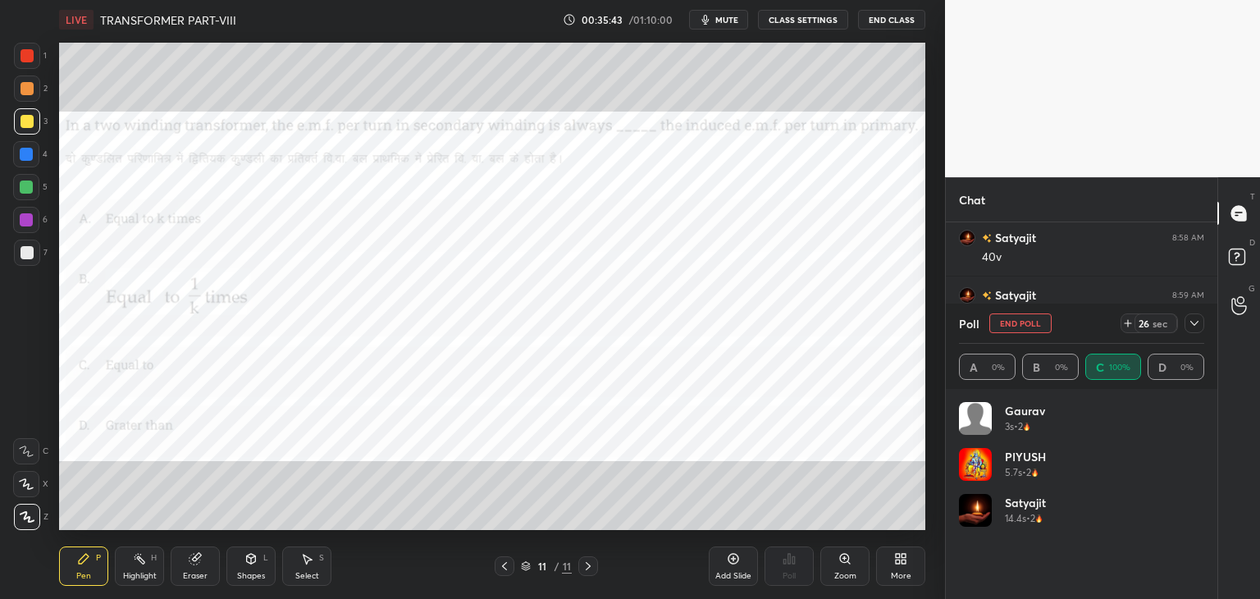
click at [79, 566] on div "Pen P" at bounding box center [83, 565] width 49 height 39
click at [929, 422] on div "Setting up your live class Poll for secs No correct answer Start poll" at bounding box center [492, 286] width 879 height 494
click at [89, 569] on div "Pen P" at bounding box center [83, 565] width 49 height 39
click at [33, 62] on div at bounding box center [27, 56] width 26 height 26
click at [728, 574] on div "Add Slide" at bounding box center [733, 576] width 36 height 8
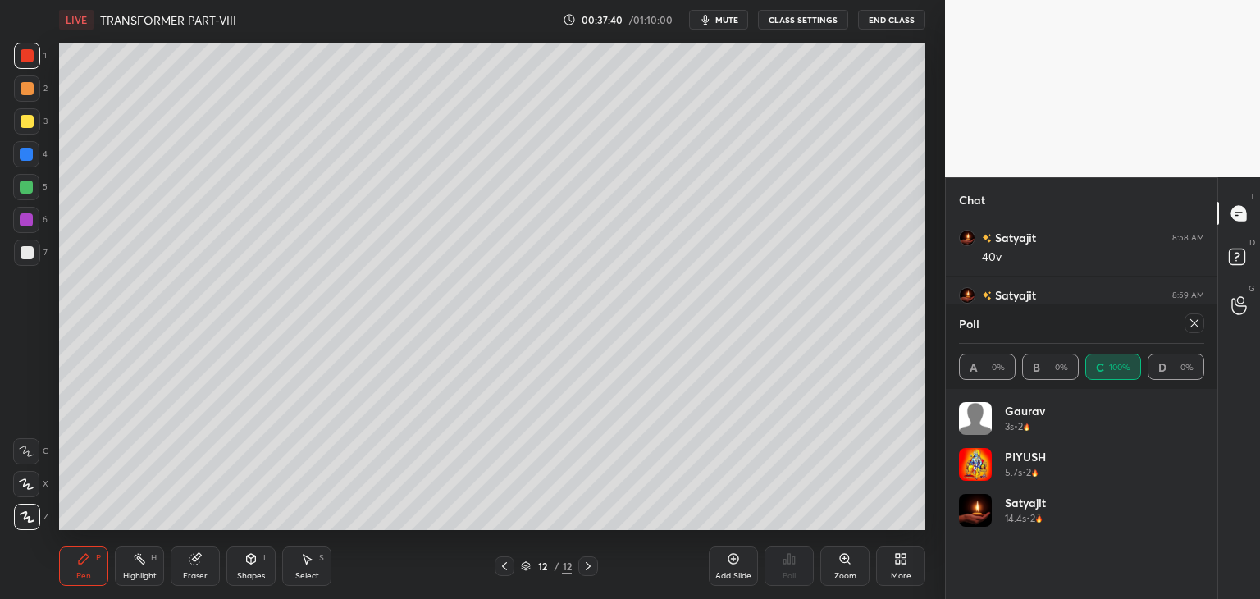
click at [28, 153] on div at bounding box center [26, 154] width 13 height 13
click at [85, 572] on div "Pen" at bounding box center [83, 576] width 15 height 8
click at [212, 558] on div "Eraser" at bounding box center [195, 565] width 49 height 39
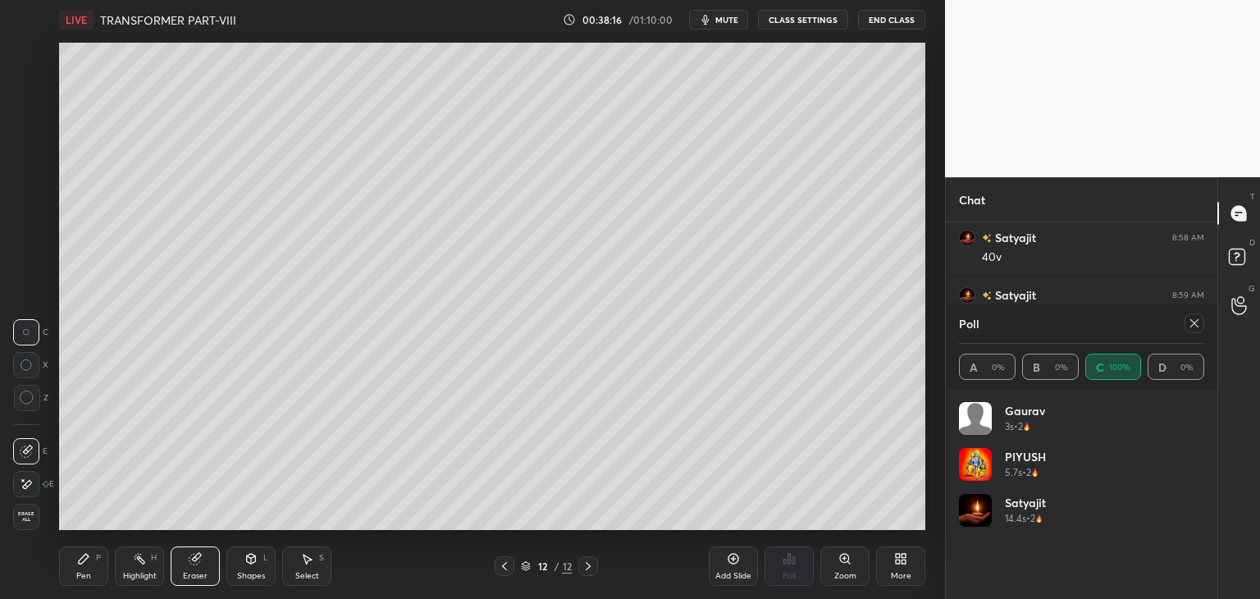
click at [94, 570] on div "Pen P" at bounding box center [83, 565] width 49 height 39
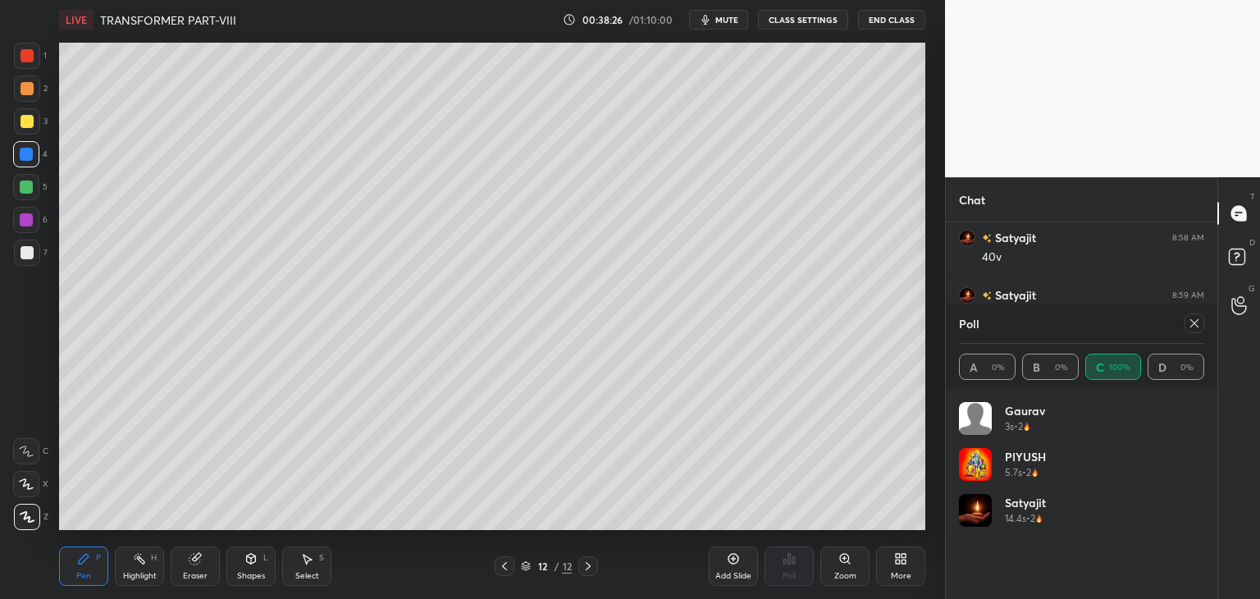
drag, startPoint x: 244, startPoint y: 570, endPoint x: 230, endPoint y: 575, distance: 14.8
click at [245, 572] on div "Shapes" at bounding box center [251, 576] width 28 height 8
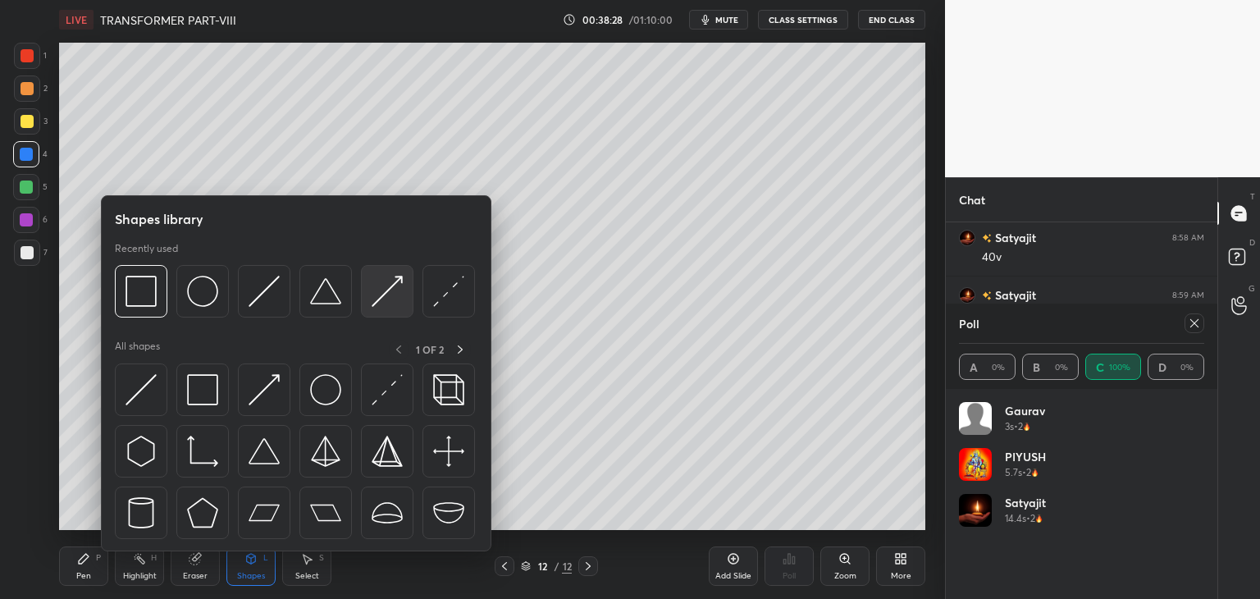
click at [387, 296] on img at bounding box center [387, 291] width 31 height 31
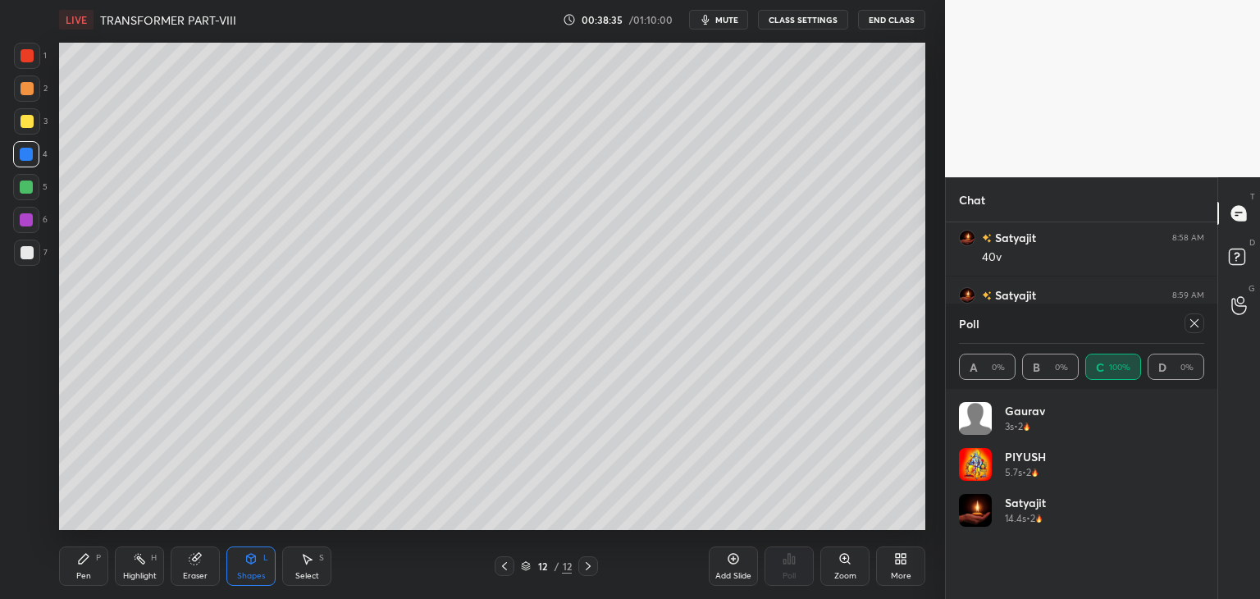
drag, startPoint x: 82, startPoint y: 572, endPoint x: 22, endPoint y: 596, distance: 64.4
click at [81, 572] on div "Pen" at bounding box center [83, 576] width 15 height 8
click at [244, 572] on div "Shapes" at bounding box center [251, 576] width 28 height 8
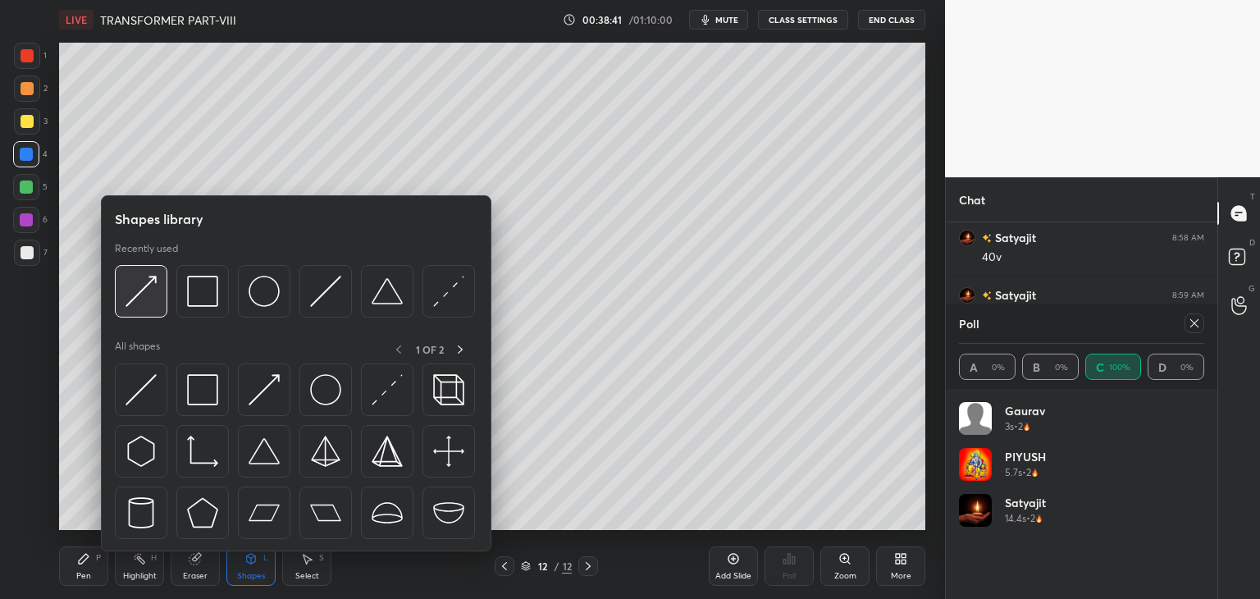
click at [144, 298] on img at bounding box center [141, 291] width 31 height 31
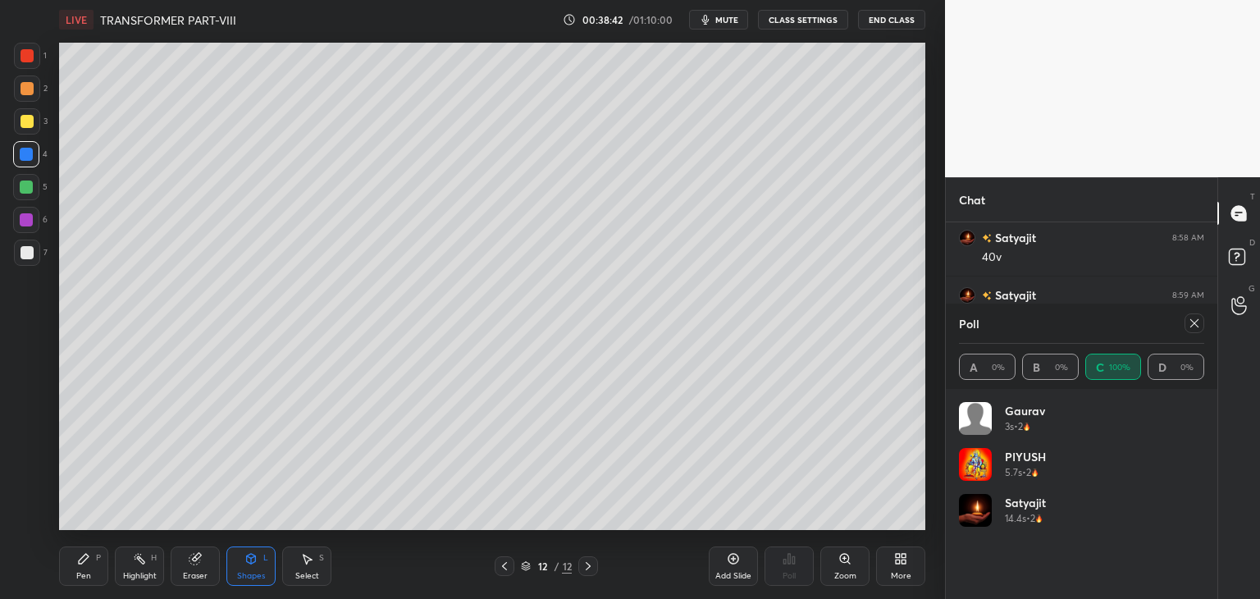
click at [31, 57] on div at bounding box center [27, 55] width 13 height 13
click at [90, 558] on div "Pen P" at bounding box center [83, 565] width 49 height 39
click at [197, 568] on div "Eraser" at bounding box center [195, 565] width 49 height 39
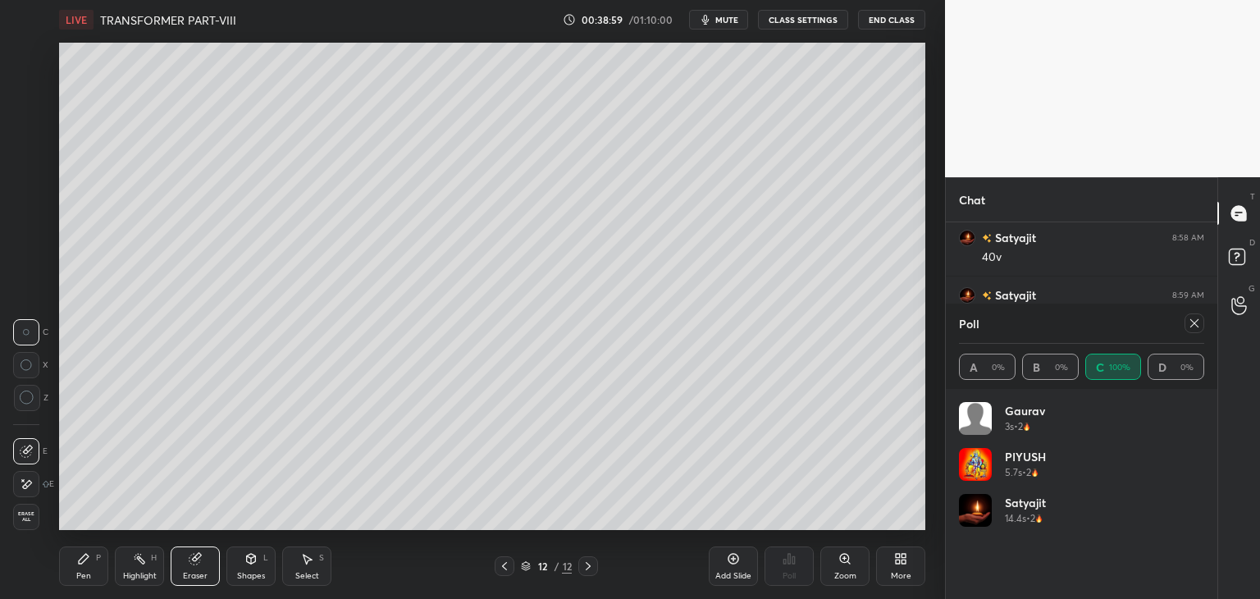
click at [87, 565] on div "Pen P" at bounding box center [83, 565] width 49 height 39
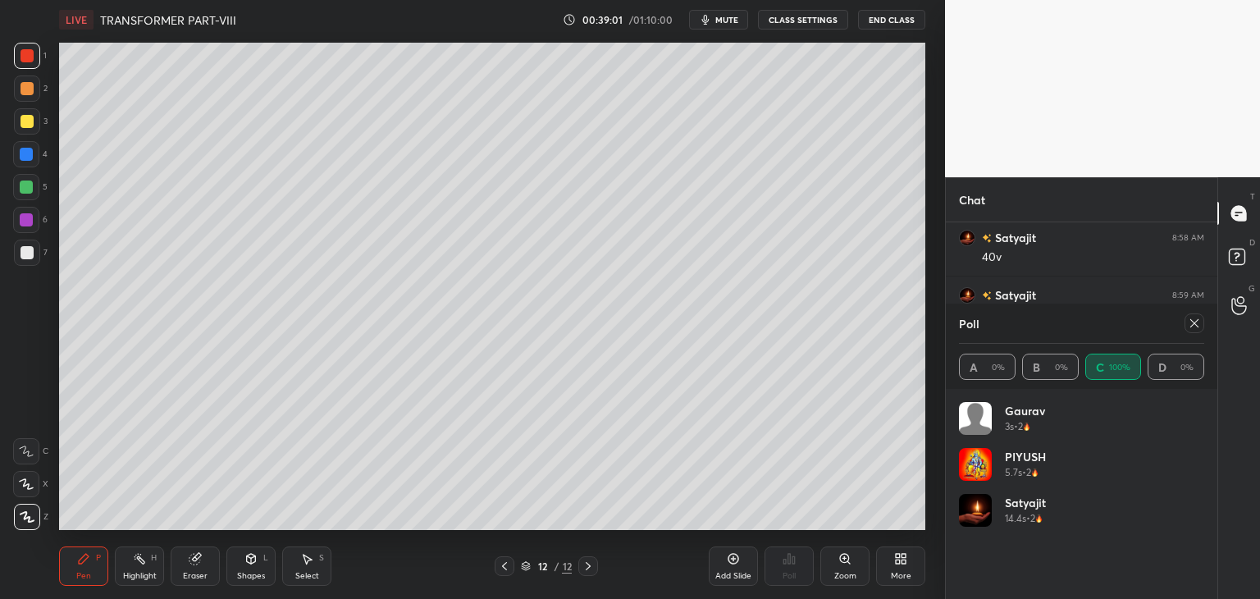
click at [31, 251] on div at bounding box center [27, 252] width 13 height 13
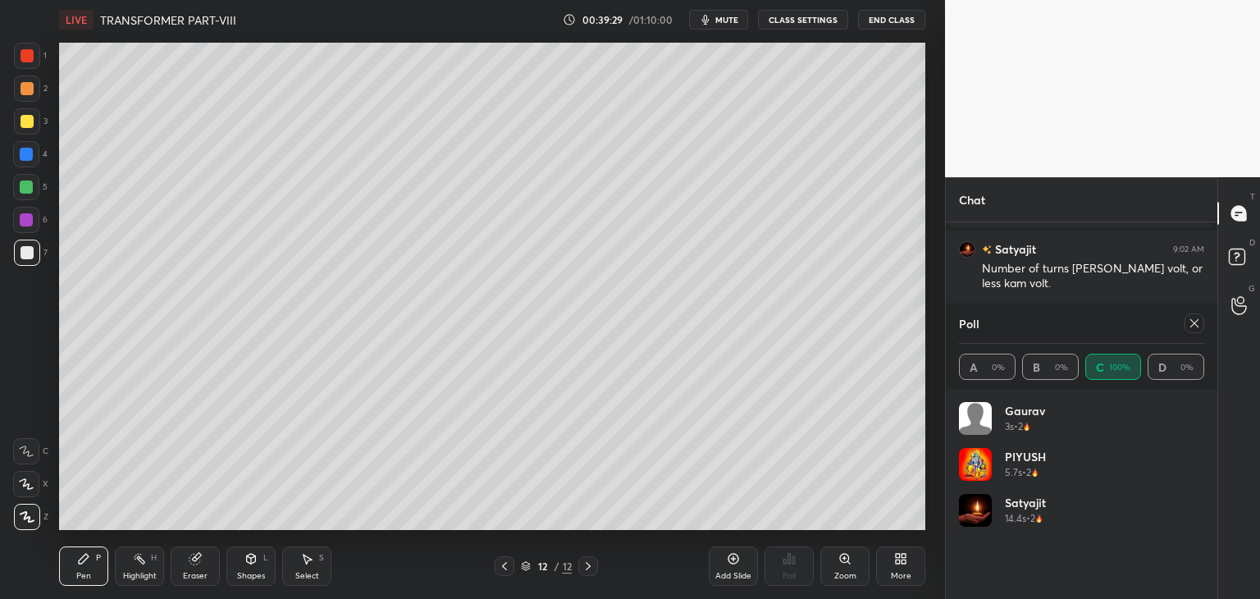
click at [1199, 327] on icon at bounding box center [1194, 323] width 13 height 13
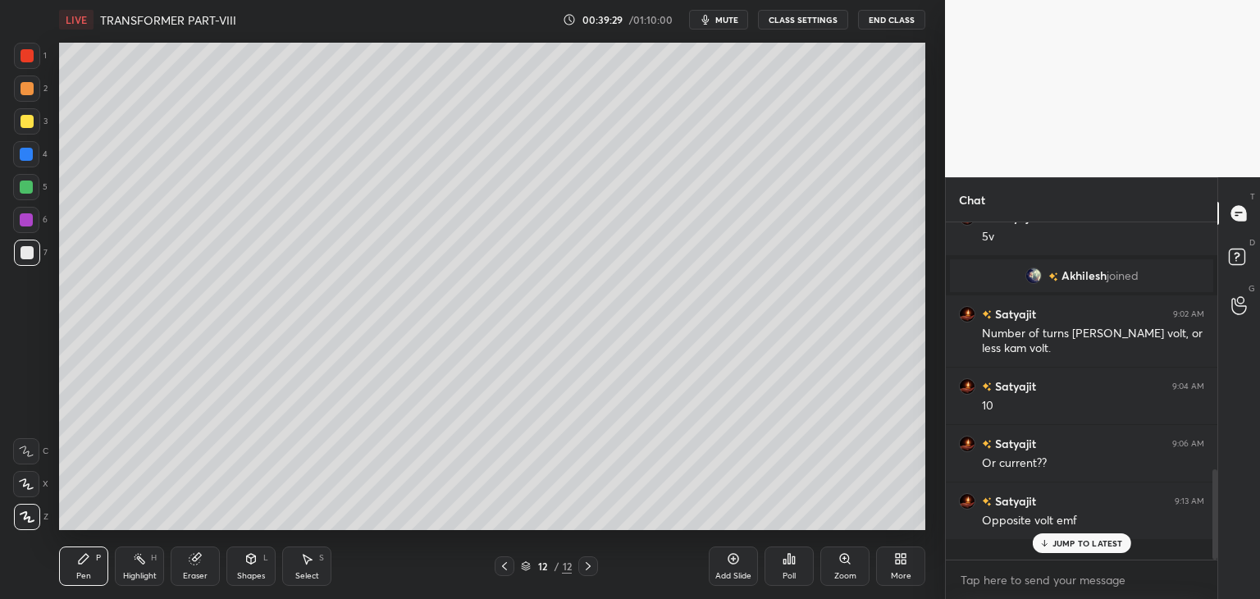
scroll to position [332, 267]
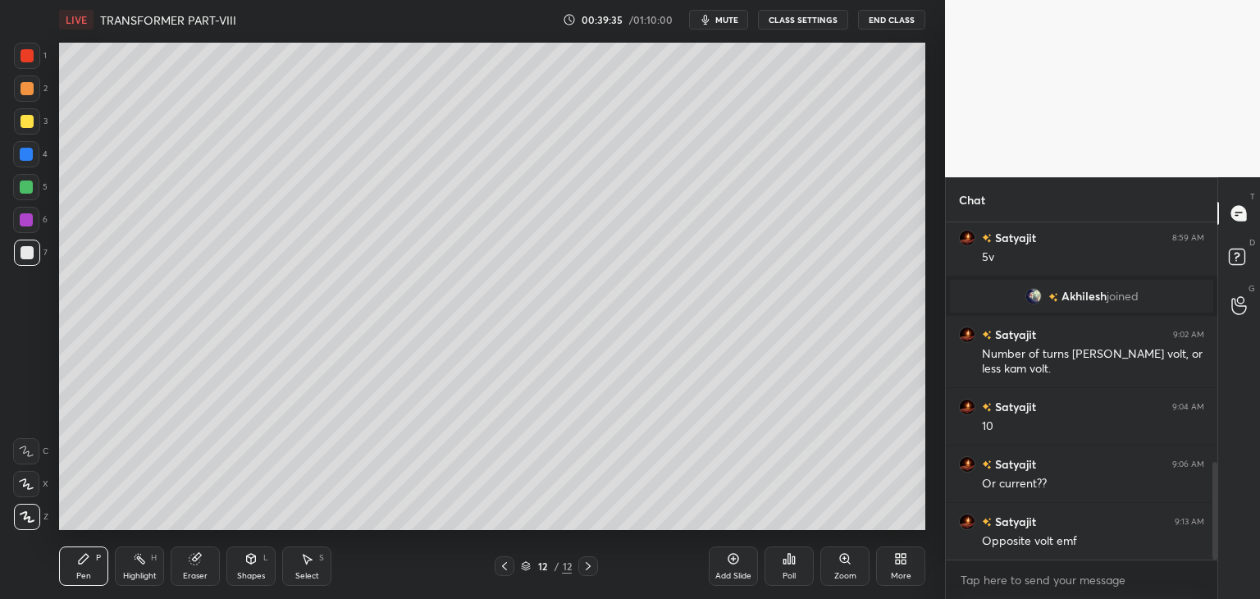
click at [249, 562] on icon at bounding box center [251, 559] width 9 height 10
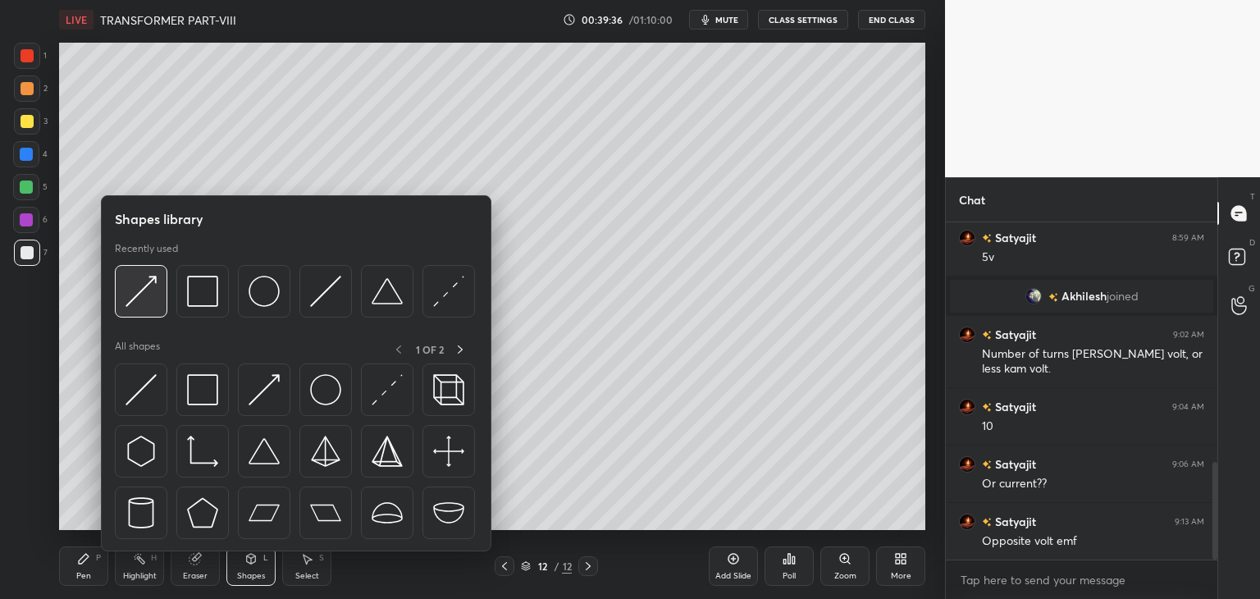
click at [141, 303] on img at bounding box center [141, 291] width 31 height 31
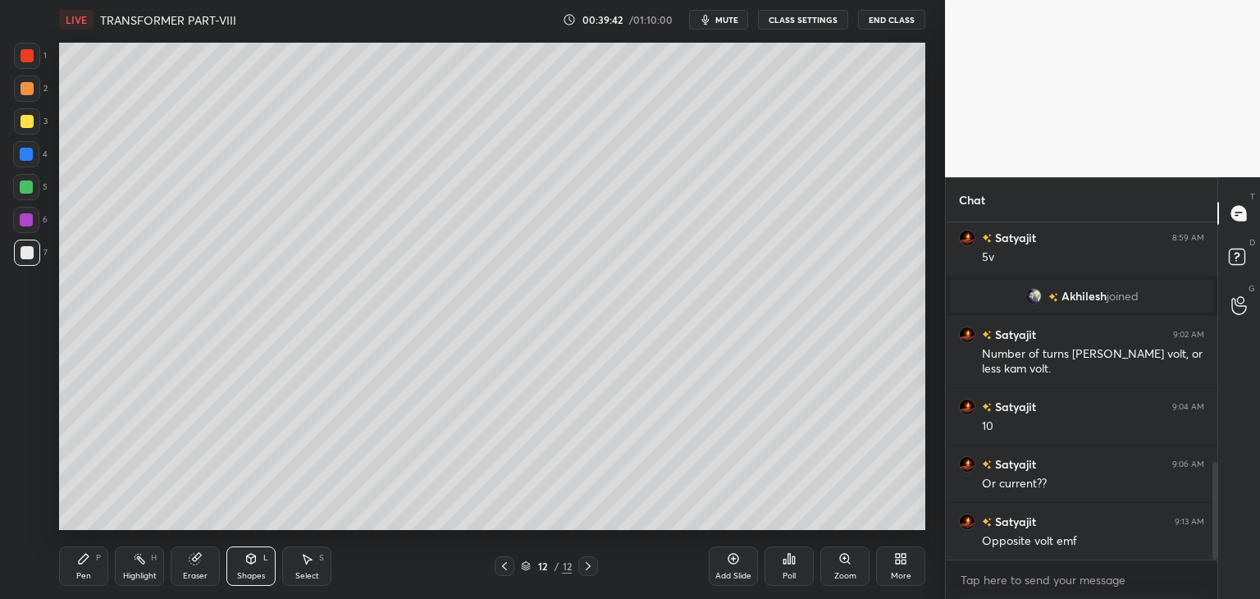
click at [95, 562] on div "Pen P" at bounding box center [83, 565] width 49 height 39
click at [30, 190] on div at bounding box center [26, 186] width 13 height 13
click at [253, 573] on div "Shapes" at bounding box center [251, 576] width 28 height 8
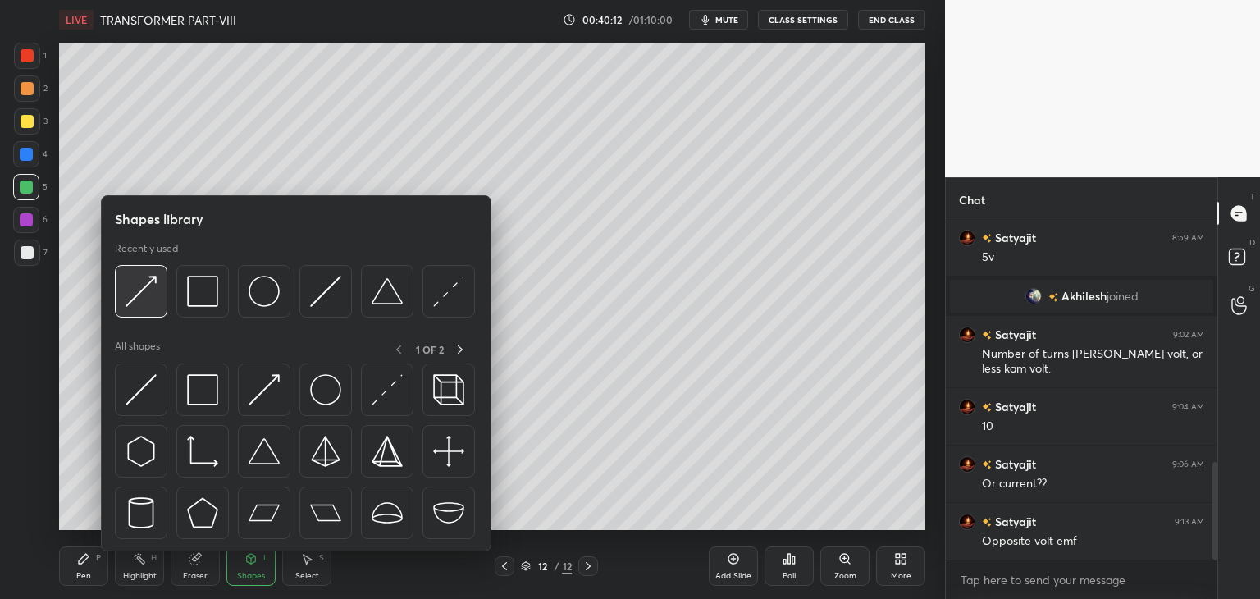
click at [144, 286] on img at bounding box center [141, 291] width 31 height 31
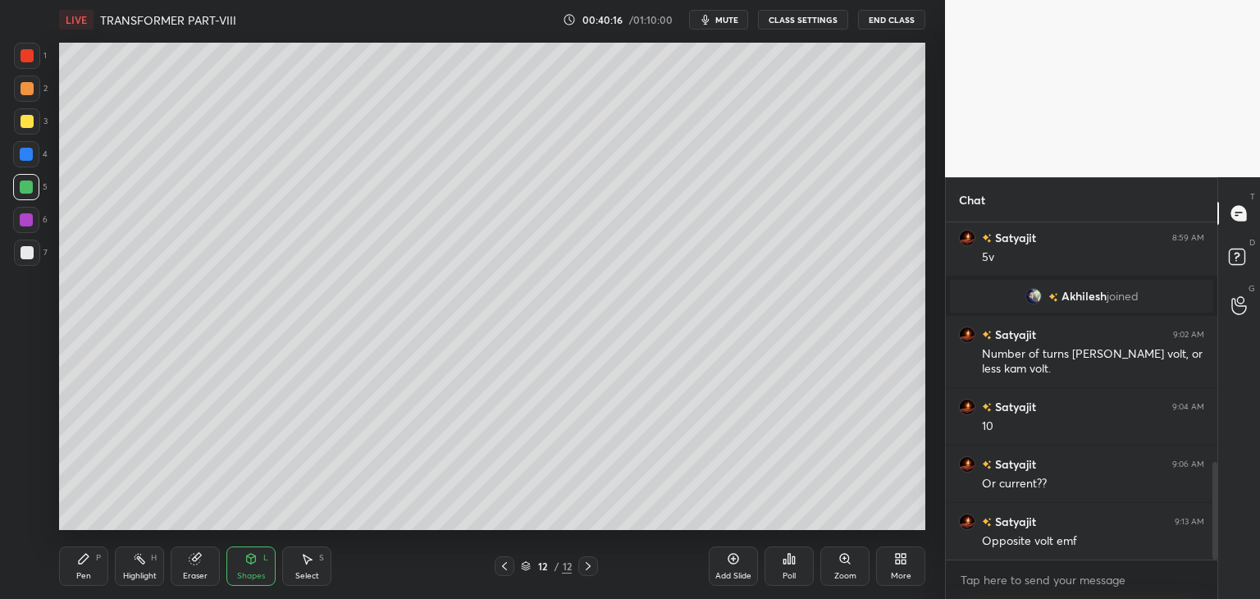
drag, startPoint x: 86, startPoint y: 565, endPoint x: 41, endPoint y: 594, distance: 53.5
click at [85, 567] on div "Pen P" at bounding box center [83, 565] width 49 height 39
click at [27, 216] on div at bounding box center [26, 219] width 13 height 13
click at [261, 560] on div "Shapes L" at bounding box center [250, 565] width 49 height 39
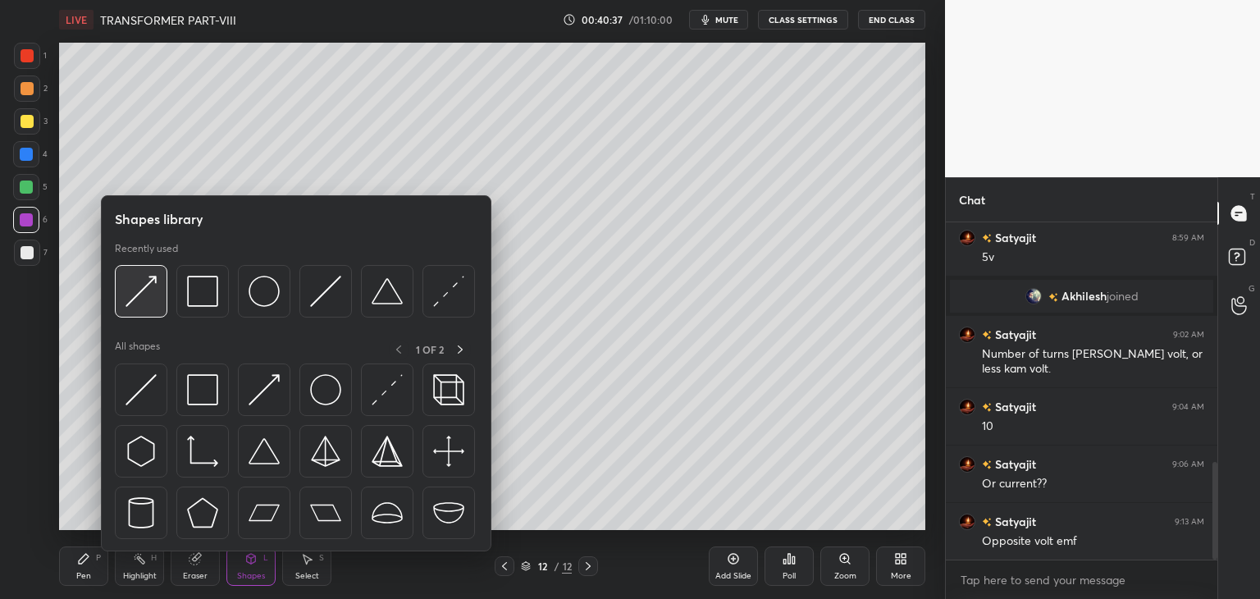
click at [146, 295] on img at bounding box center [141, 291] width 31 height 31
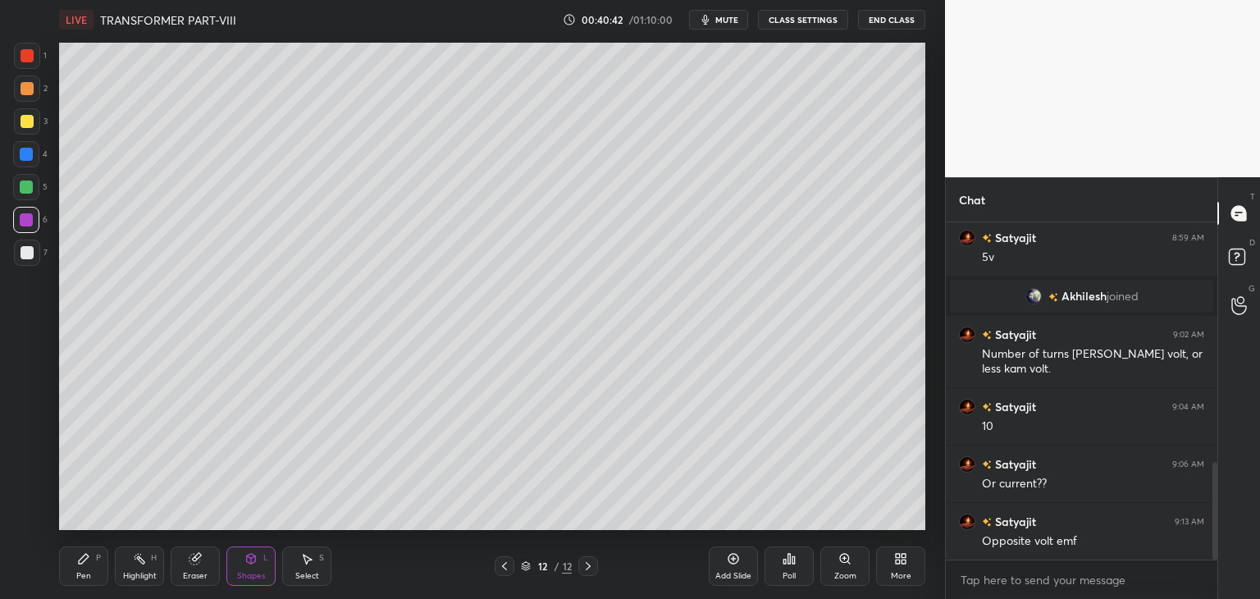
click at [79, 549] on div "Pen P" at bounding box center [83, 565] width 49 height 39
click at [509, 568] on icon at bounding box center [504, 565] width 13 height 13
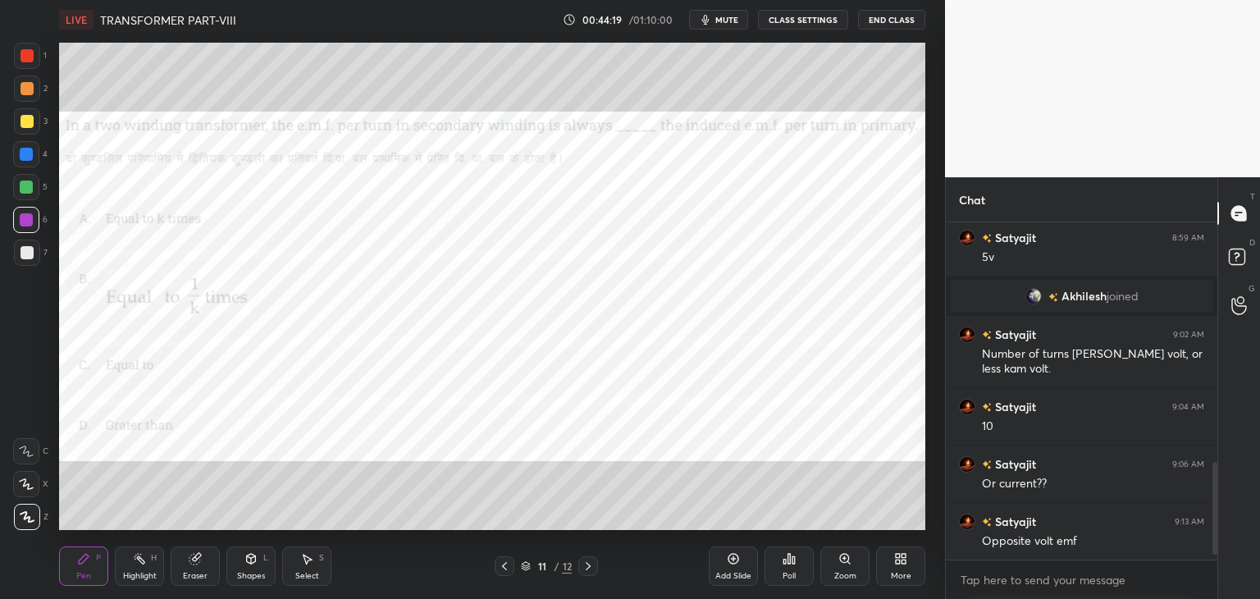
click at [505, 571] on icon at bounding box center [504, 565] width 13 height 13
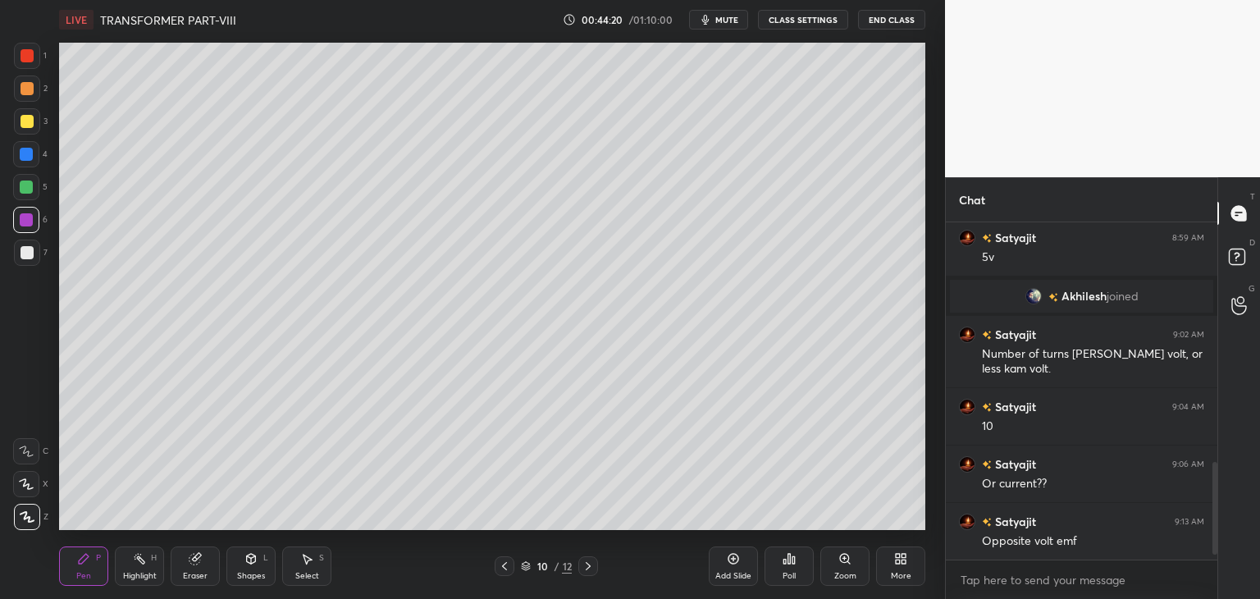
click at [504, 574] on div at bounding box center [505, 566] width 20 height 20
click at [505, 573] on div at bounding box center [505, 566] width 20 height 20
click at [507, 573] on div at bounding box center [505, 566] width 20 height 20
click at [506, 572] on icon at bounding box center [504, 565] width 13 height 13
click at [509, 573] on div at bounding box center [505, 566] width 20 height 20
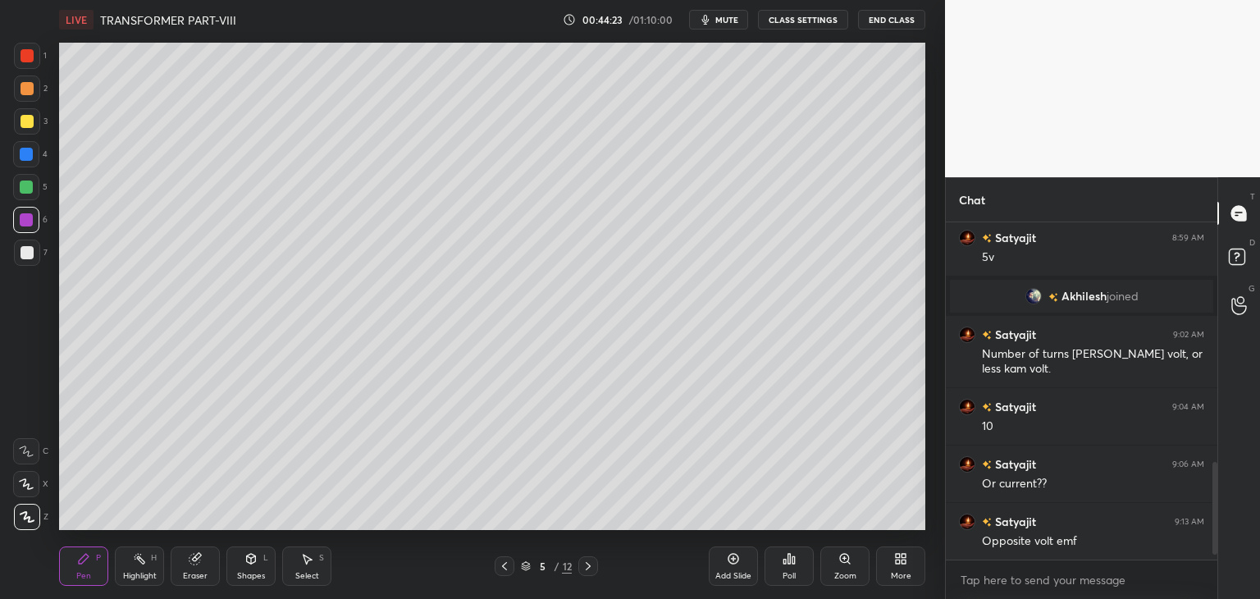
click at [502, 573] on div at bounding box center [505, 566] width 20 height 20
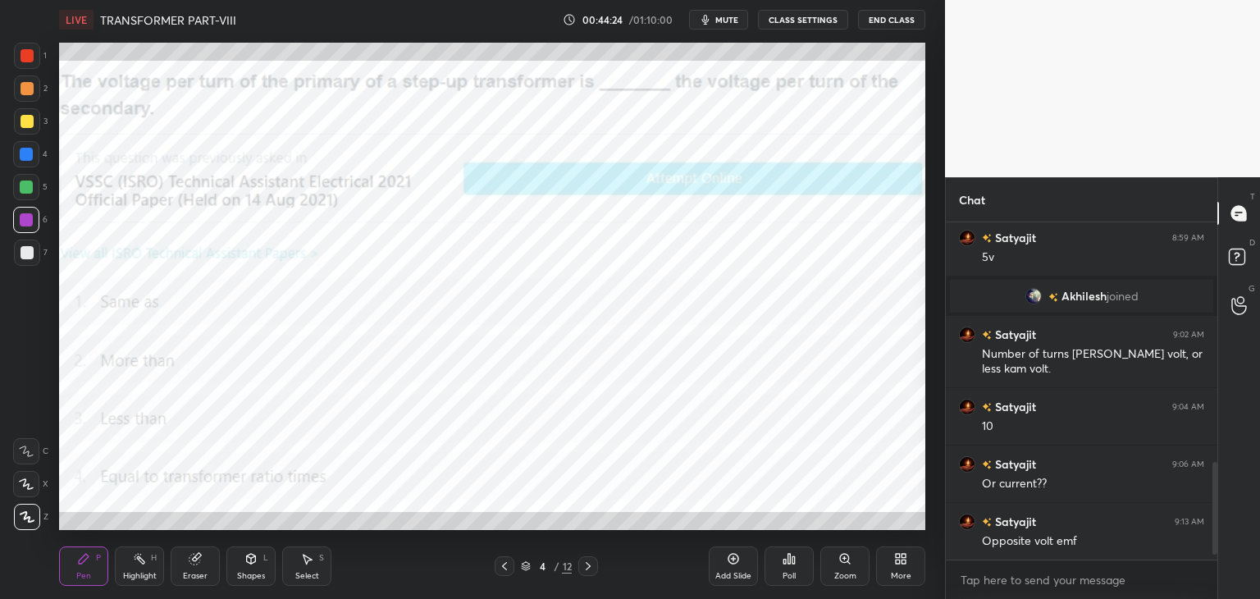
click at [593, 563] on icon at bounding box center [588, 565] width 13 height 13
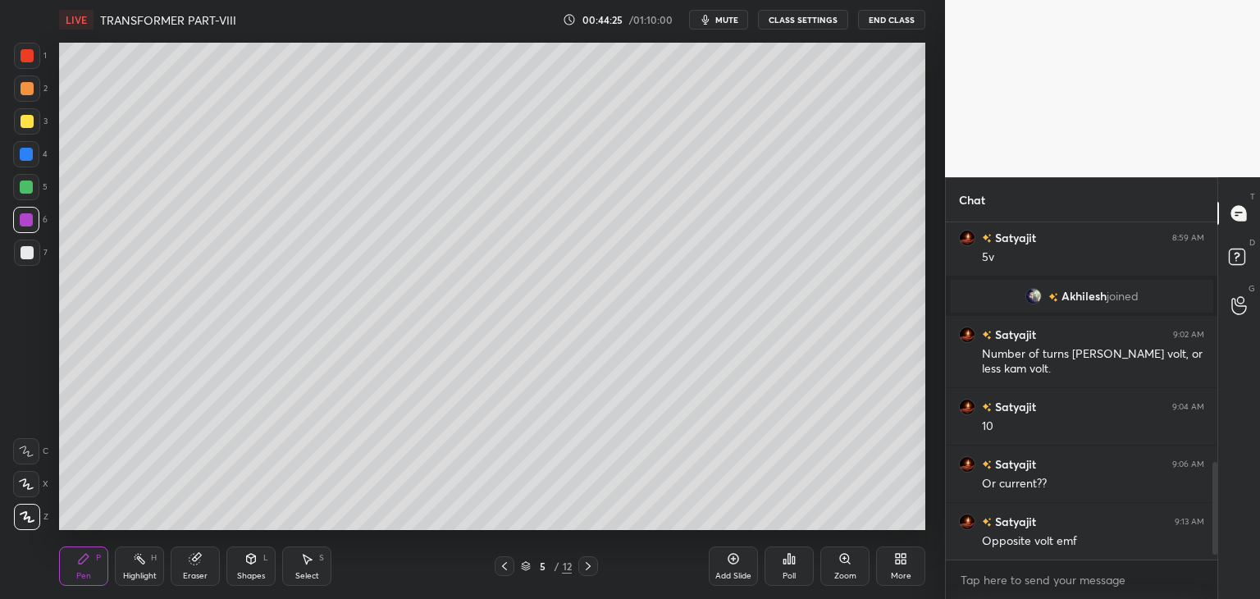
click at [591, 568] on icon at bounding box center [588, 565] width 13 height 13
click at [590, 569] on icon at bounding box center [588, 565] width 13 height 13
click at [590, 570] on icon at bounding box center [588, 565] width 13 height 13
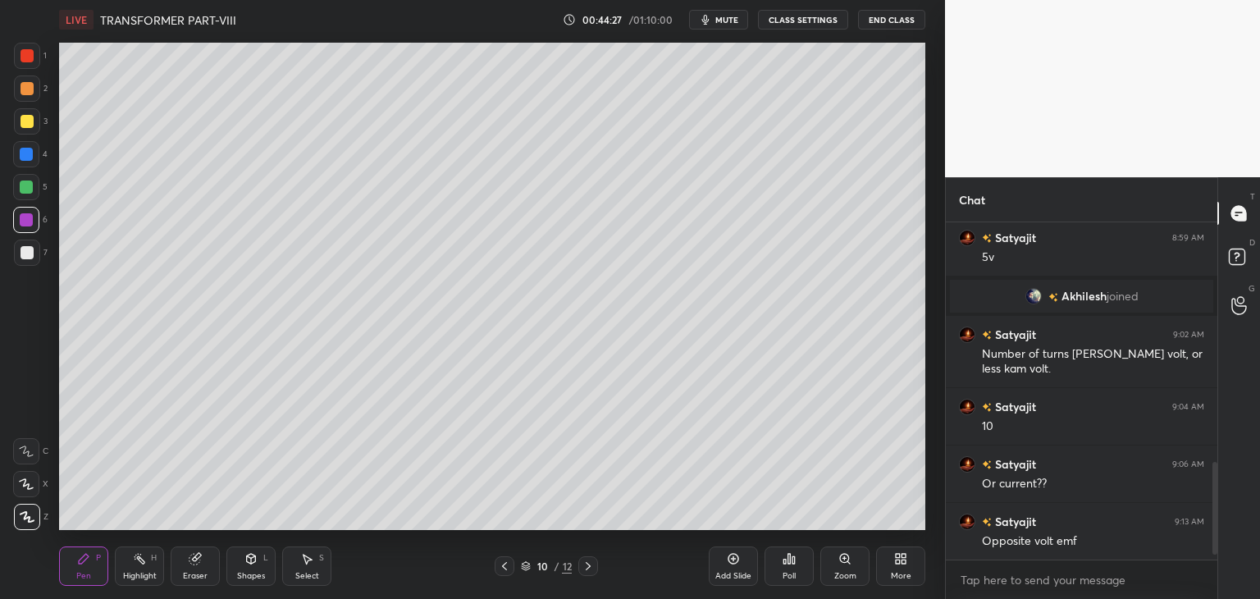
click at [590, 569] on icon at bounding box center [588, 565] width 13 height 13
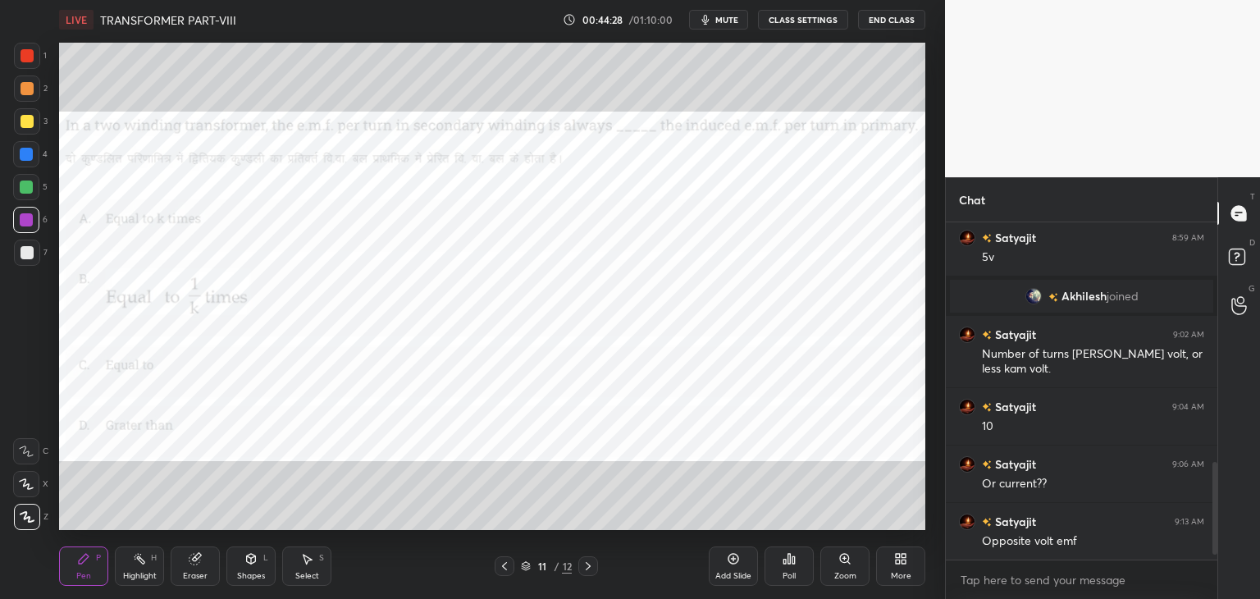
click at [591, 570] on icon at bounding box center [588, 565] width 13 height 13
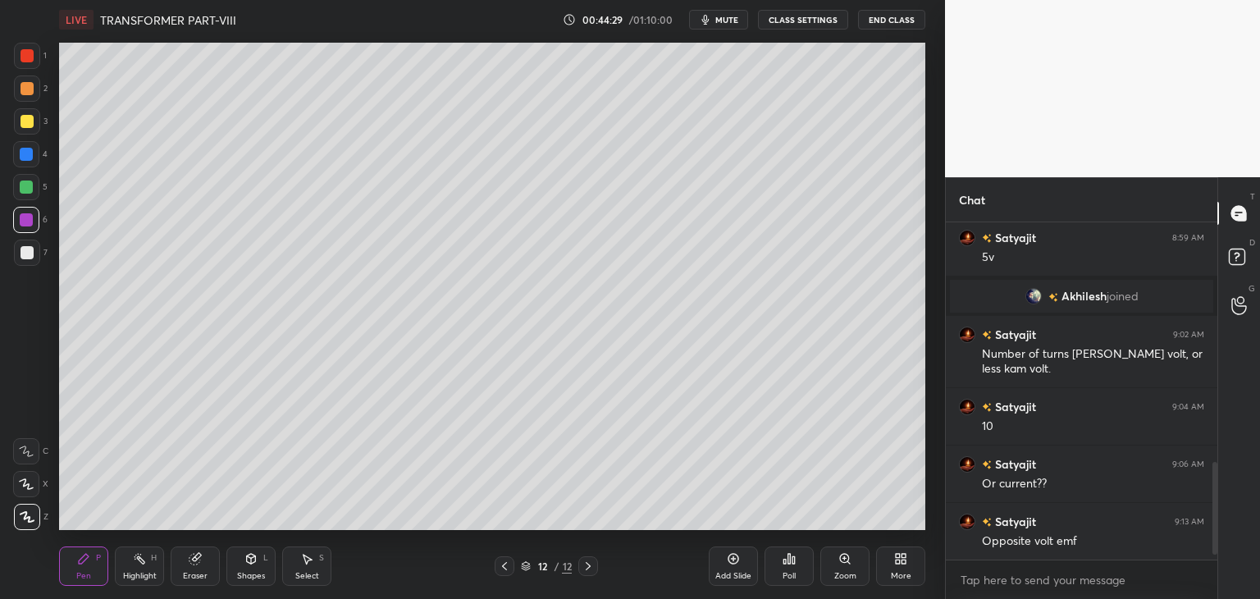
click at [591, 572] on icon at bounding box center [588, 565] width 13 height 13
click at [735, 573] on div "Add Slide" at bounding box center [733, 576] width 36 height 8
click at [30, 159] on div at bounding box center [26, 154] width 13 height 13
click at [30, 64] on div at bounding box center [27, 56] width 26 height 26
drag, startPoint x: 26, startPoint y: 125, endPoint x: 20, endPoint y: 114, distance: 12.5
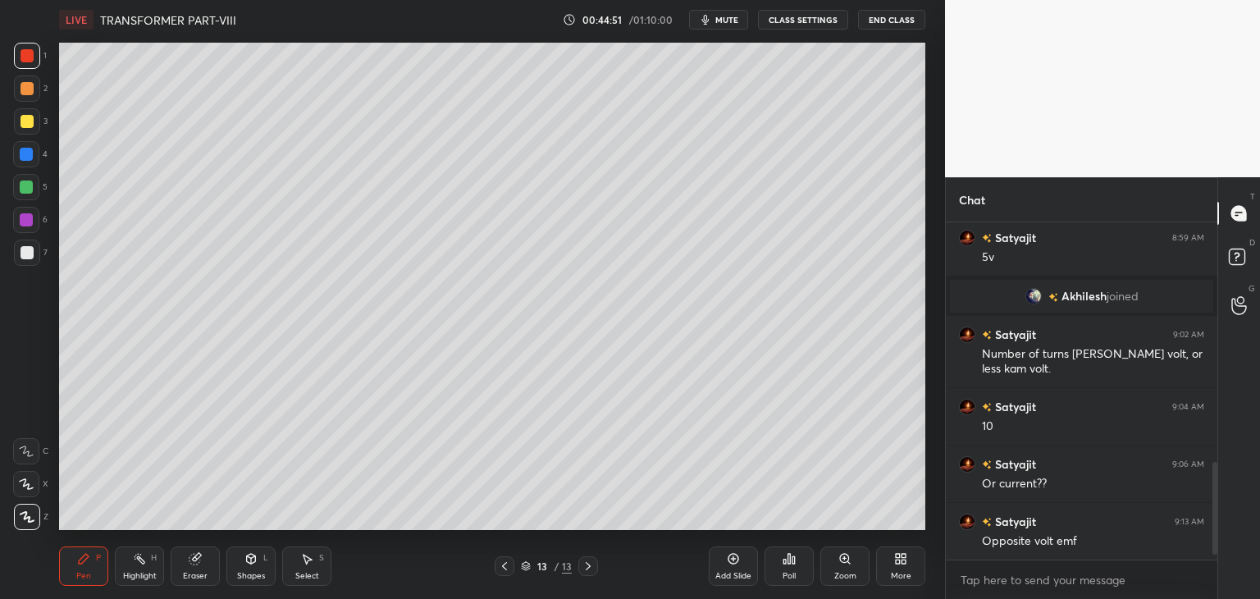
click at [25, 125] on div at bounding box center [27, 121] width 13 height 13
click at [71, 572] on div "Pen P" at bounding box center [83, 565] width 49 height 39
click at [29, 123] on div at bounding box center [27, 121] width 13 height 13
click at [32, 52] on div at bounding box center [27, 55] width 13 height 13
click at [87, 568] on div "Pen P" at bounding box center [83, 565] width 49 height 39
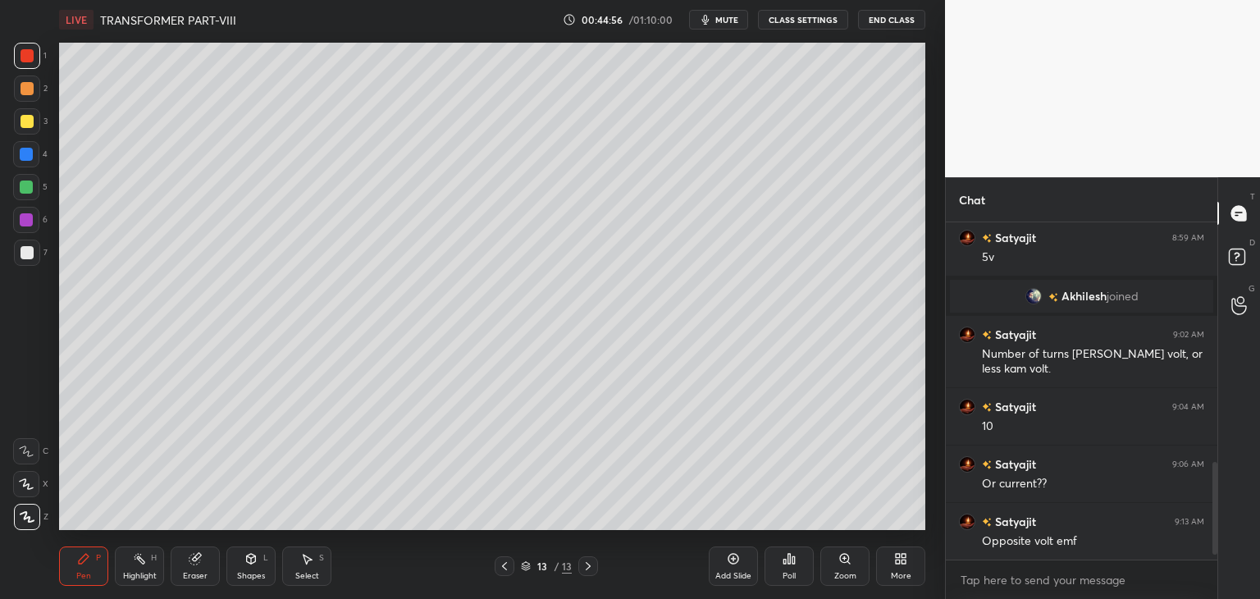
drag, startPoint x: 91, startPoint y: 573, endPoint x: 78, endPoint y: 568, distance: 13.8
click at [92, 573] on div "Pen P" at bounding box center [83, 565] width 49 height 39
click at [23, 155] on div at bounding box center [26, 154] width 13 height 13
click at [26, 57] on div at bounding box center [27, 55] width 13 height 13
click at [29, 64] on div at bounding box center [27, 56] width 26 height 26
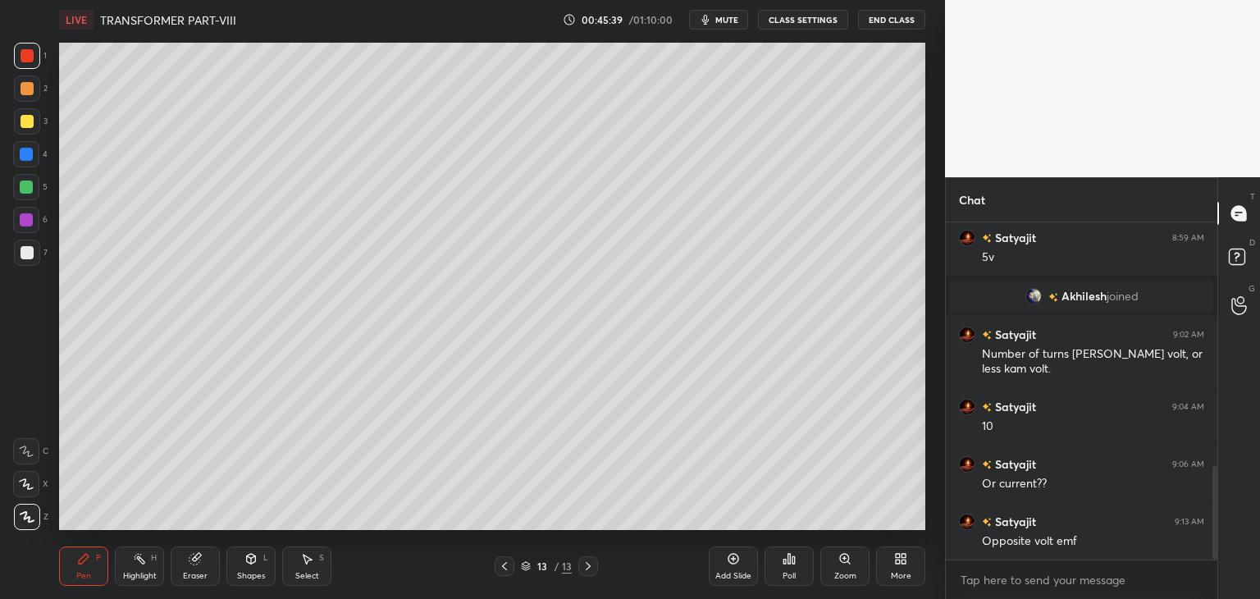
scroll to position [884, 0]
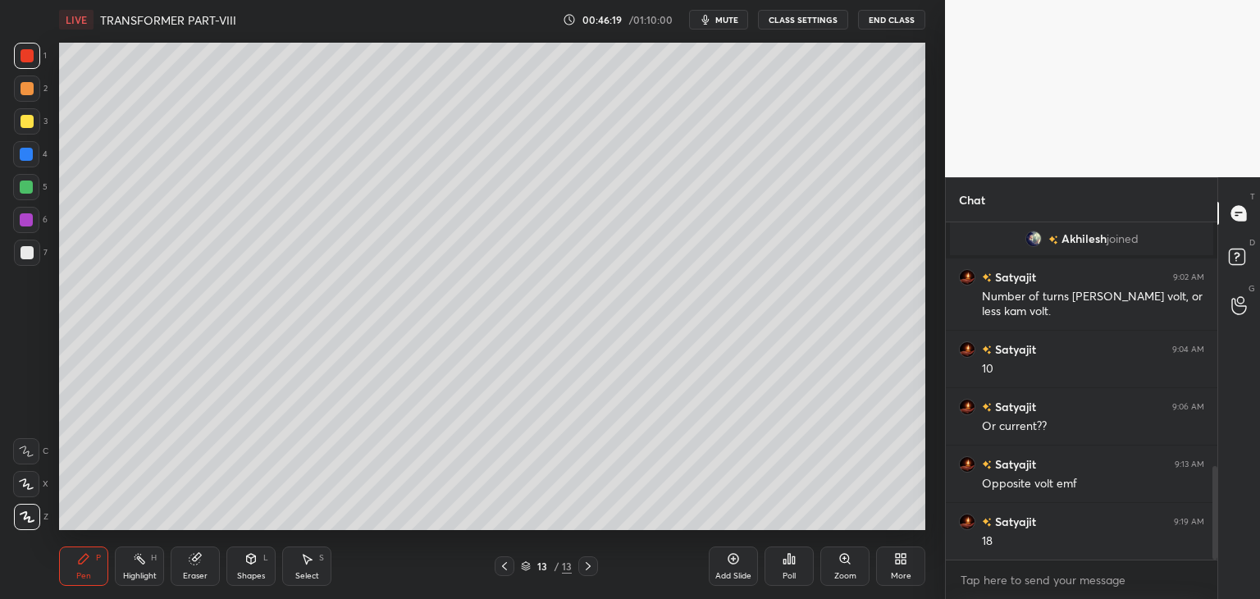
click at [30, 158] on div at bounding box center [26, 154] width 13 height 13
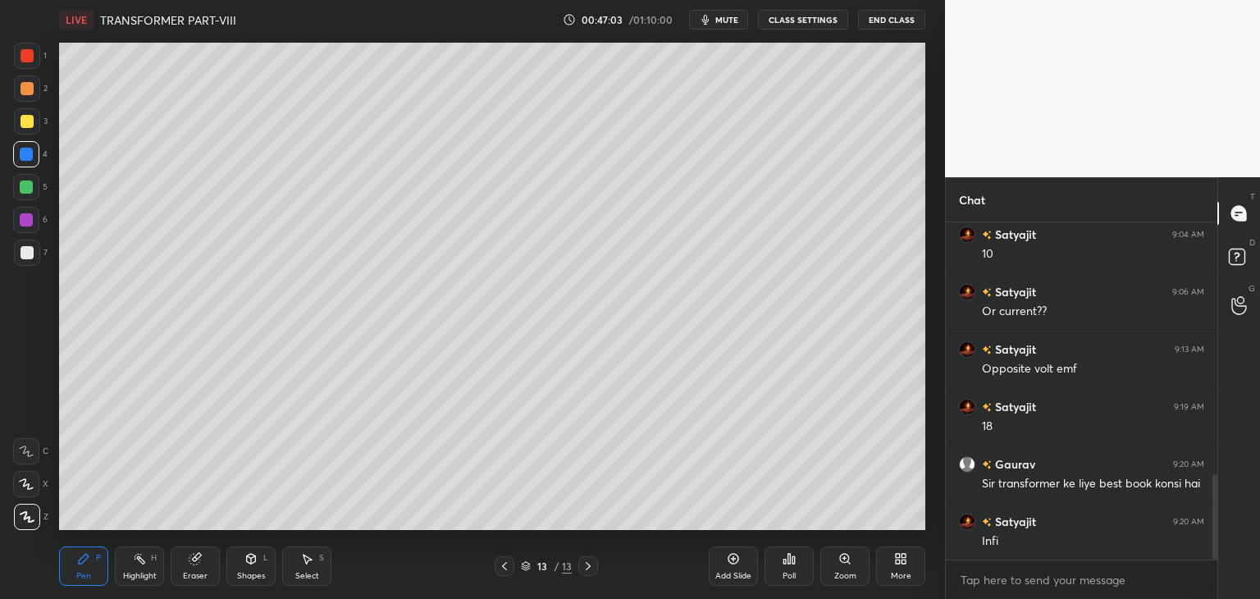
scroll to position [1039, 0]
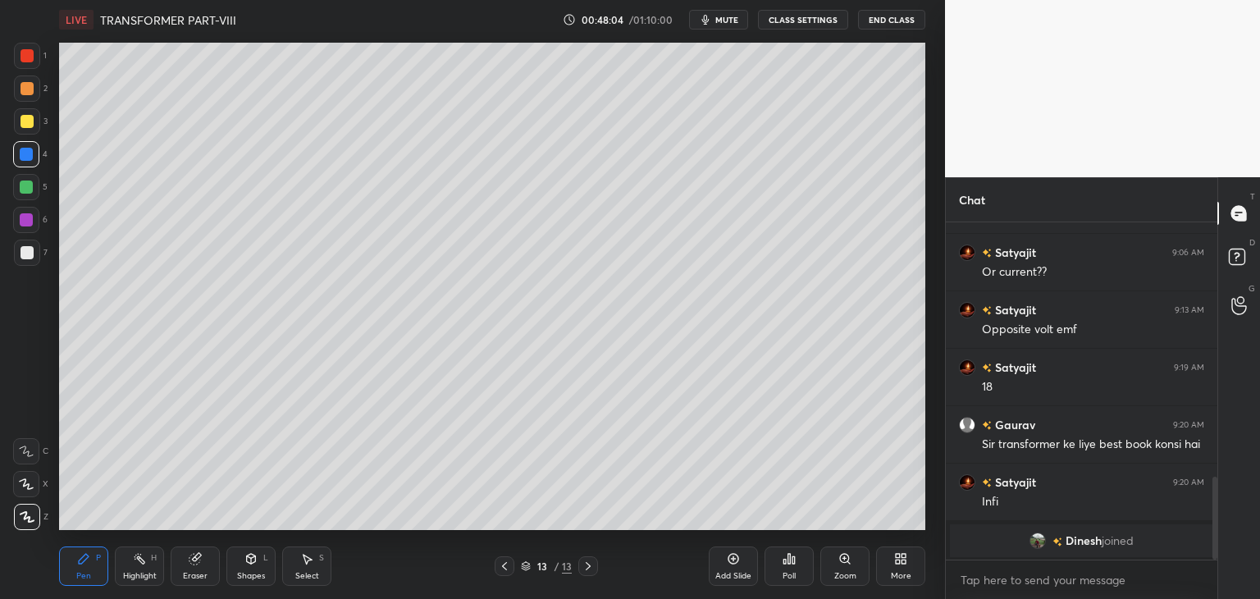
click at [29, 53] on div at bounding box center [27, 55] width 13 height 13
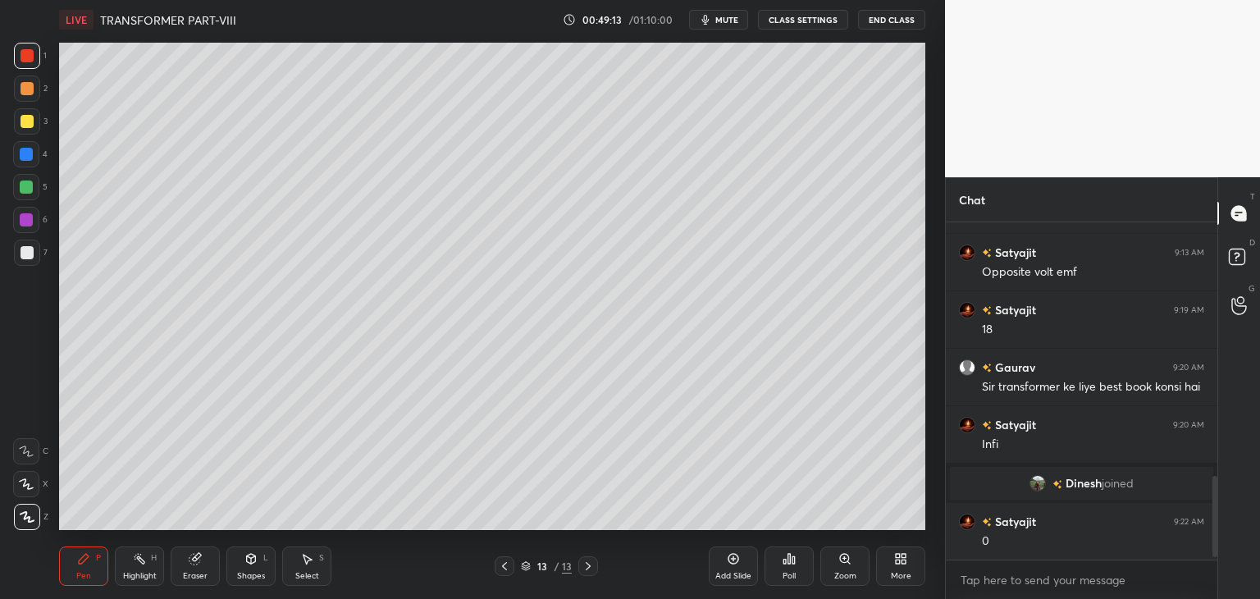
scroll to position [1019, 0]
click at [506, 574] on div at bounding box center [505, 566] width 20 height 20
click at [509, 575] on div at bounding box center [505, 566] width 20 height 20
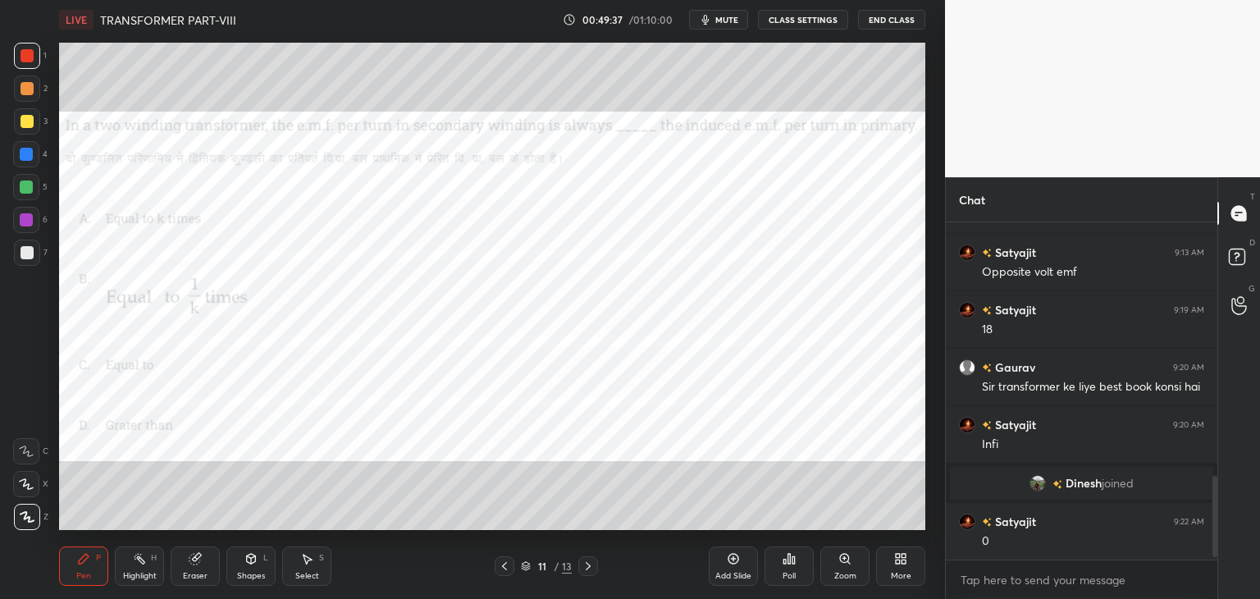
click at [511, 573] on div at bounding box center [505, 566] width 20 height 20
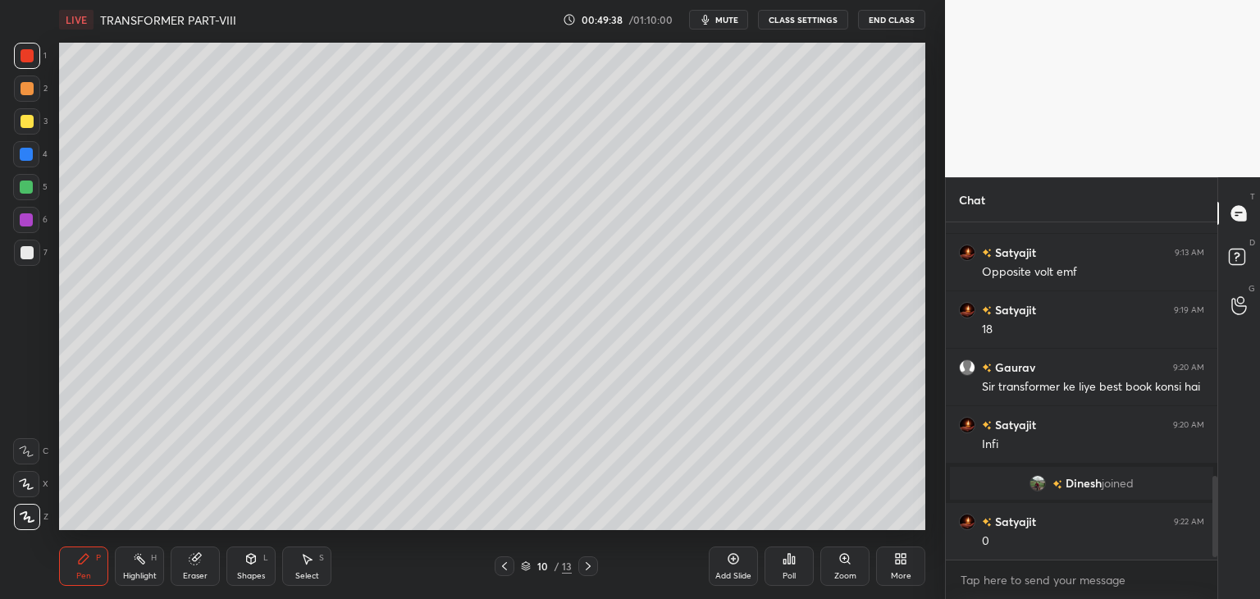
click at [509, 575] on div at bounding box center [505, 566] width 20 height 20
click at [506, 575] on div at bounding box center [505, 566] width 20 height 20
click at [506, 577] on div "Pen P Highlight H Eraser Shapes L Select S 6 / 13 Add Slide Poll Zoom More" at bounding box center [492, 566] width 866 height 66
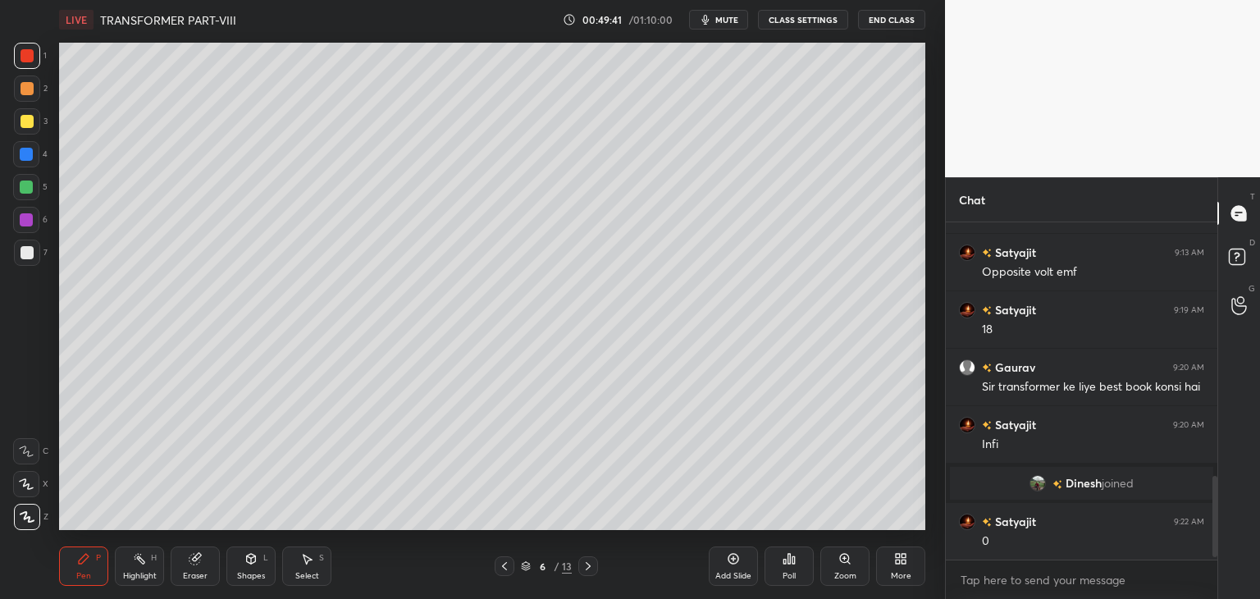
click at [506, 573] on div at bounding box center [505, 566] width 20 height 20
click at [504, 572] on icon at bounding box center [504, 565] width 13 height 13
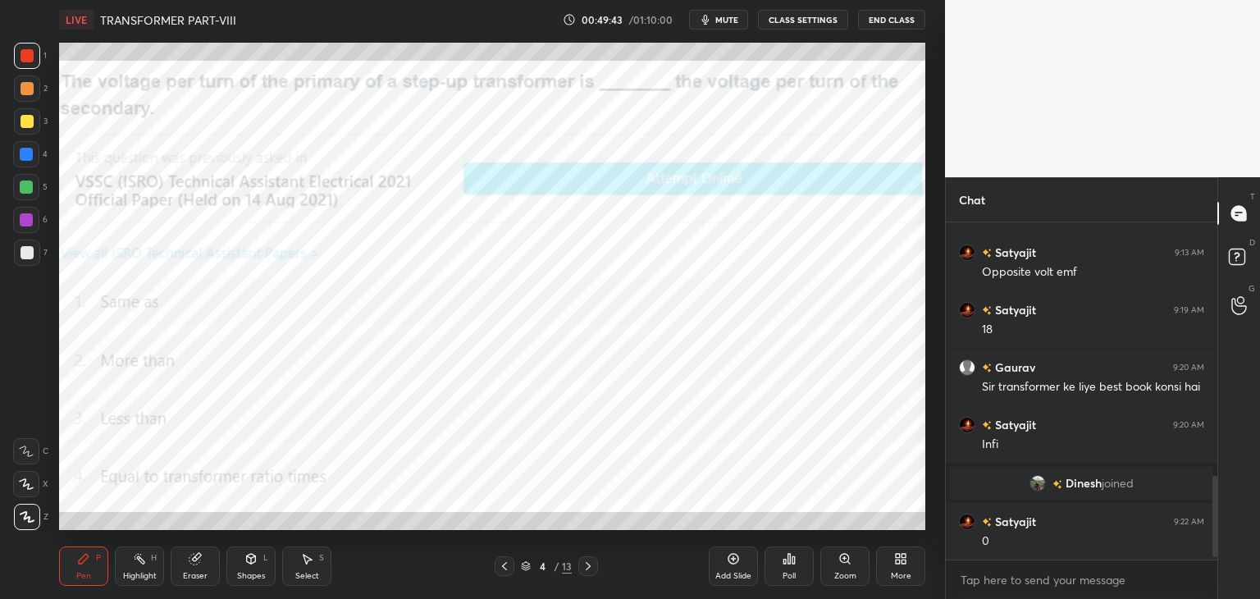
click at [503, 572] on icon at bounding box center [504, 565] width 13 height 13
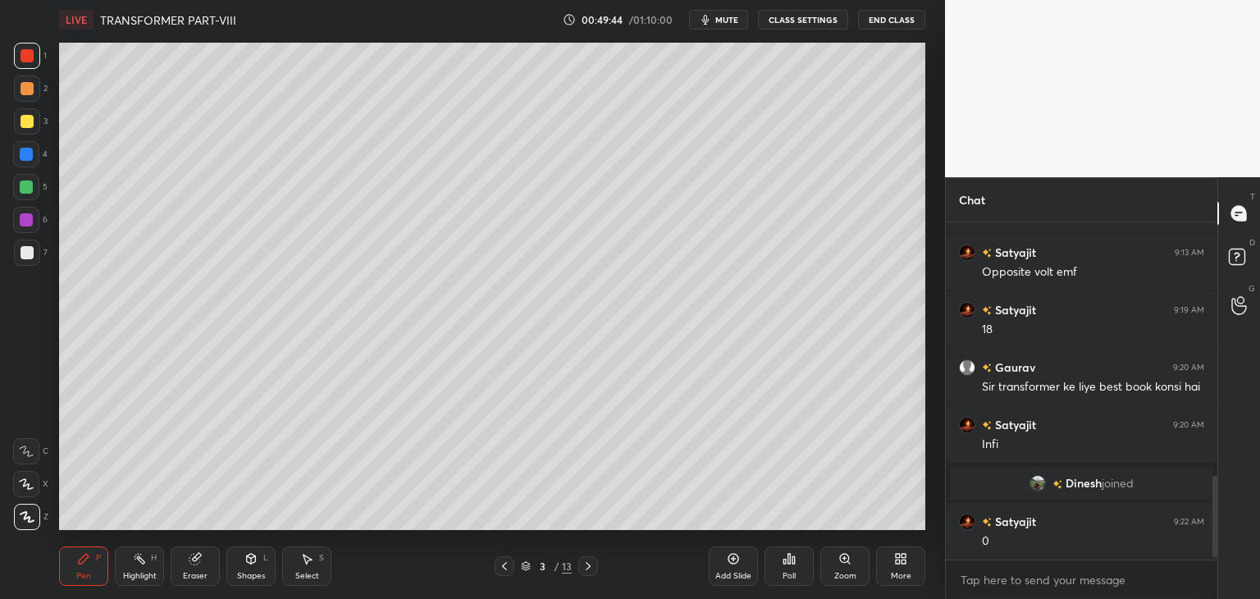
click at [504, 575] on div at bounding box center [505, 566] width 20 height 20
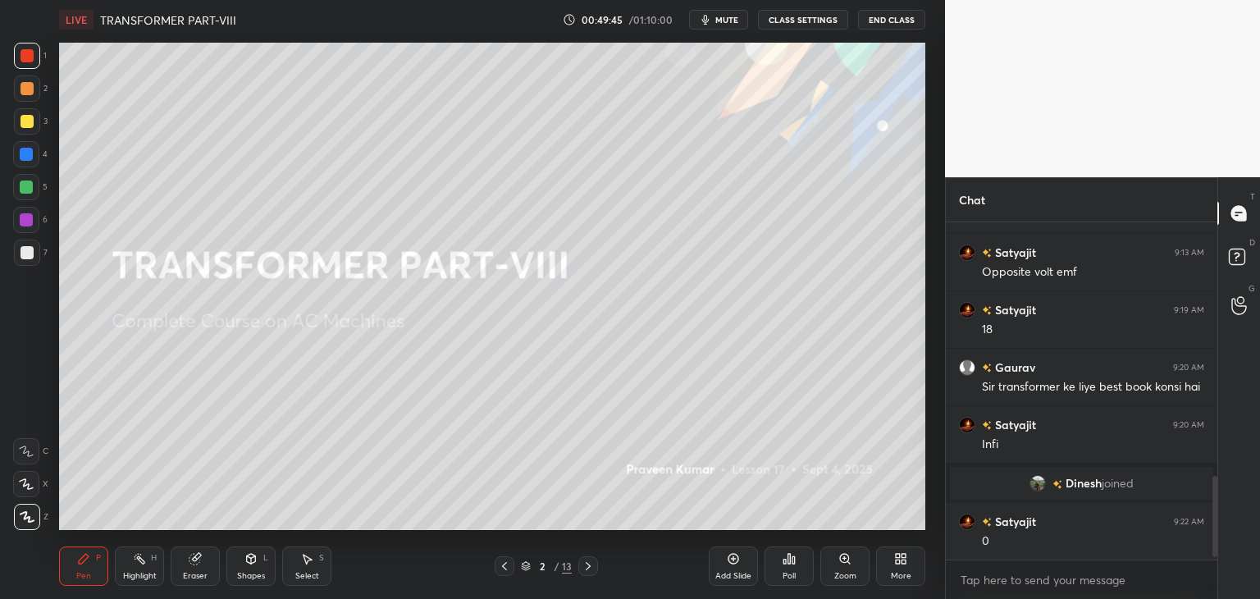
click at [592, 565] on icon at bounding box center [588, 565] width 13 height 13
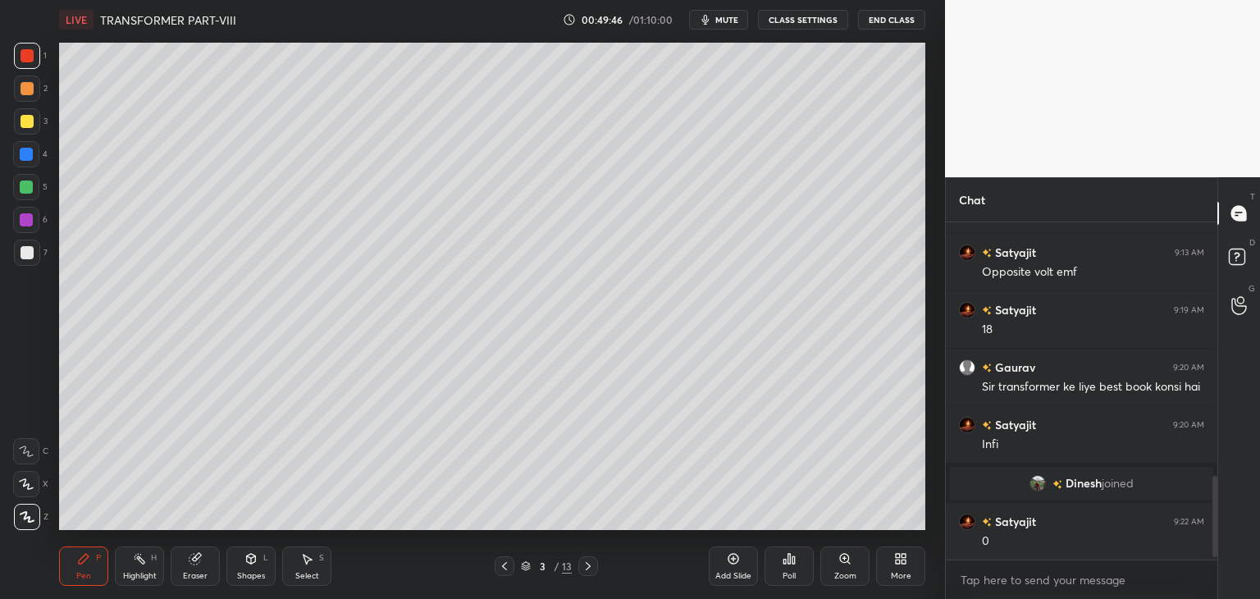
click at [588, 566] on icon at bounding box center [588, 565] width 13 height 13
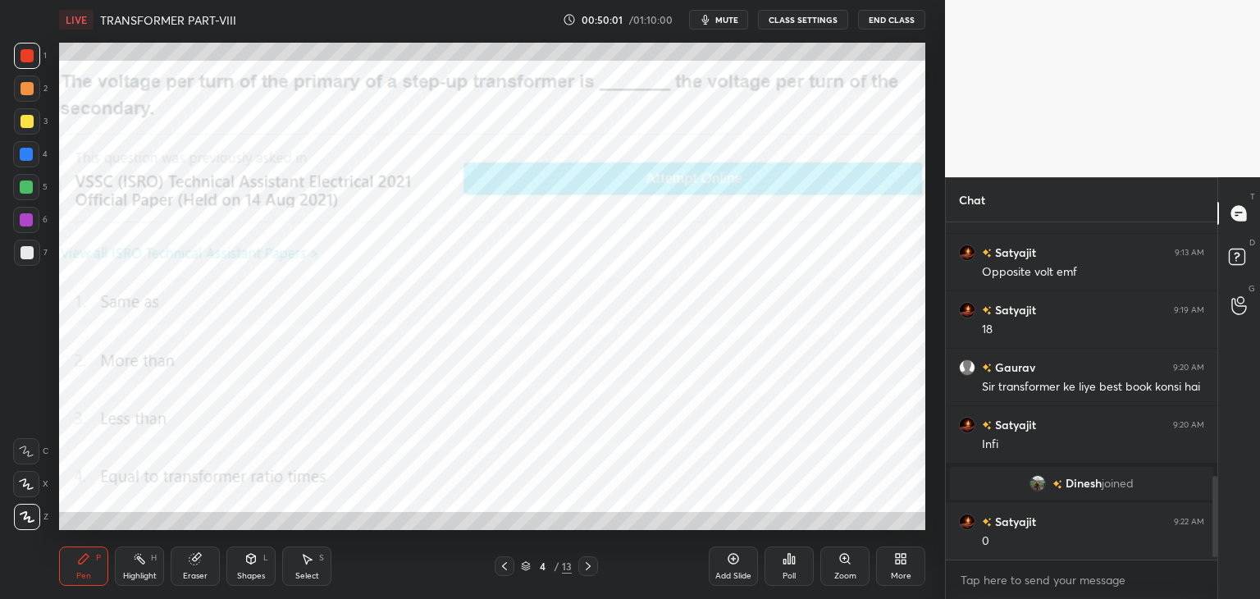
scroll to position [1076, 0]
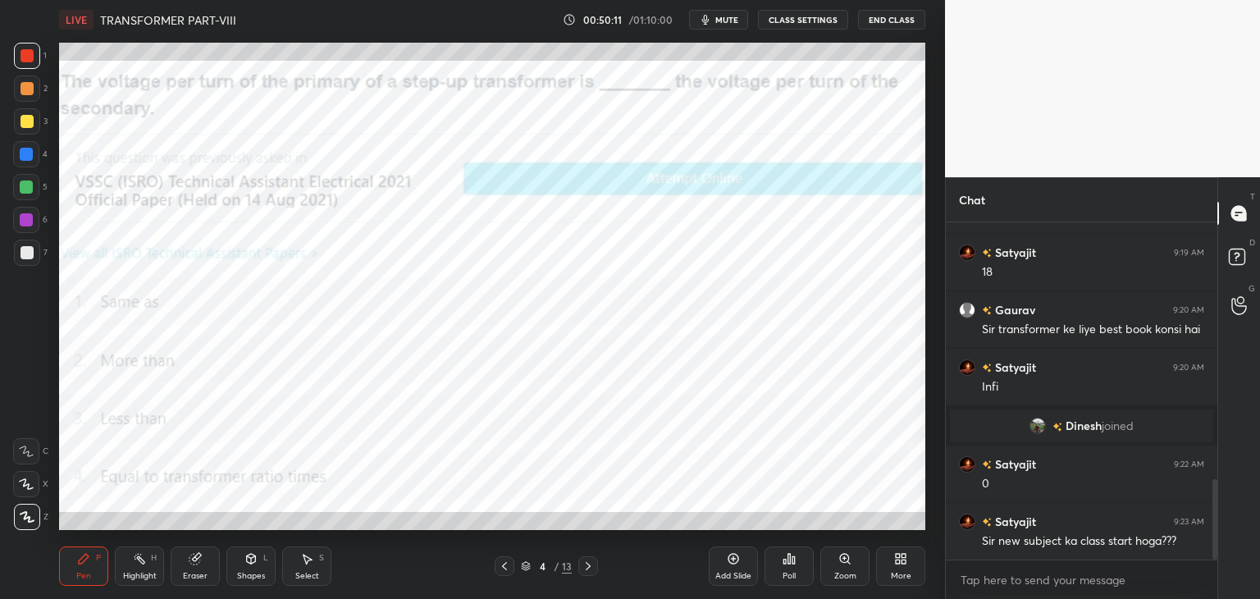
click at [186, 573] on div "Eraser" at bounding box center [195, 576] width 25 height 8
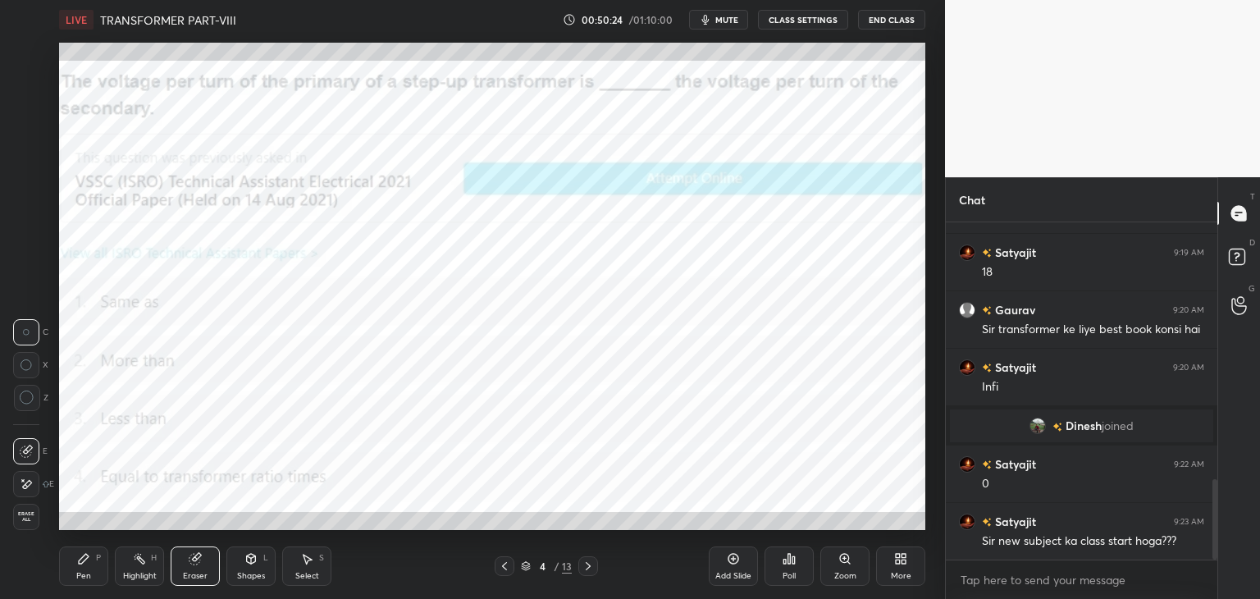
click at [89, 562] on icon at bounding box center [83, 558] width 13 height 13
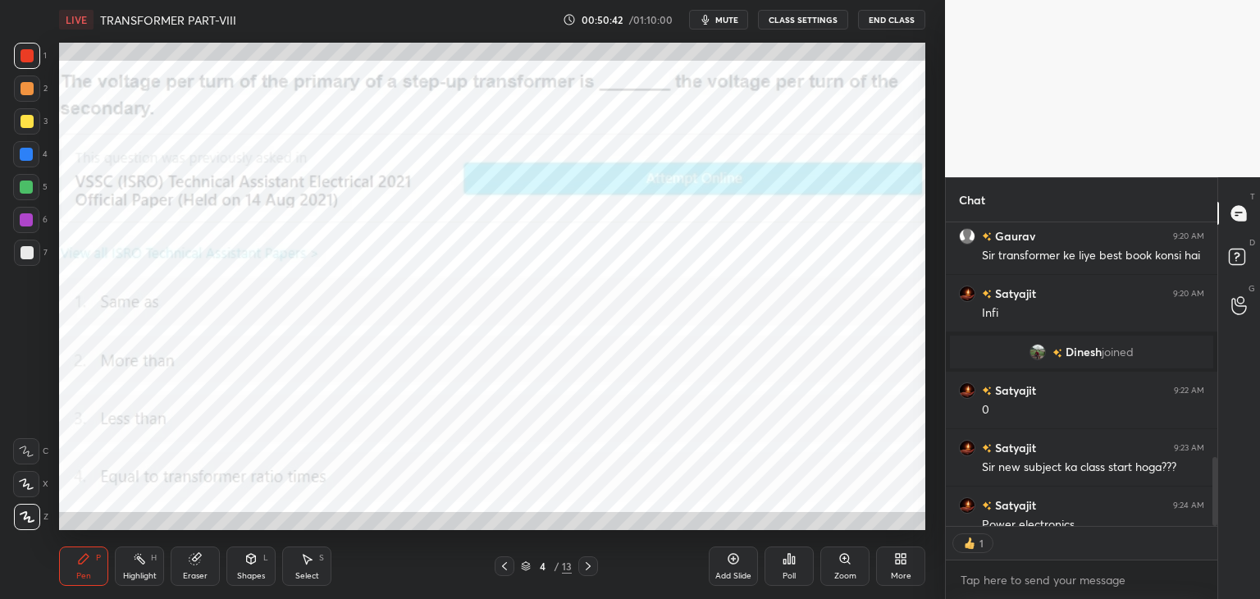
scroll to position [6, 5]
click at [198, 563] on icon at bounding box center [195, 558] width 13 height 13
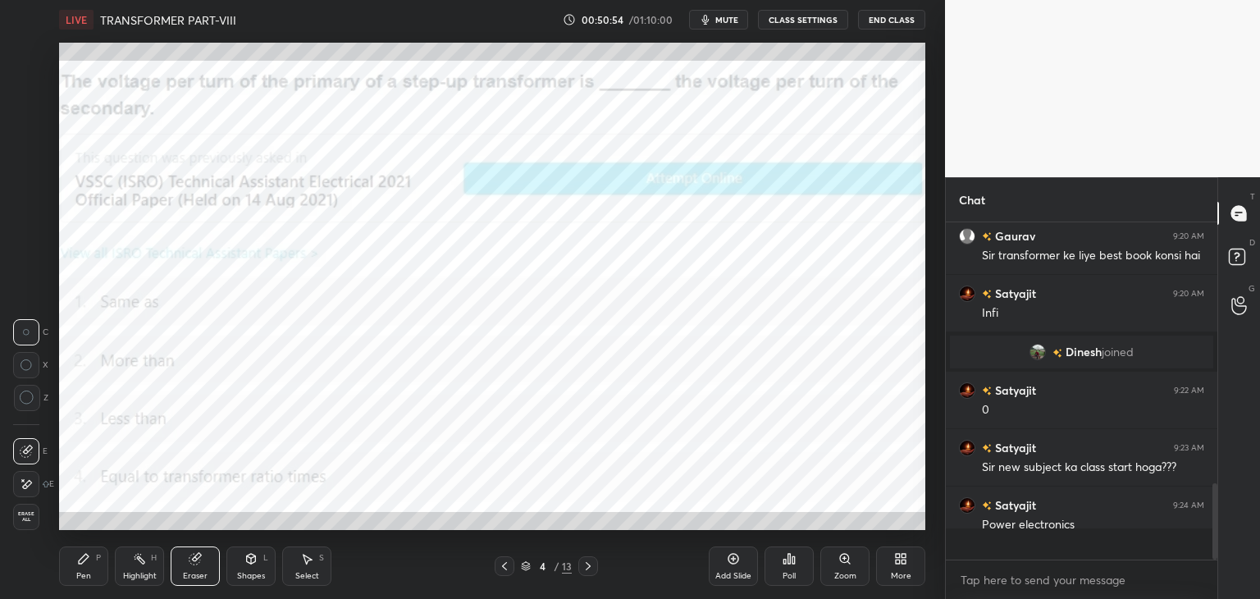
scroll to position [332, 267]
click at [32, 523] on span "Erase all" at bounding box center [26, 516] width 25 height 11
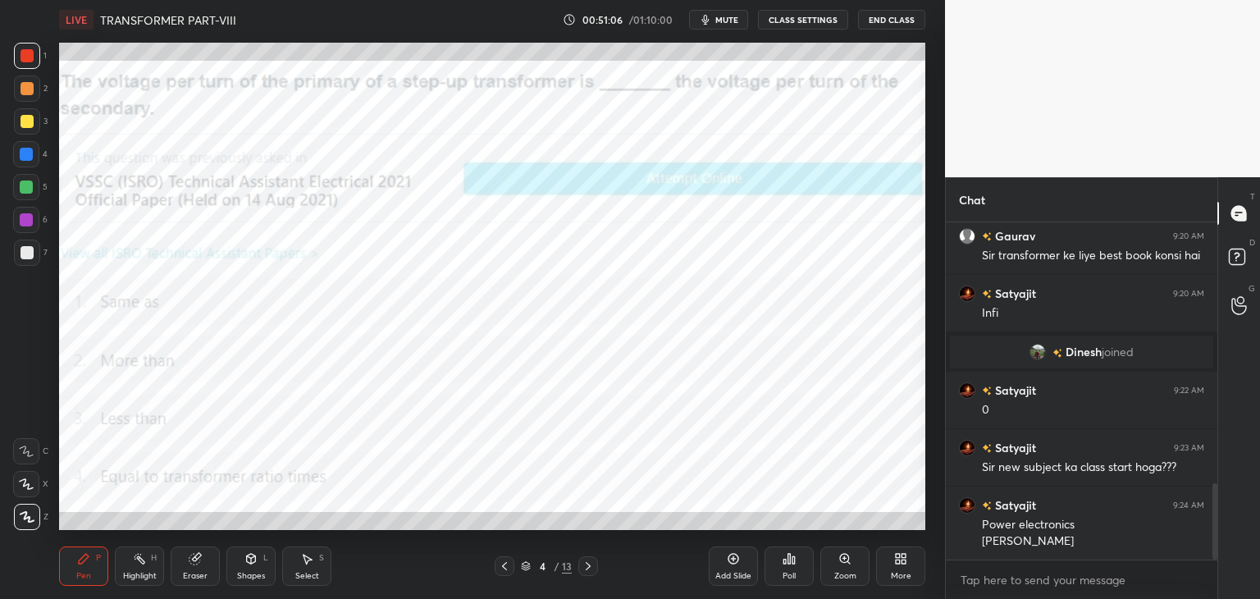
click at [91, 574] on div "Pen P" at bounding box center [83, 565] width 49 height 39
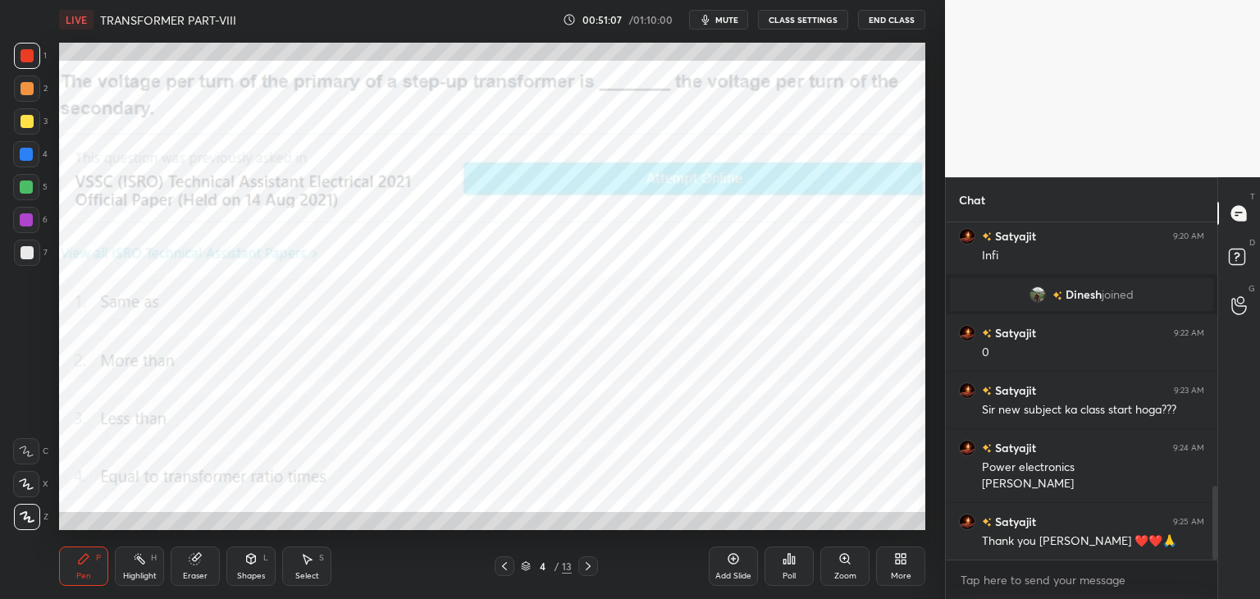
click at [23, 63] on div at bounding box center [27, 56] width 26 height 26
click at [732, 17] on span "mute" at bounding box center [726, 19] width 23 height 11
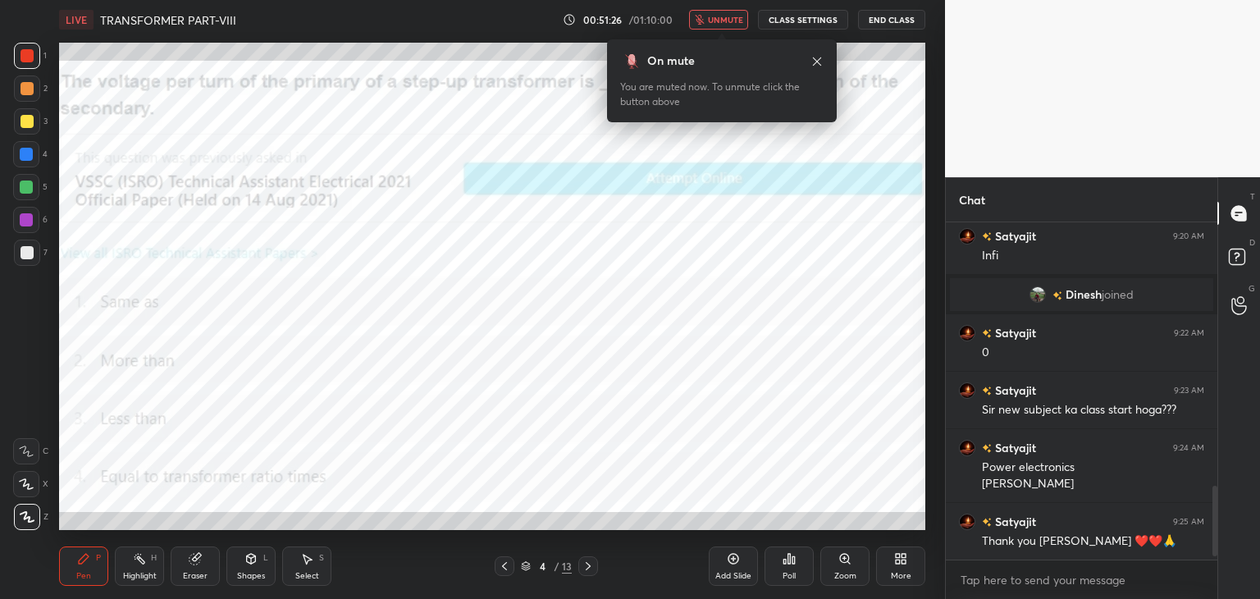
scroll to position [1208, 0]
click at [32, 190] on div at bounding box center [26, 186] width 13 height 13
click at [30, 220] on div at bounding box center [26, 219] width 13 height 13
click at [726, 23] on span "unmute" at bounding box center [725, 19] width 35 height 11
click at [728, 23] on span "unmute" at bounding box center [725, 19] width 35 height 11
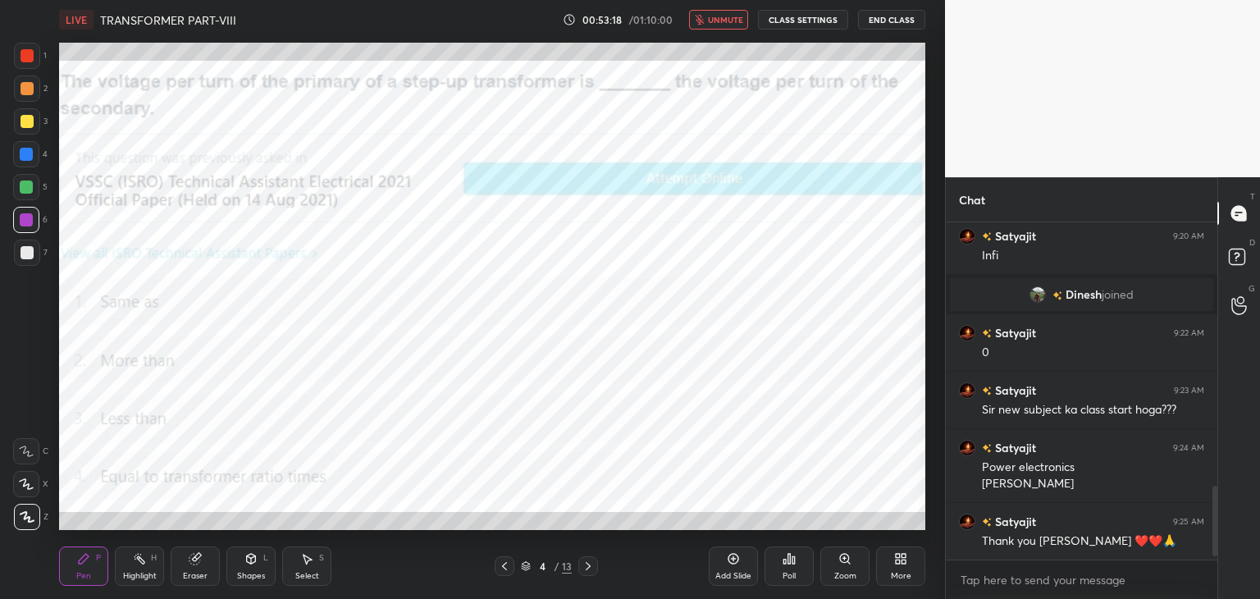
click at [893, 21] on button "End Class" at bounding box center [891, 20] width 67 height 20
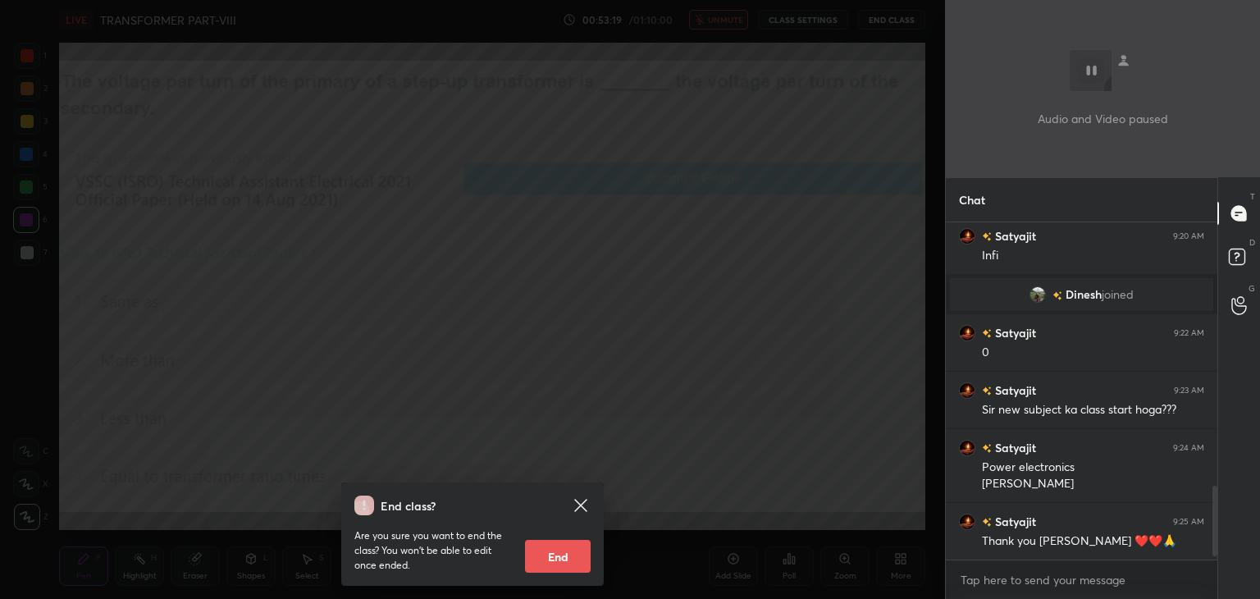
click at [561, 560] on button "End" at bounding box center [558, 556] width 66 height 33
type textarea "x"
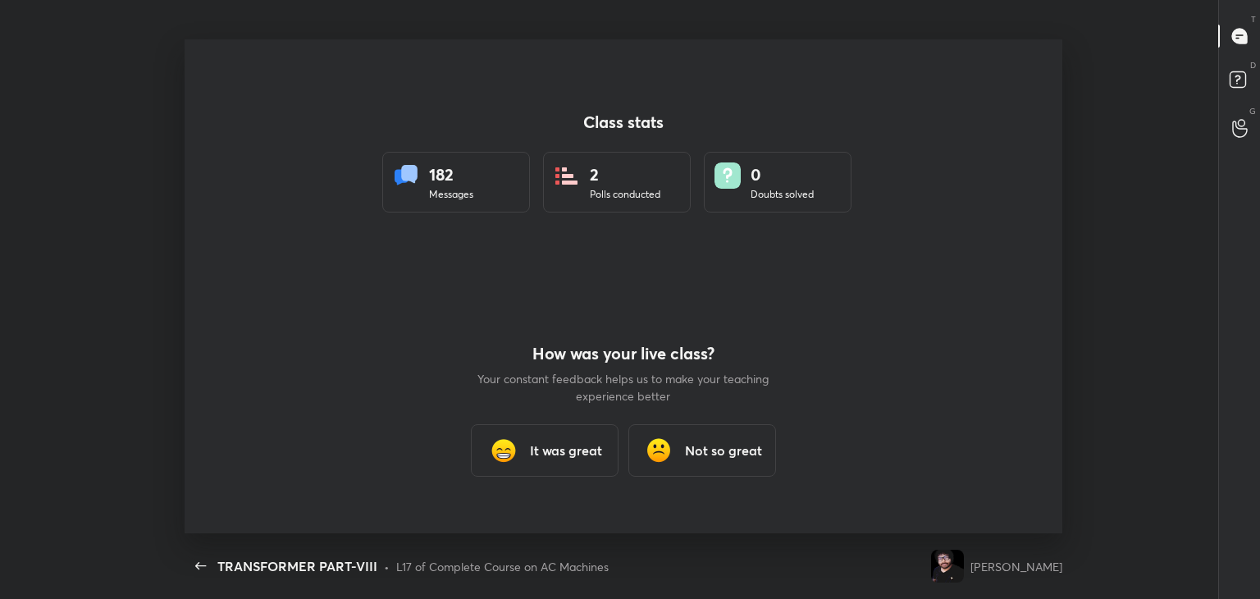
scroll to position [0, 0]
click at [577, 454] on h3 "It was great" at bounding box center [566, 451] width 72 height 20
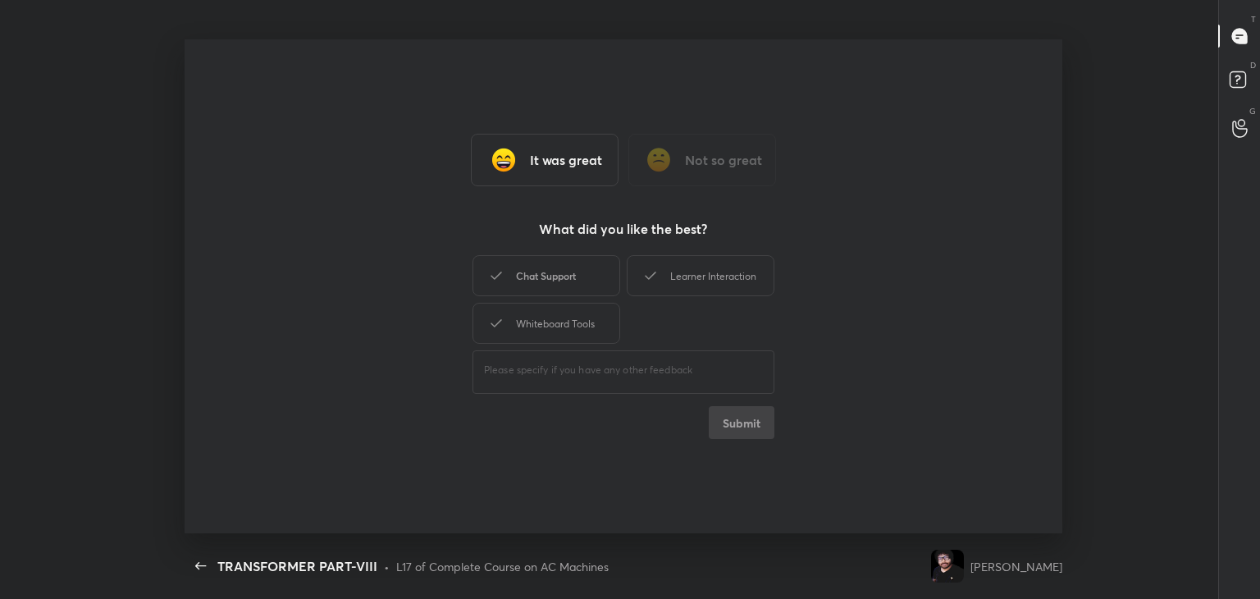
click at [569, 268] on div "Chat Support" at bounding box center [547, 275] width 148 height 41
click at [577, 321] on div "Whiteboard Tools" at bounding box center [547, 323] width 148 height 41
click at [687, 289] on div "Learner Interaction" at bounding box center [701, 275] width 148 height 41
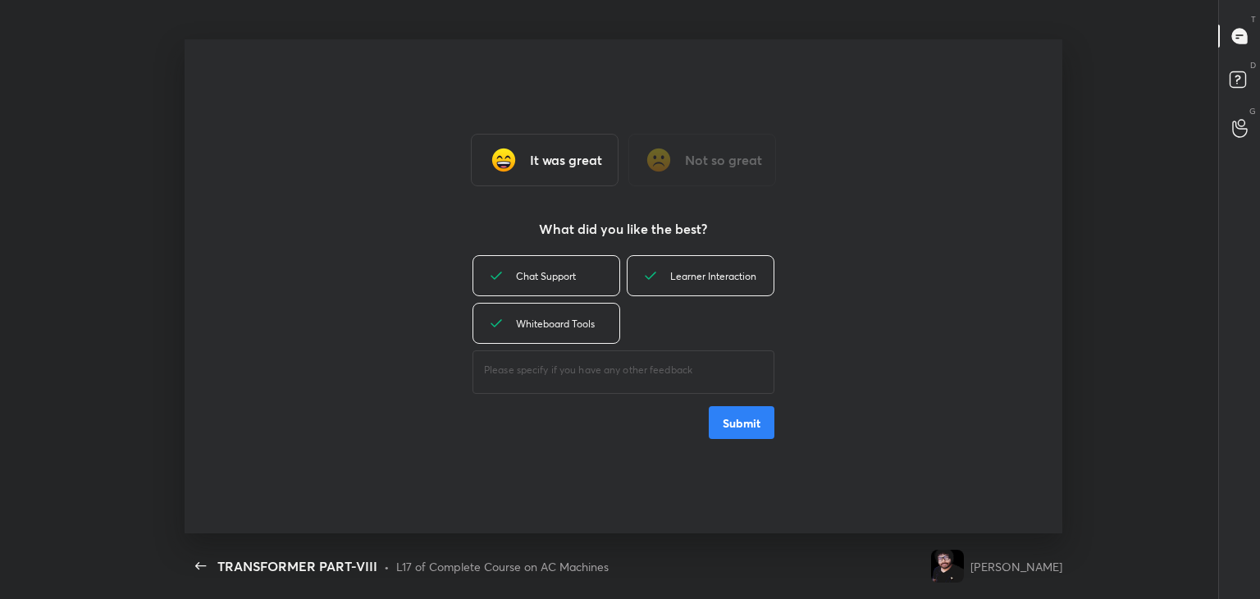
drag, startPoint x: 724, startPoint y: 420, endPoint x: 726, endPoint y: 408, distance: 12.4
click at [724, 418] on button "Submit" at bounding box center [742, 422] width 66 height 33
